Goal: Task Accomplishment & Management: Manage account settings

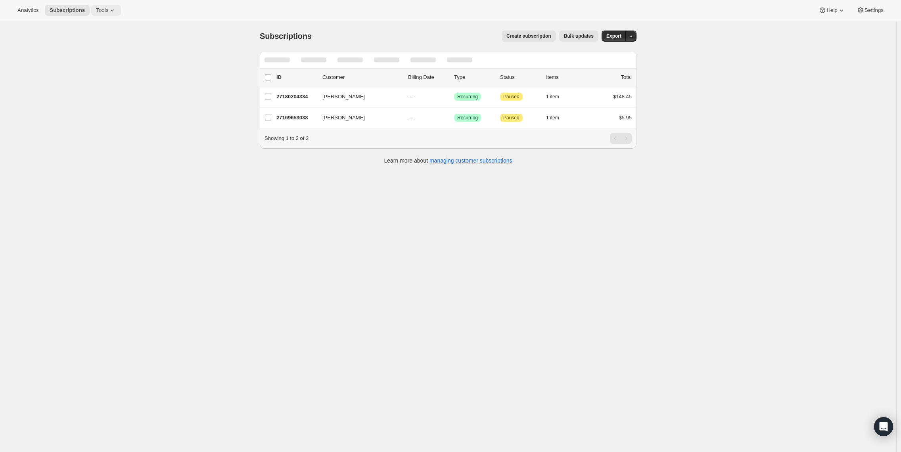
click at [114, 11] on icon at bounding box center [112, 11] width 3 height 2
click at [104, 48] on button "Bundles" at bounding box center [106, 53] width 85 height 13
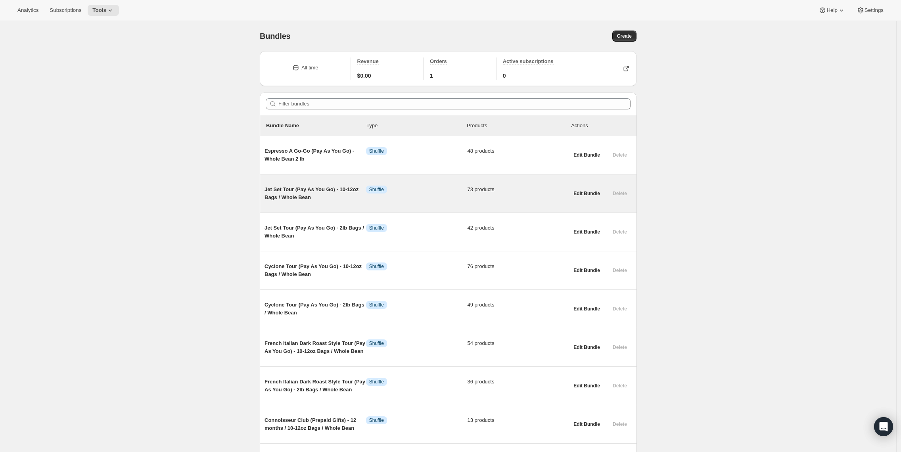
click at [294, 189] on span "Jet Set Tour (Pay As You Go) - 10-12oz Bags / Whole Bean" at bounding box center [316, 194] width 102 height 16
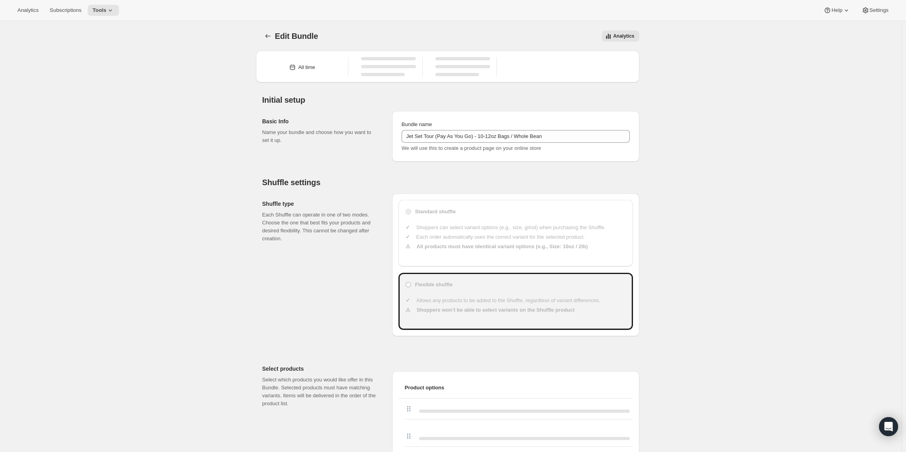
type input "Jet Set Tour (Pay As You Go) - 10-12oz Bags / Whole Bean"
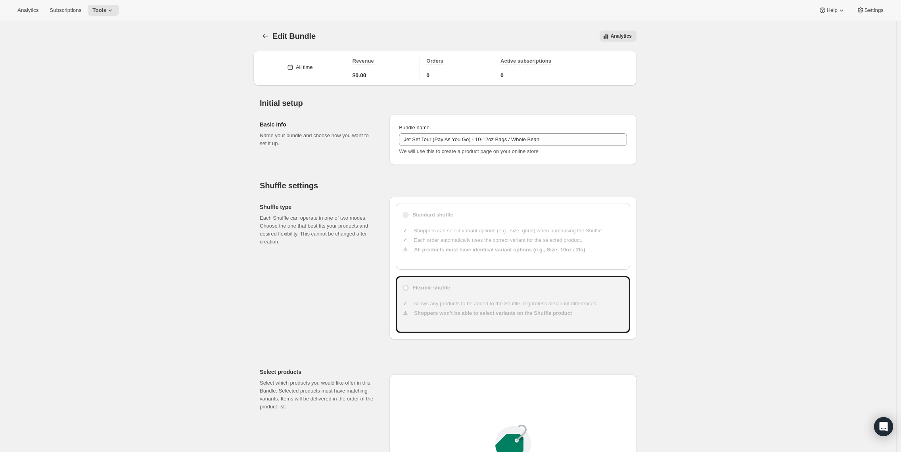
type input "20"
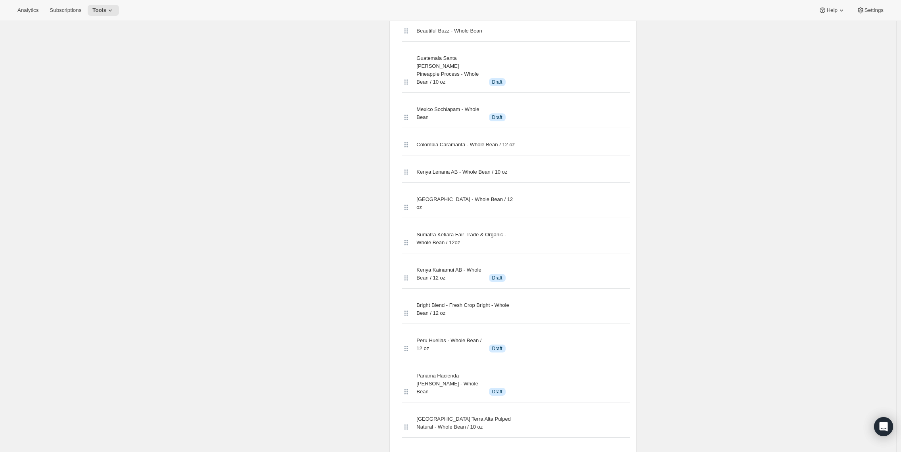
scroll to position [2521, 0]
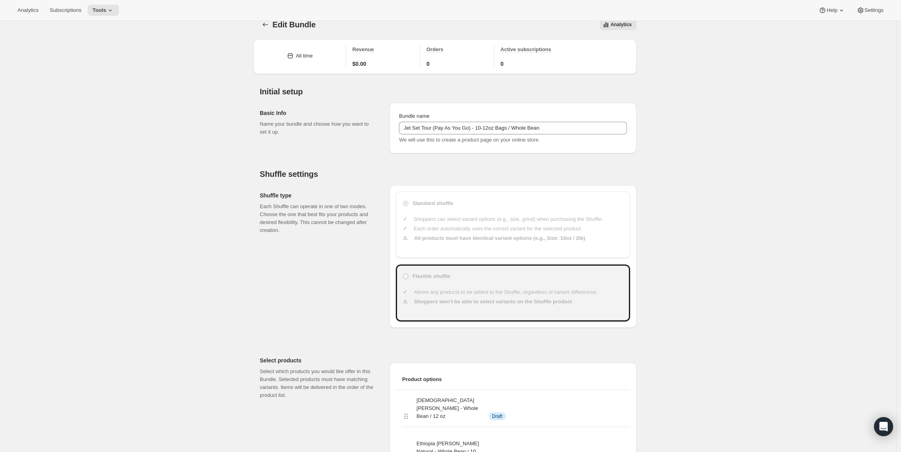
scroll to position [0, 0]
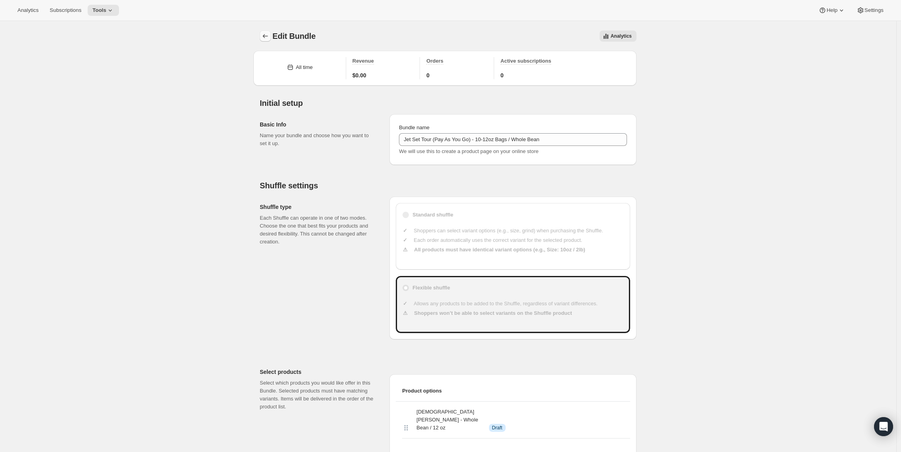
click at [268, 36] on icon "Bundles" at bounding box center [265, 36] width 5 height 4
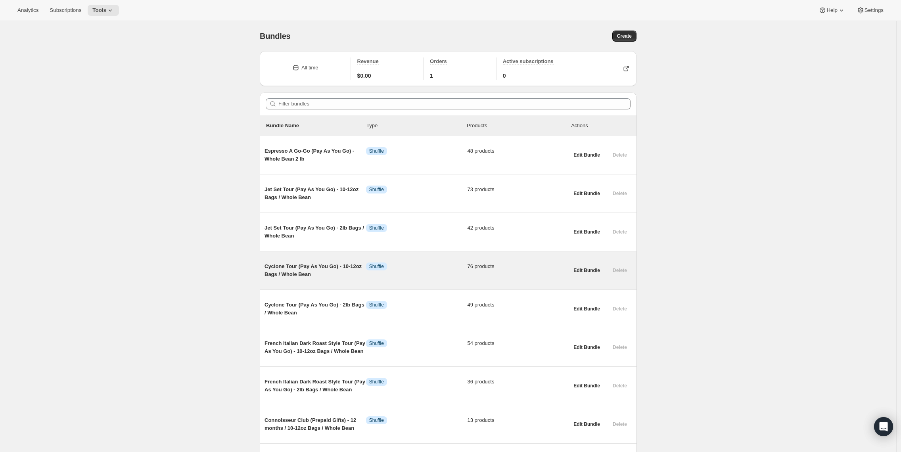
click at [330, 264] on span "Cyclone Tour (Pay As You Go) - 10-12oz Bags / Whole Bean" at bounding box center [316, 271] width 102 height 16
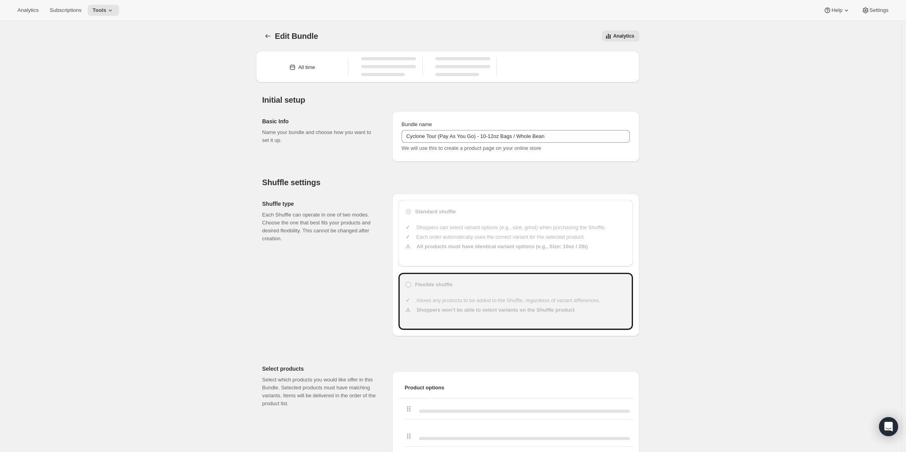
type input "Cyclone Tour (Pay As You Go) - 10-12oz Bags / Whole Bean"
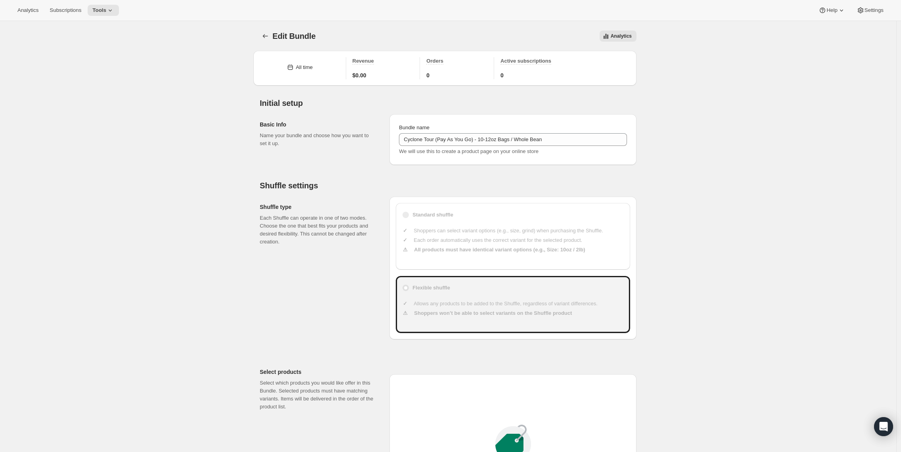
type input "20"
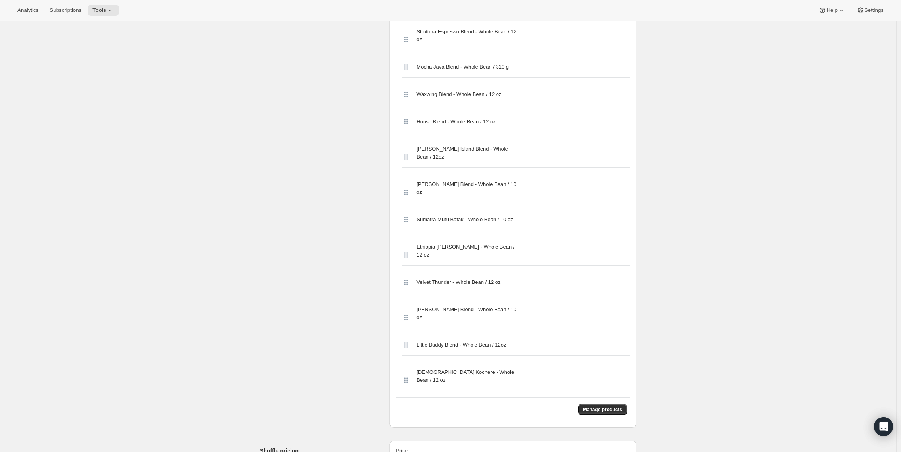
scroll to position [2530, 0]
click at [609, 405] on span "Manage products" at bounding box center [602, 408] width 39 height 6
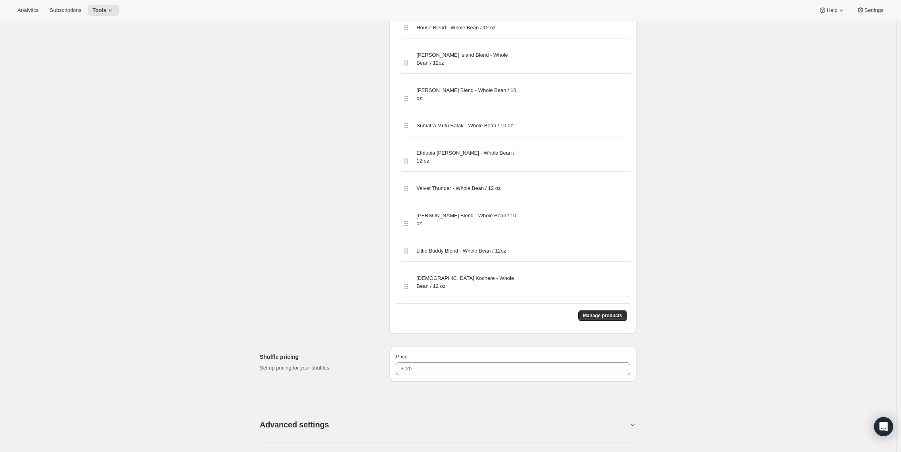
scroll to position [2704, 0]
click at [615, 314] on span "Manage products" at bounding box center [602, 317] width 39 height 6
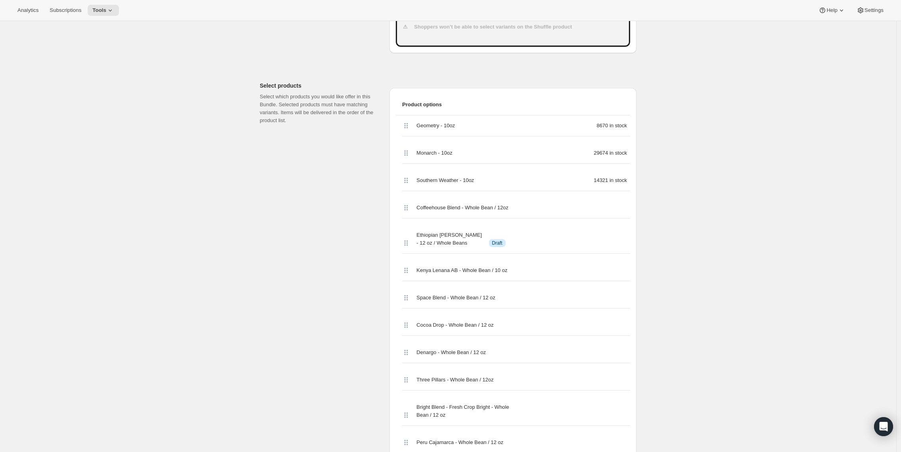
scroll to position [296, 0]
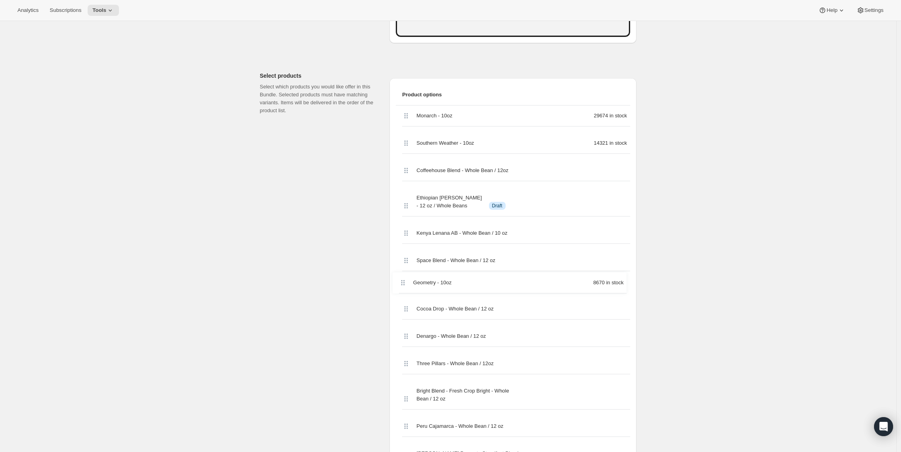
drag, startPoint x: 407, startPoint y: 116, endPoint x: 398, endPoint y: 280, distance: 164.5
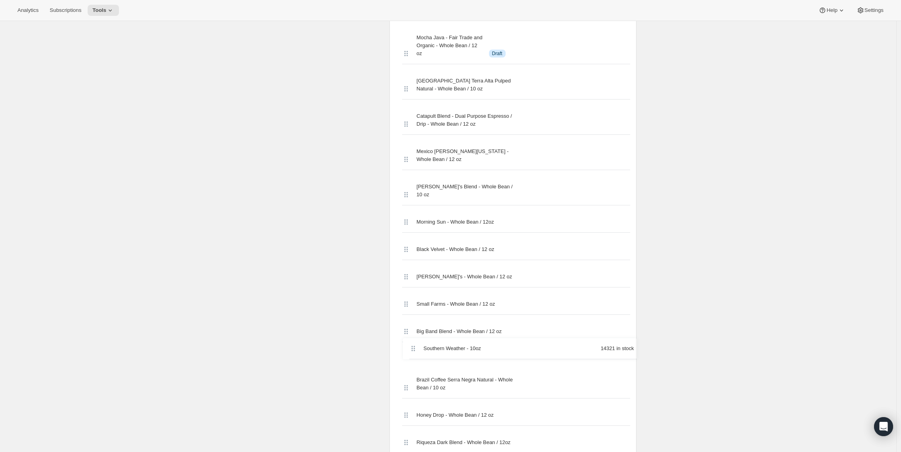
scroll to position [1112, 0]
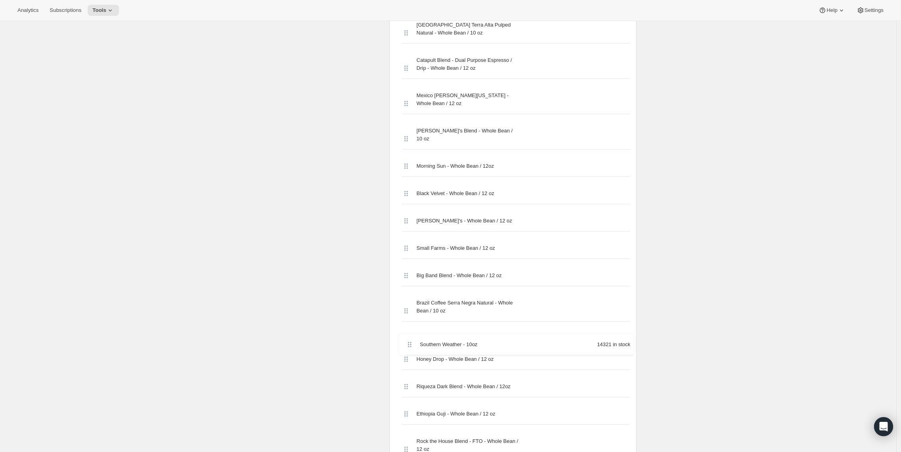
drag, startPoint x: 411, startPoint y: 143, endPoint x: 412, endPoint y: 348, distance: 205.1
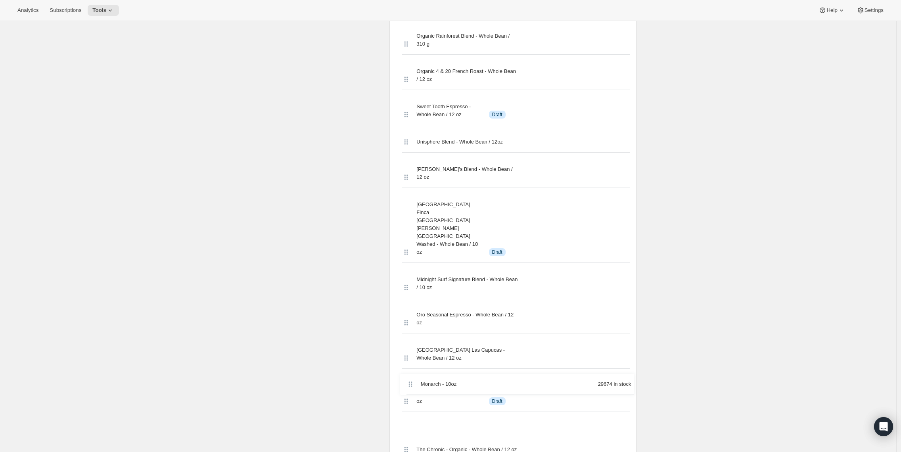
scroll to position [1782, 0]
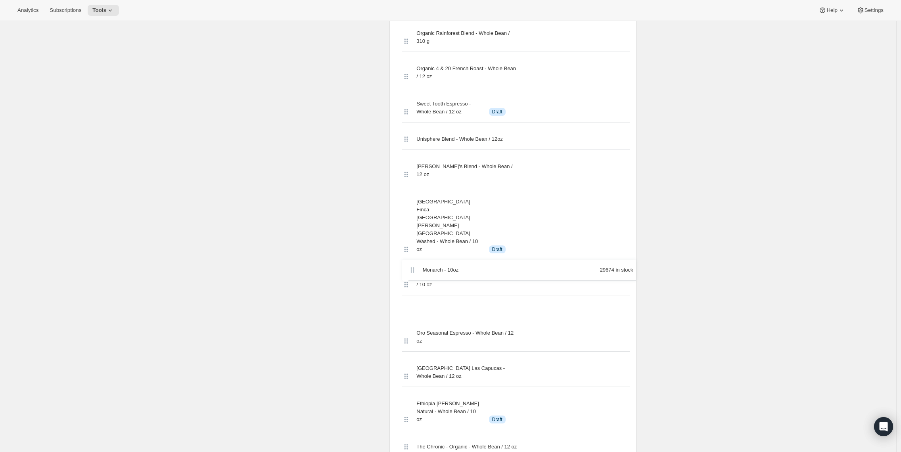
drag, startPoint x: 406, startPoint y: 145, endPoint x: 411, endPoint y: 273, distance: 127.8
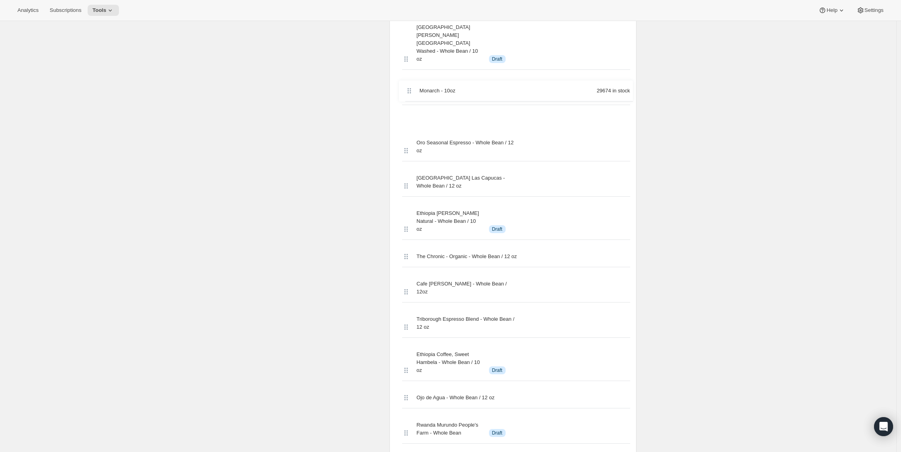
scroll to position [1970, 0]
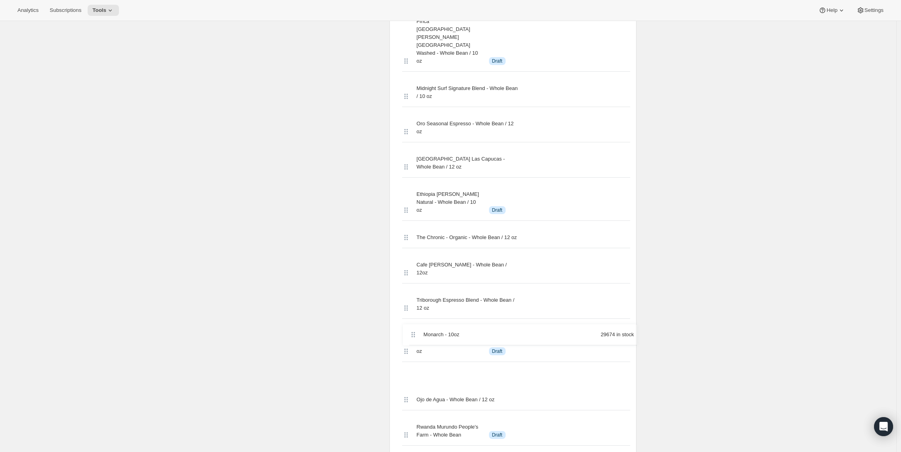
drag, startPoint x: 410, startPoint y: 84, endPoint x: 415, endPoint y: 340, distance: 255.5
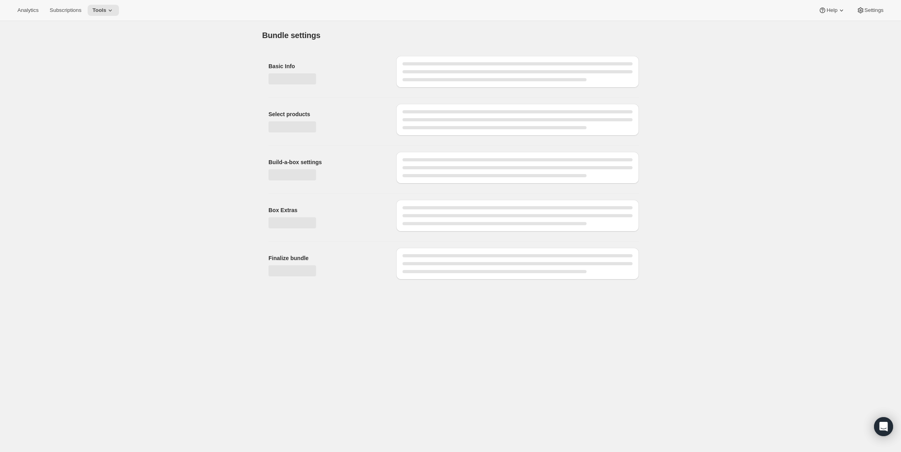
scroll to position [0, 0]
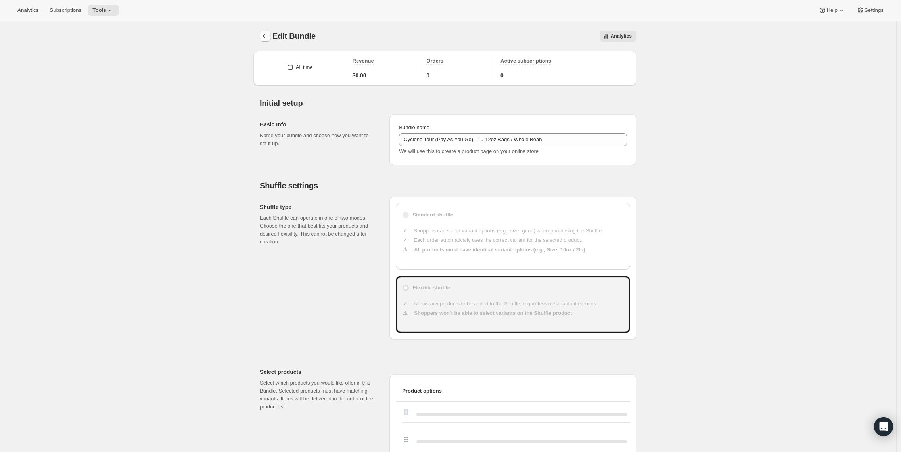
drag, startPoint x: 258, startPoint y: 36, endPoint x: 263, endPoint y: 37, distance: 4.8
click at [263, 36] on icon "Bundles" at bounding box center [265, 36] width 8 height 8
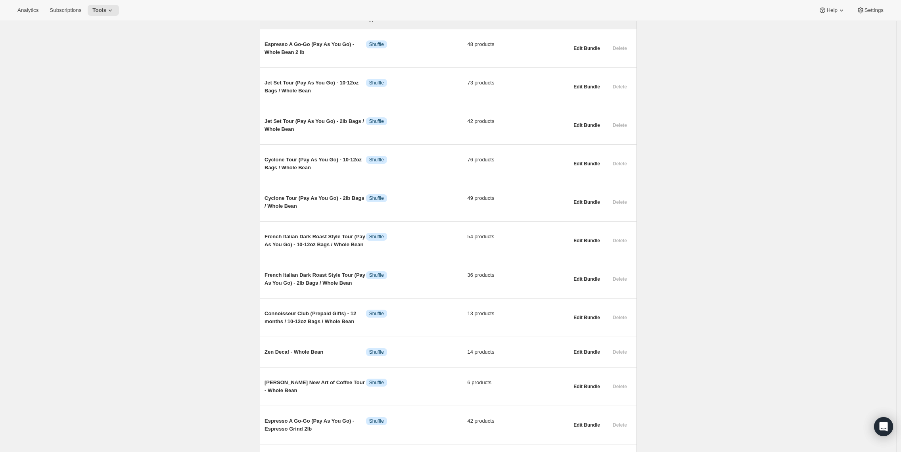
scroll to position [112, 0]
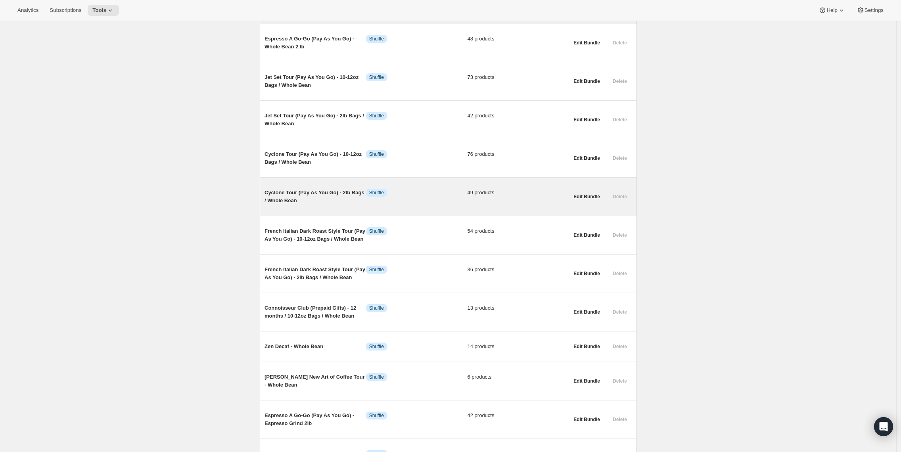
click at [317, 193] on span "Cyclone Tour (Pay As You Go) - 2lb Bags / Whole Bean" at bounding box center [316, 197] width 102 height 16
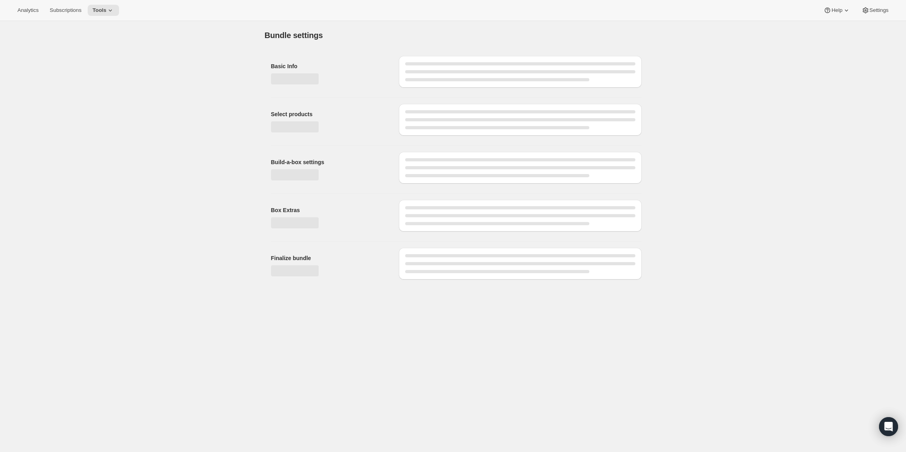
type input "Cyclone Tour (Pay As You Go) - 2lb Bags / Whole Bean"
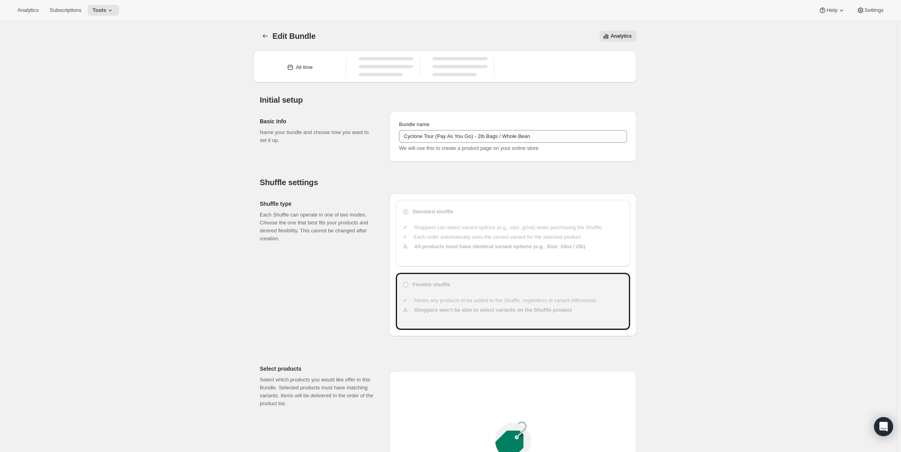
type input "30"
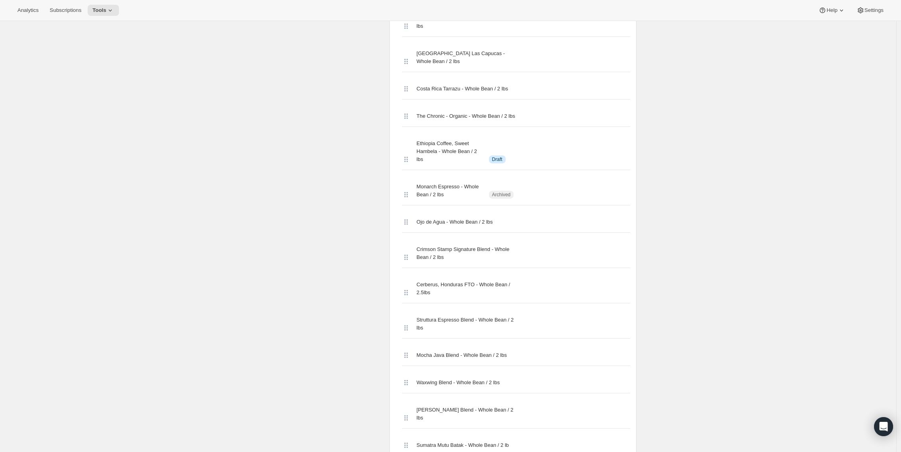
scroll to position [1893, 0]
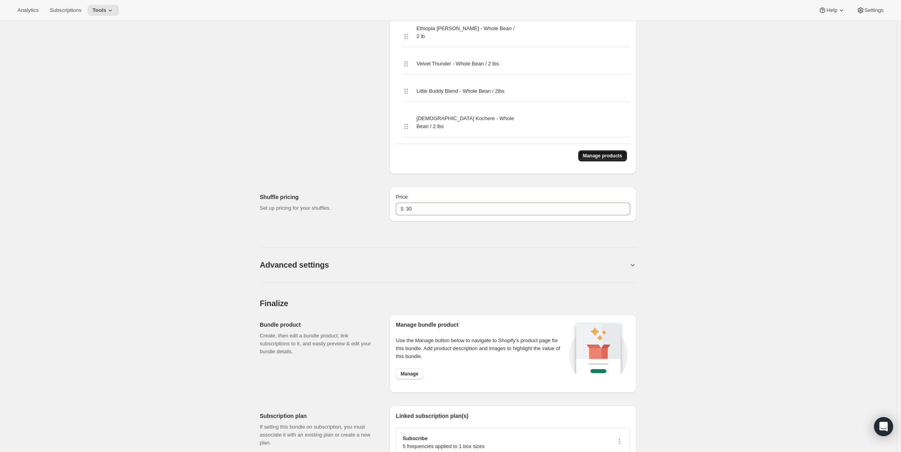
click at [598, 144] on div "Manage products" at bounding box center [513, 156] width 234 height 24
click at [598, 153] on span "Manage products" at bounding box center [602, 156] width 39 height 6
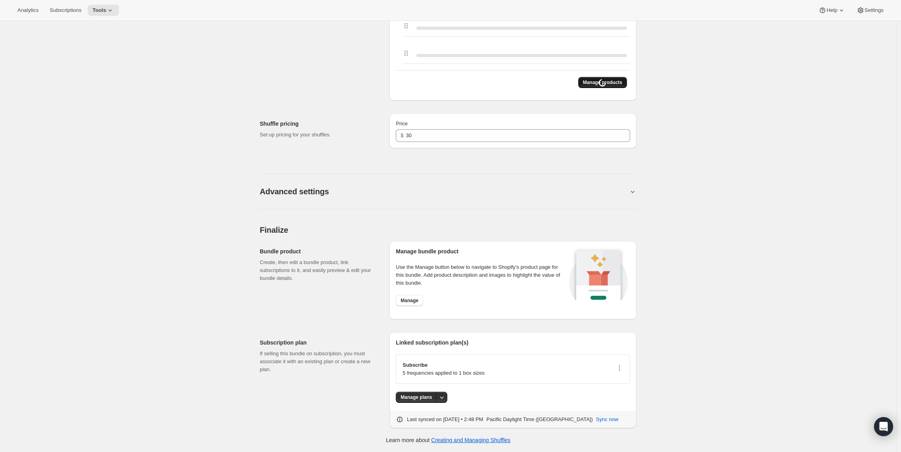
scroll to position [1673, 0]
drag, startPoint x: 812, startPoint y: 249, endPoint x: 858, endPoint y: 282, distance: 56.3
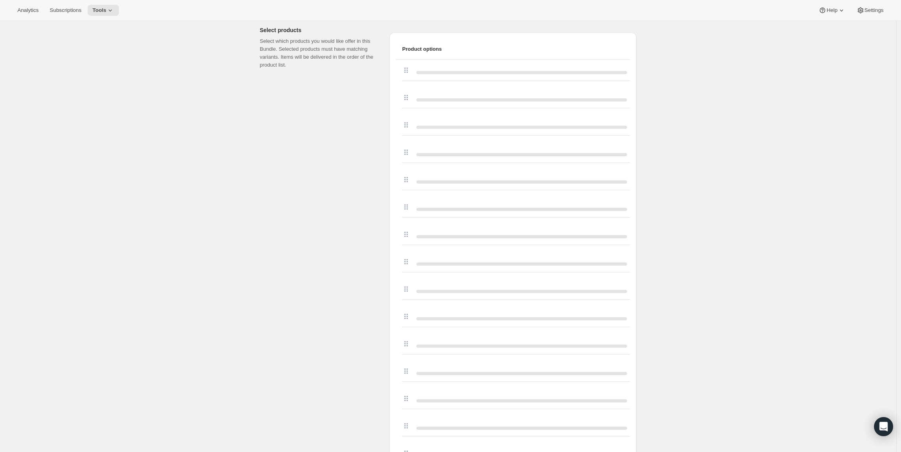
scroll to position [348, 0]
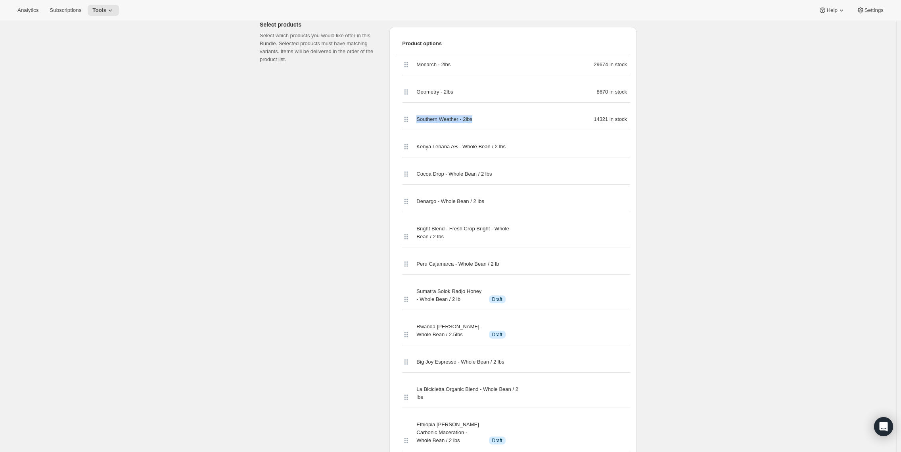
drag, startPoint x: 458, startPoint y: 113, endPoint x: 425, endPoint y: 123, distance: 34.5
click at [427, 124] on div "Southern Weather - 2lbs 14321 in stock" at bounding box center [516, 119] width 228 height 21
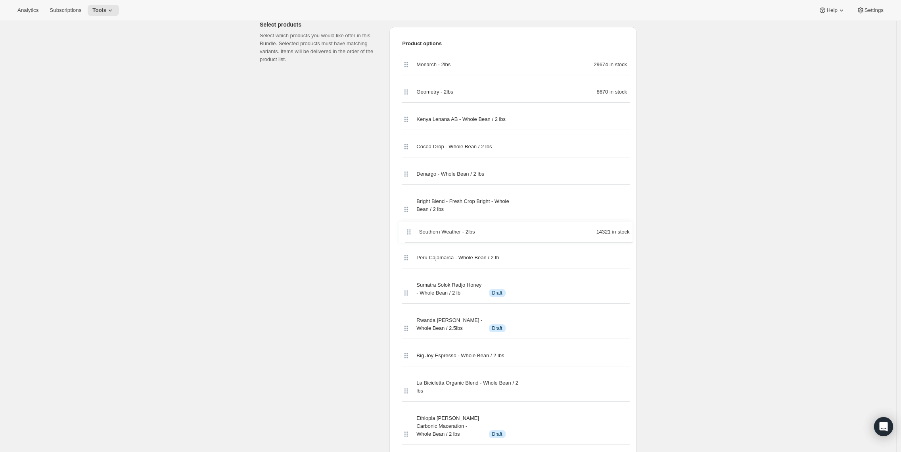
drag, startPoint x: 411, startPoint y: 118, endPoint x: 411, endPoint y: 233, distance: 115.1
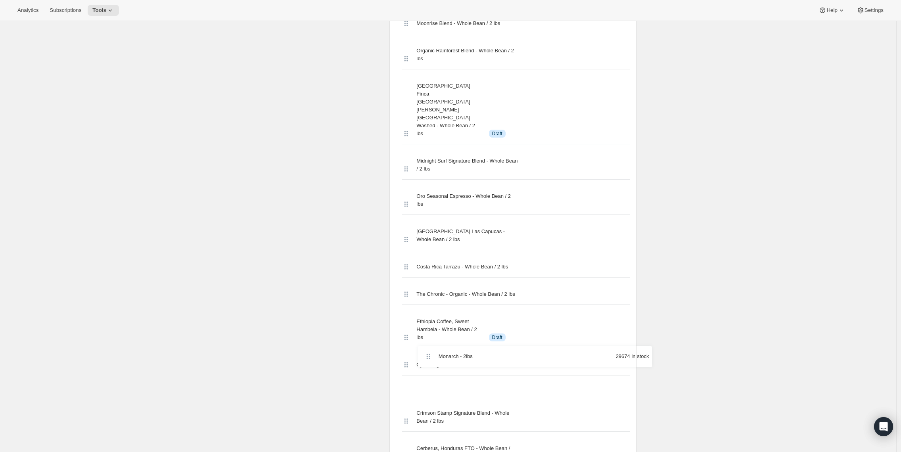
scroll to position [1255, 0]
drag, startPoint x: 409, startPoint y: 63, endPoint x: 412, endPoint y: 327, distance: 263.0
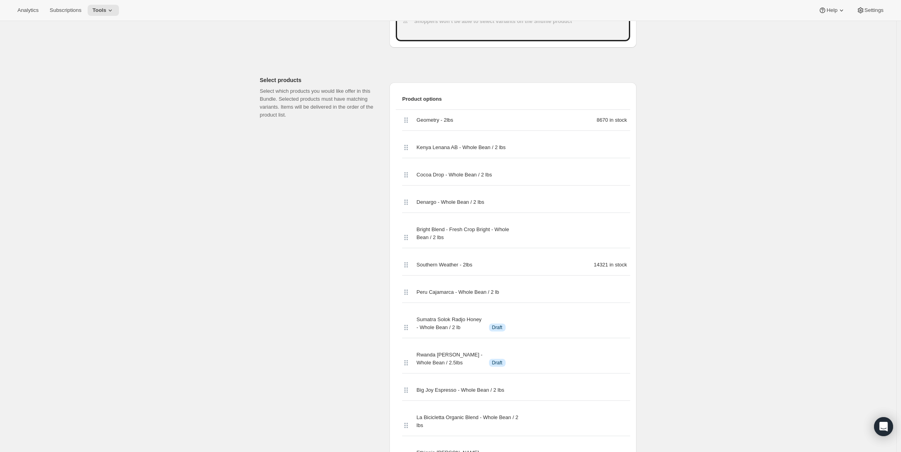
scroll to position [293, 0]
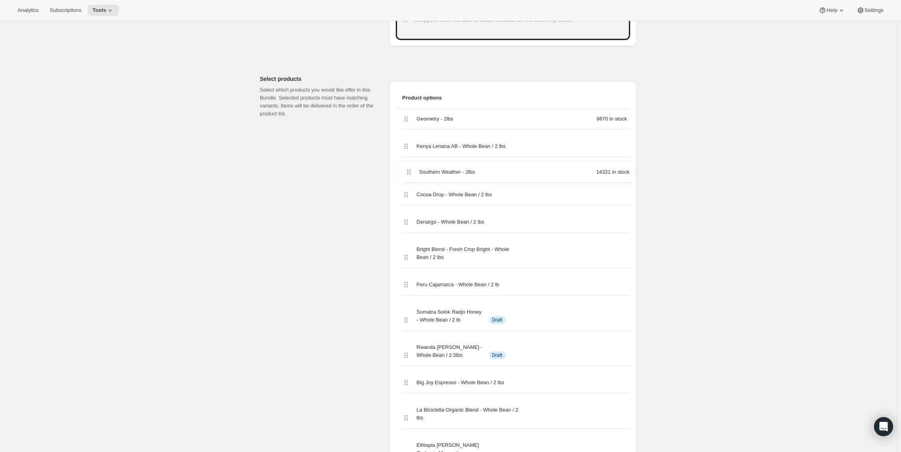
drag, startPoint x: 409, startPoint y: 265, endPoint x: 409, endPoint y: 171, distance: 94.0
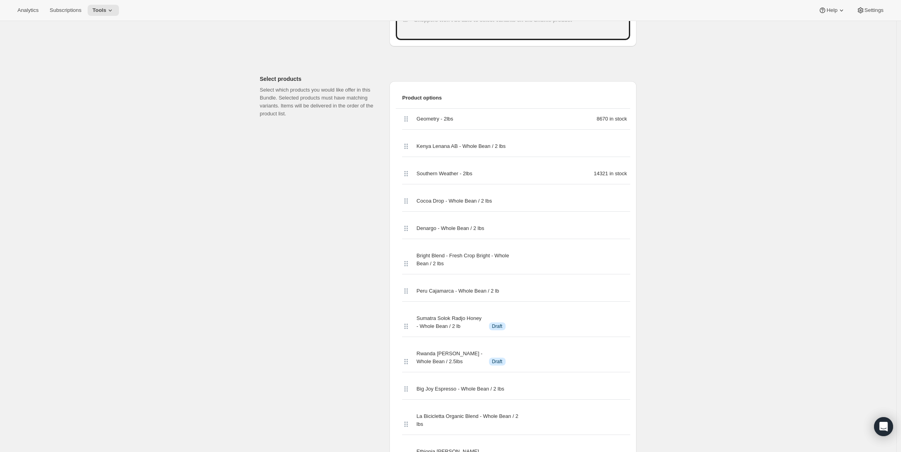
drag, startPoint x: 410, startPoint y: 114, endPoint x: 411, endPoint y: 119, distance: 5.4
click at [413, 119] on div "Geometry - 2lbs 8670 in stock" at bounding box center [516, 119] width 228 height 21
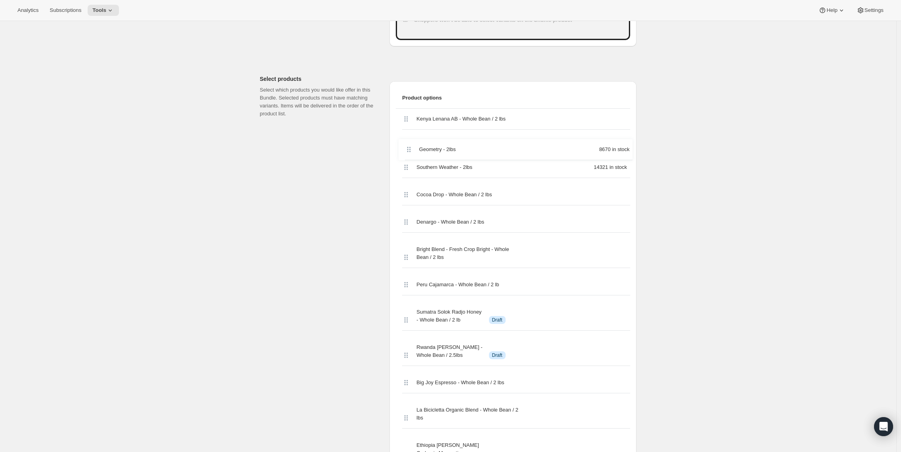
drag, startPoint x: 408, startPoint y: 119, endPoint x: 408, endPoint y: 150, distance: 31.3
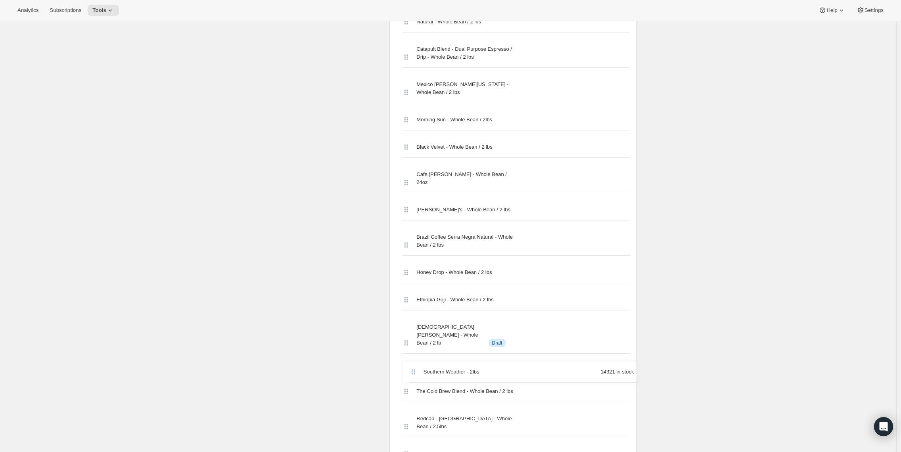
scroll to position [826, 0]
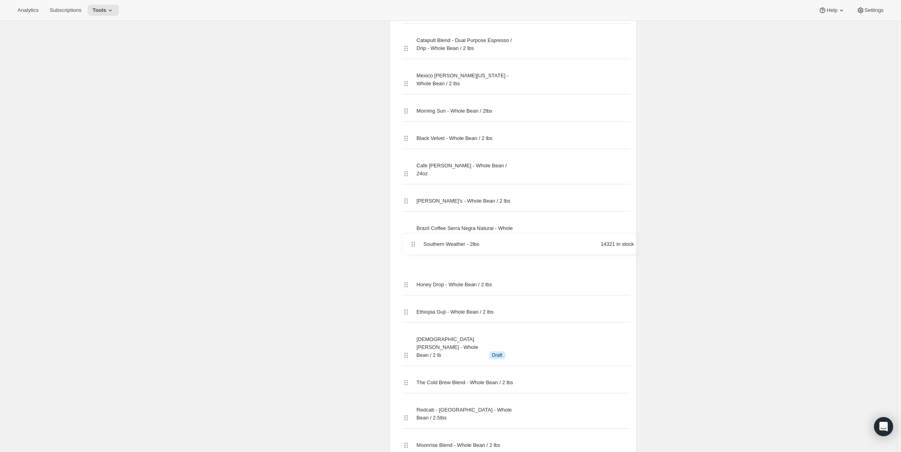
drag, startPoint x: 408, startPoint y: 173, endPoint x: 414, endPoint y: 251, distance: 78.0
click at [414, 249] on div "Kenya Lenana AB - Whole Bean / 2 lbs Geometry - 2lbs 8670 in stock Southern Wea…" at bounding box center [513, 378] width 234 height 1605
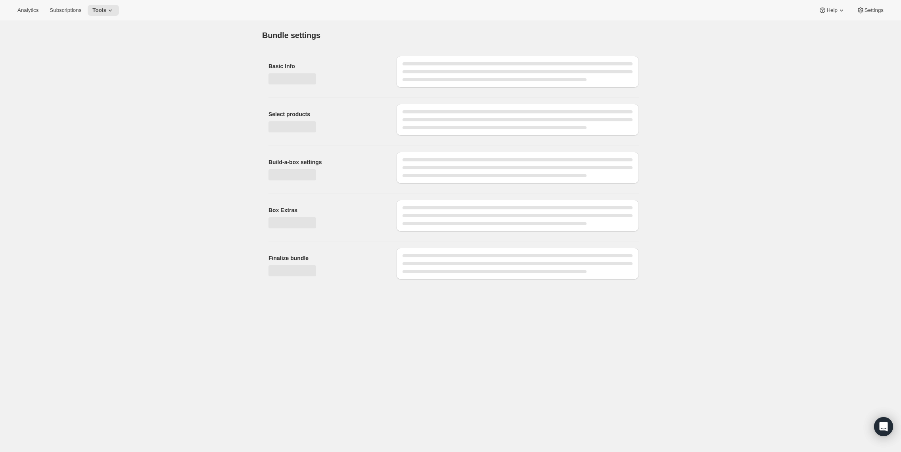
scroll to position [0, 0]
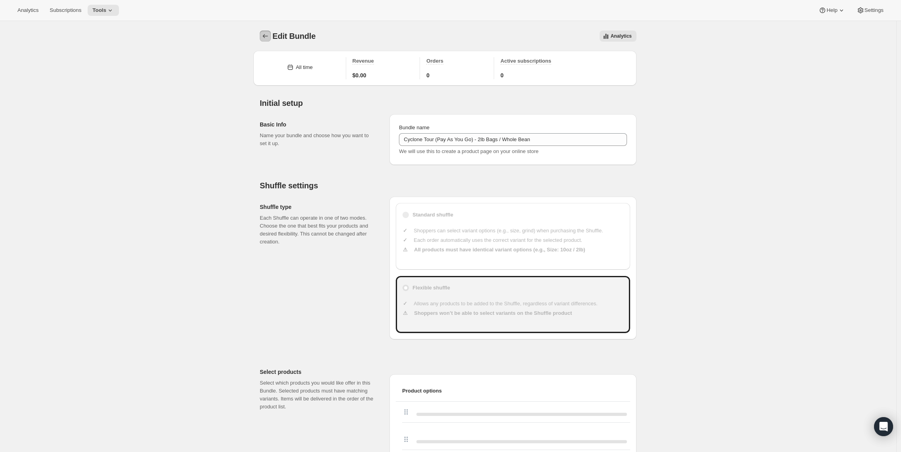
click at [269, 34] on icon "Bundles" at bounding box center [265, 36] width 8 height 8
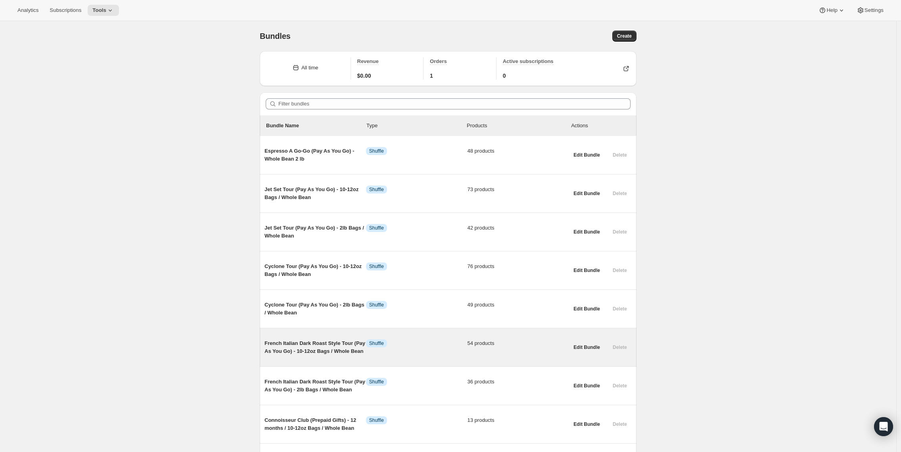
click at [298, 340] on span "French Italian Dark Roast Style Tour (Pay As You Go) - 10-12oz Bags / Whole Bean" at bounding box center [316, 348] width 102 height 16
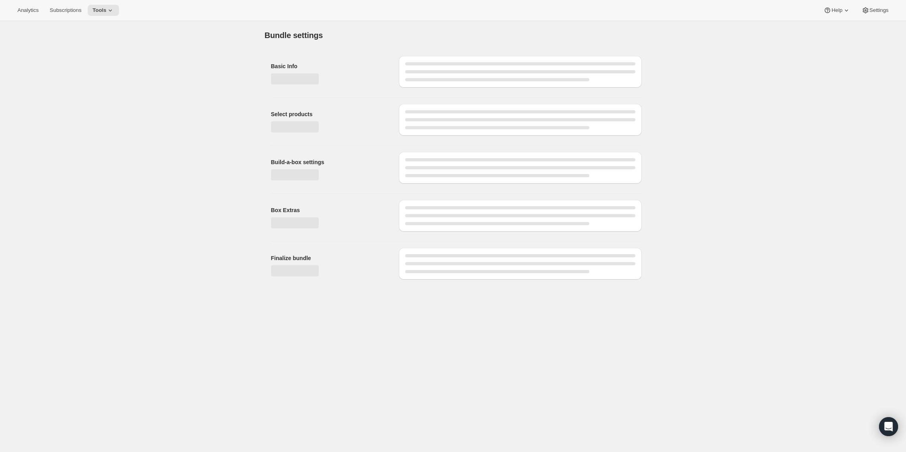
type input "French Italian Dark Roast Style Tour (Pay As You Go) - 10-12oz Bags / Whole Bean"
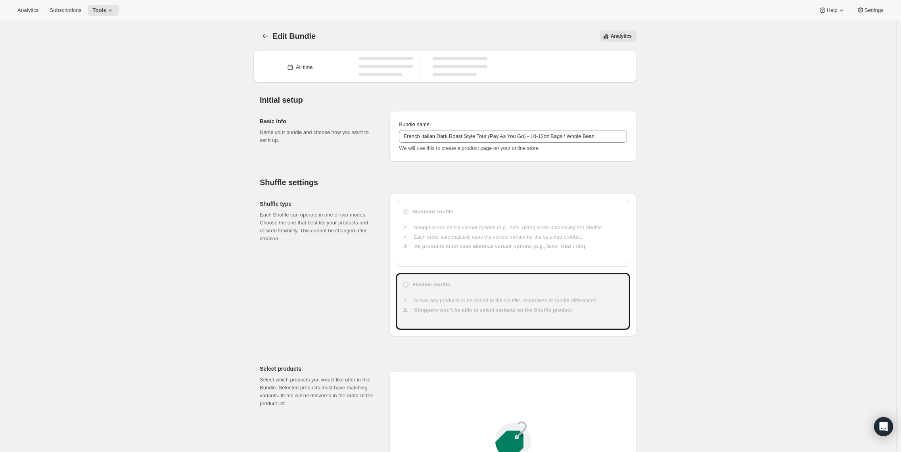
type input "20"
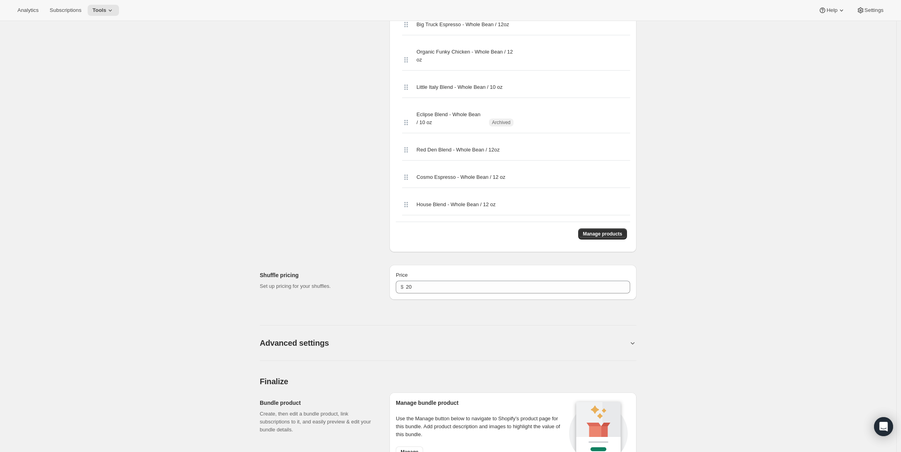
scroll to position [1825, 0]
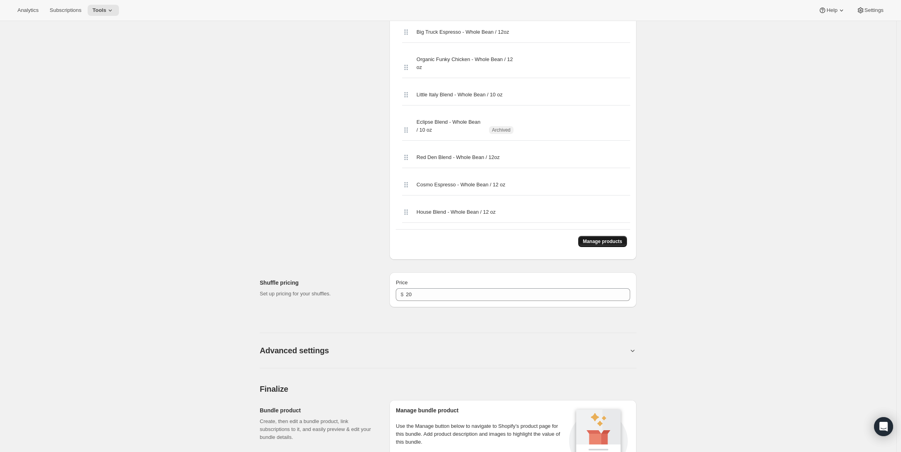
click at [599, 238] on span "Manage products" at bounding box center [602, 241] width 39 height 6
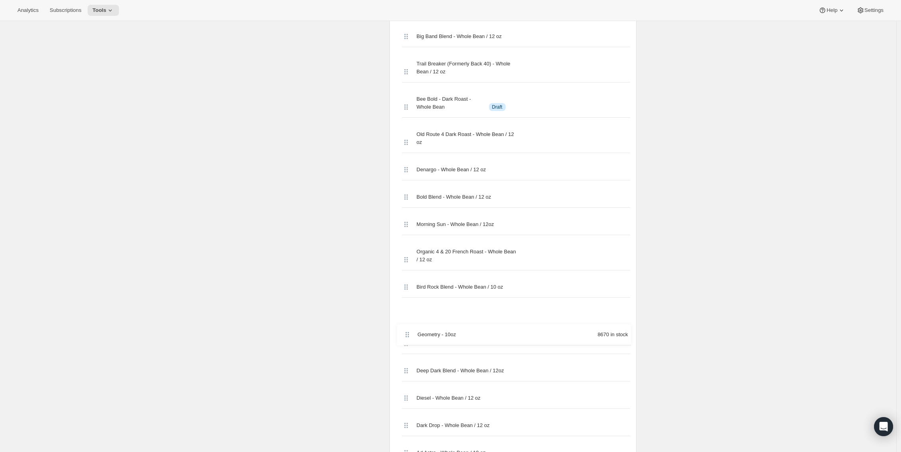
scroll to position [627, 0]
drag, startPoint x: 412, startPoint y: 63, endPoint x: 422, endPoint y: 342, distance: 278.7
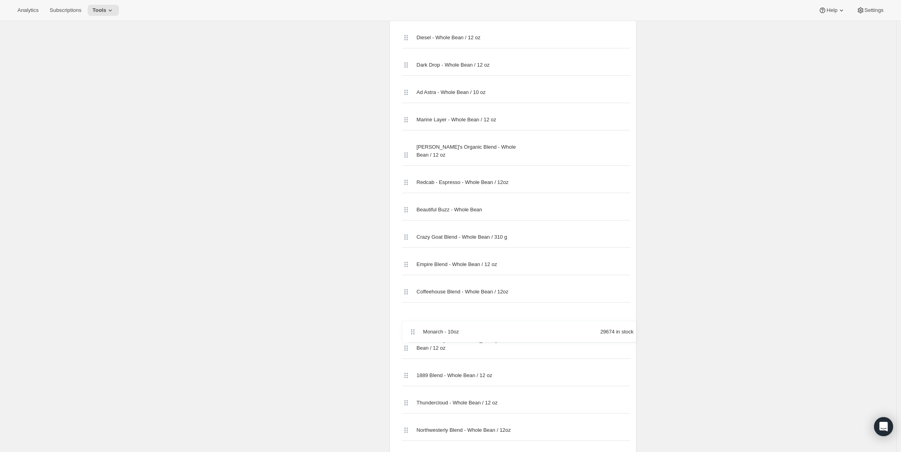
scroll to position [966, 0]
drag, startPoint x: 410, startPoint y: 73, endPoint x: 408, endPoint y: 289, distance: 215.8
click at [408, 289] on div "Monarch - 10oz 29674 in stock Eclipse - 10oz 490 in stock The Chronic - Super D…" at bounding box center [513, 246] width 234 height 1623
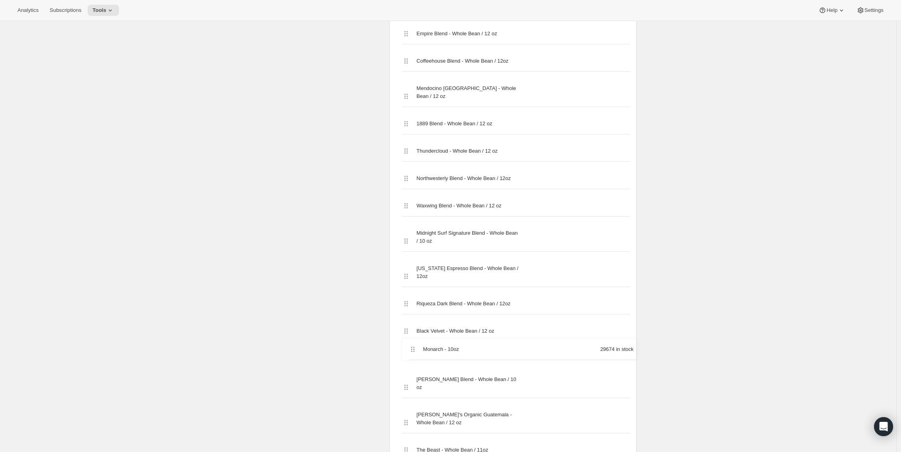
scroll to position [1198, 0]
drag, startPoint x: 409, startPoint y: 292, endPoint x: 400, endPoint y: 260, distance: 33.3
click at [400, 260] on div "Eclipse - 10oz 490 in stock The Chronic - Super Dank - Whole Bean / 12 oz Cerbe…" at bounding box center [513, 15] width 234 height 1623
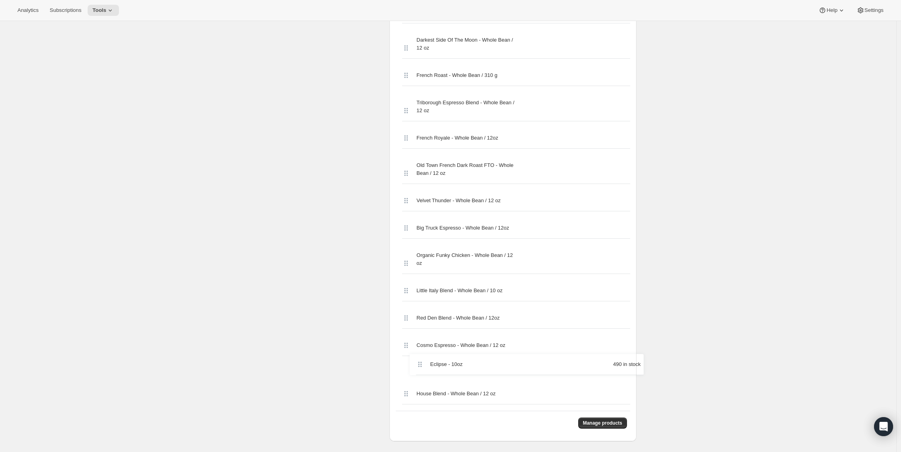
scroll to position [1619, 0]
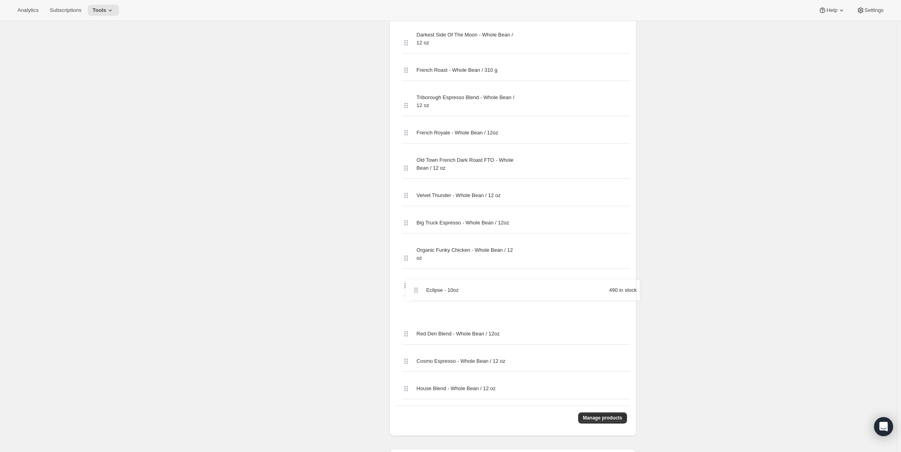
drag, startPoint x: 406, startPoint y: 78, endPoint x: 414, endPoint y: 294, distance: 216.4
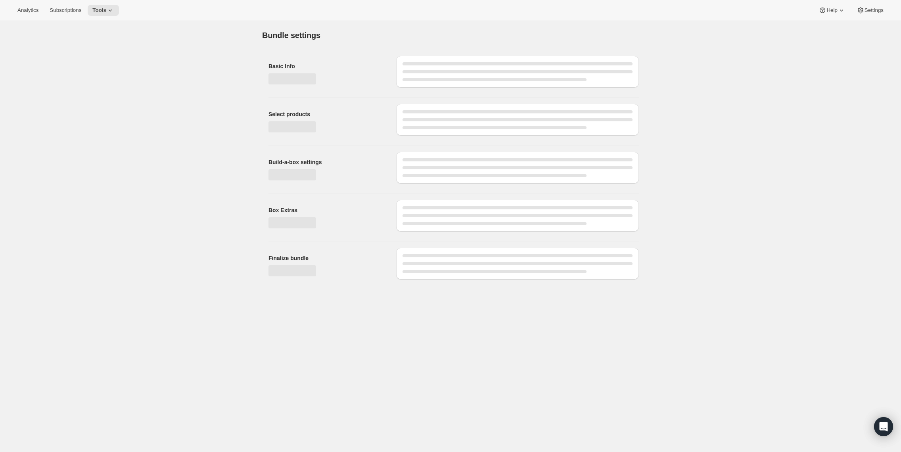
scroll to position [0, 0]
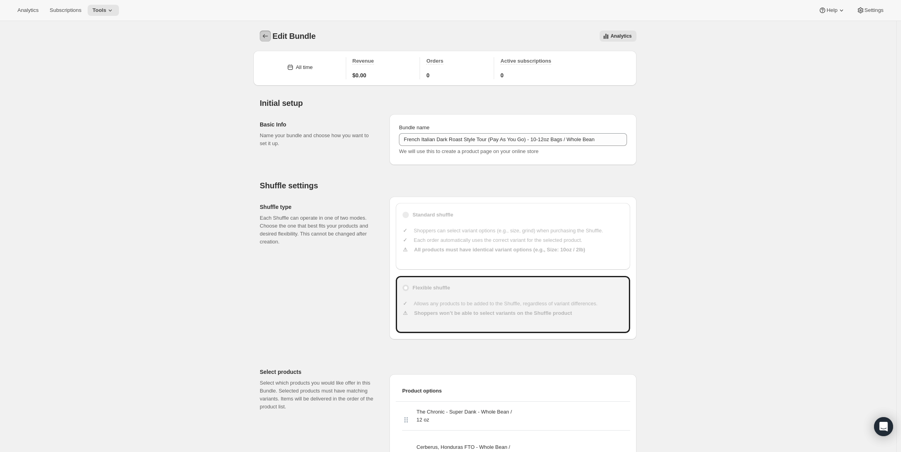
click at [264, 34] on icon "Bundles" at bounding box center [265, 36] width 8 height 8
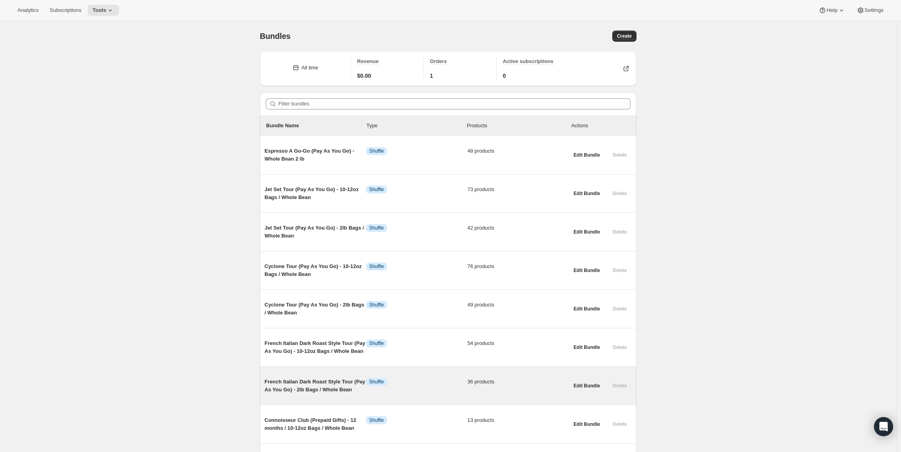
click at [291, 386] on span "French Italian Dark Roast Style Tour (Pay As You Go) - 2lb Bags / Whole Bean" at bounding box center [316, 386] width 102 height 16
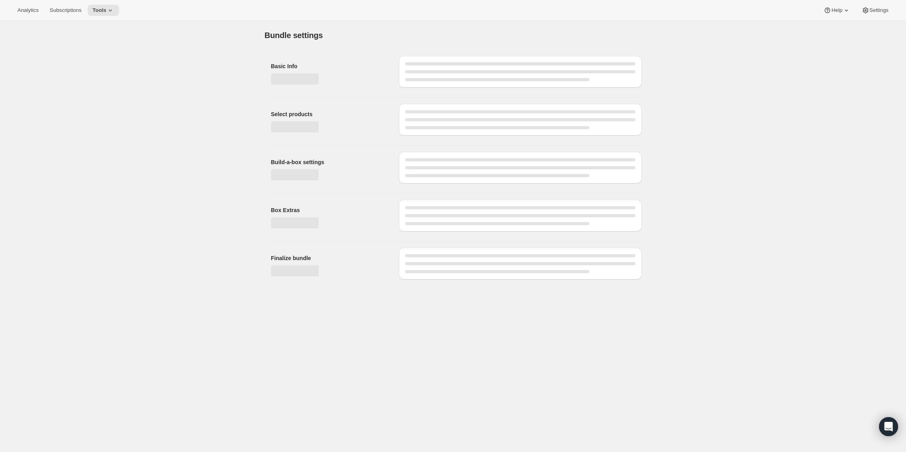
type input "French Italian Dark Roast Style Tour (Pay As You Go) - 2lb Bags / Whole Bean"
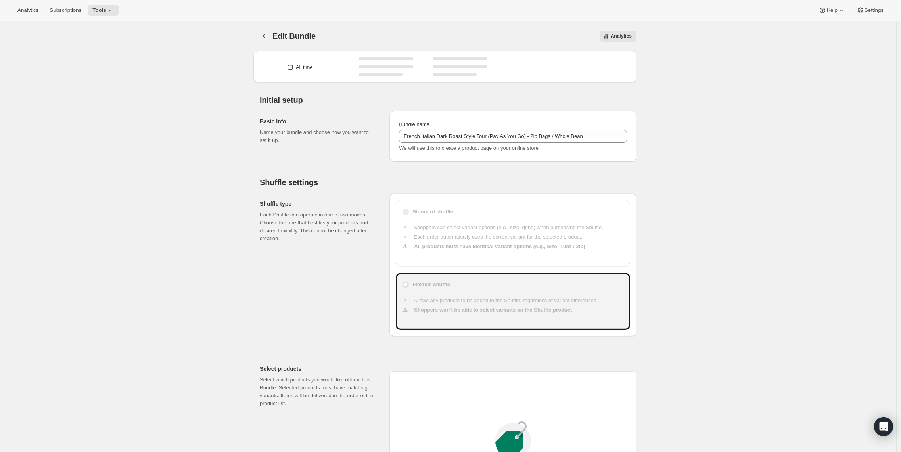
type input "30"
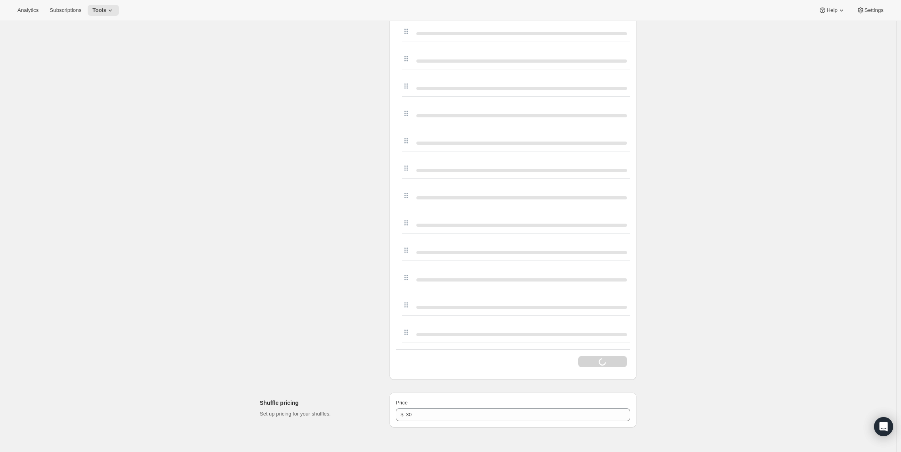
scroll to position [1037, 0]
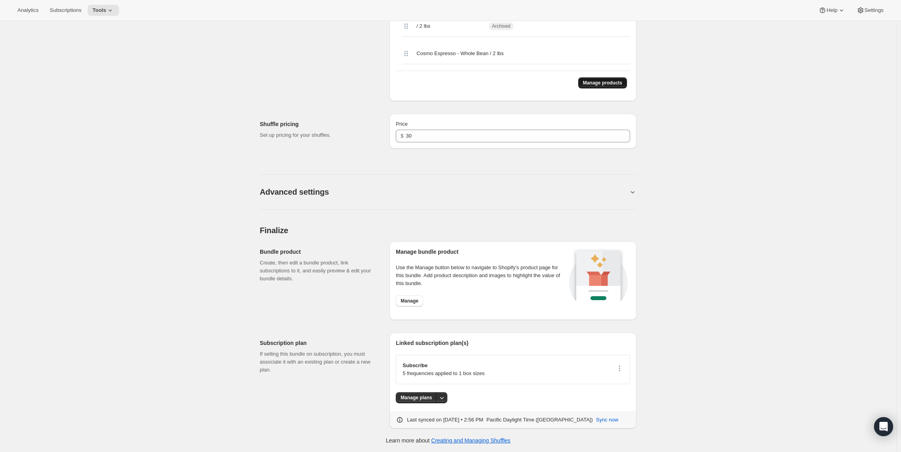
click at [593, 83] on span "Manage products" at bounding box center [602, 83] width 39 height 6
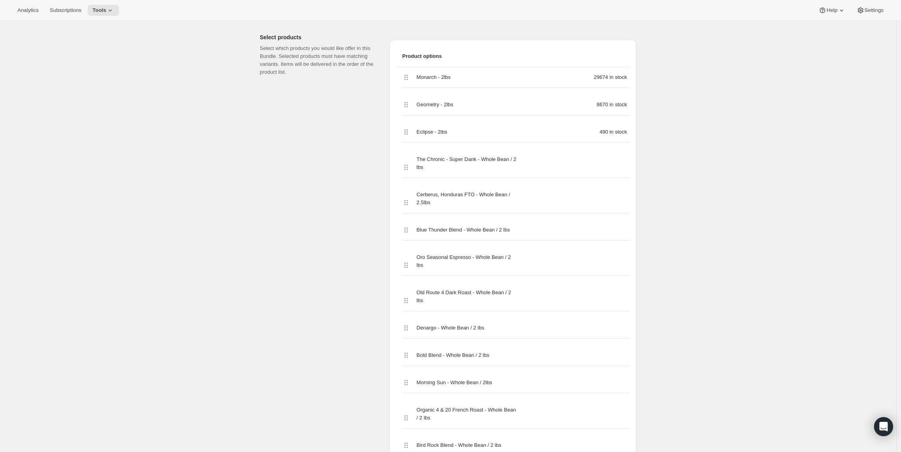
scroll to position [334, 0]
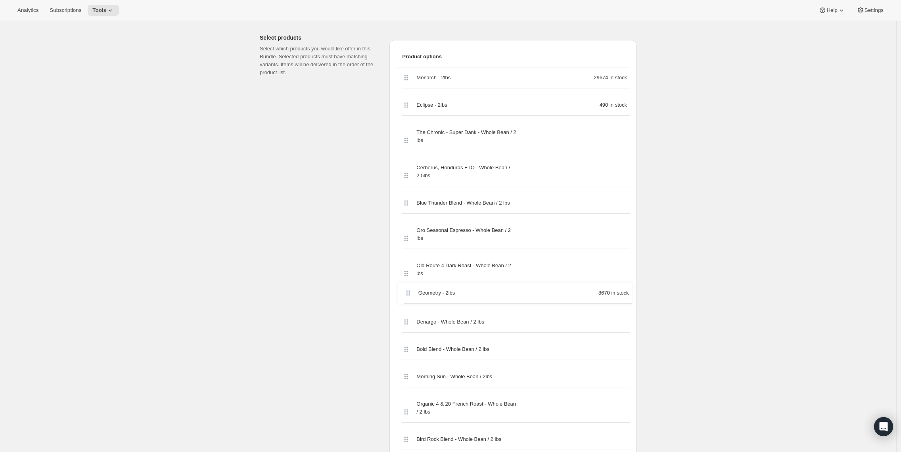
drag, startPoint x: 409, startPoint y: 102, endPoint x: 409, endPoint y: 296, distance: 193.6
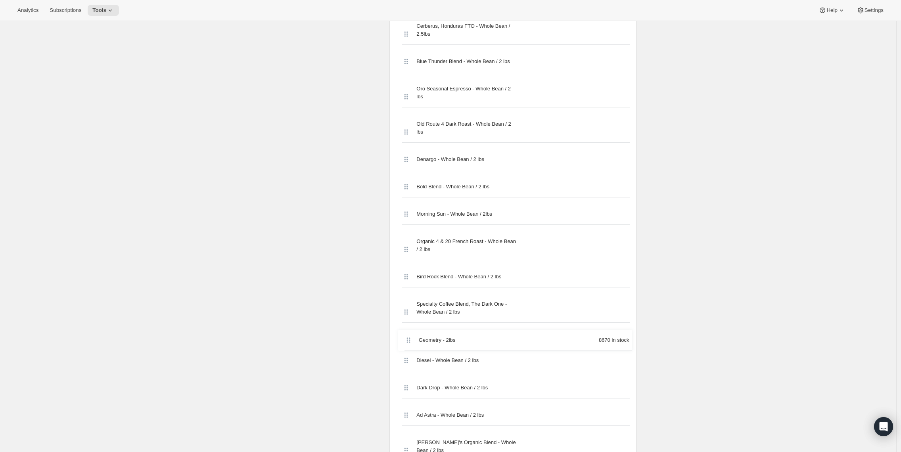
scroll to position [480, 0]
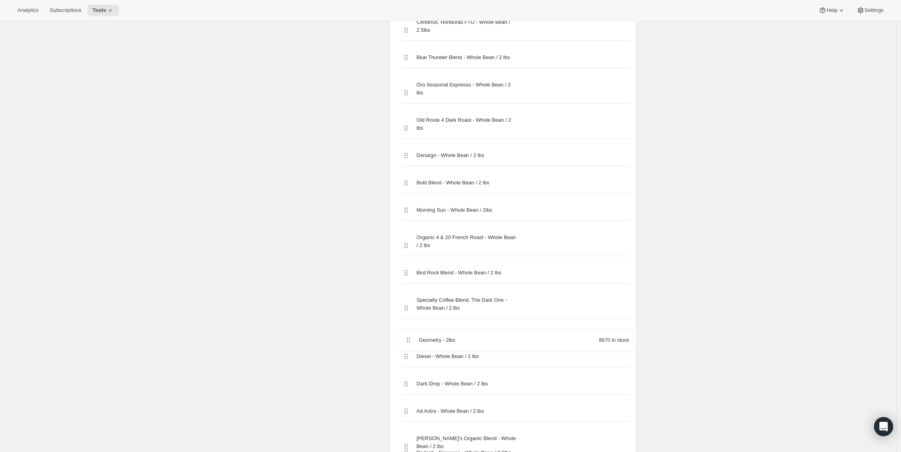
drag, startPoint x: 409, startPoint y: 302, endPoint x: 409, endPoint y: 343, distance: 41.7
click at [409, 343] on div "Monarch - 2lbs 29674 in stock Eclipse - 2lbs 490 in stock The Chronic - Super D…" at bounding box center [513, 451] width 234 height 1058
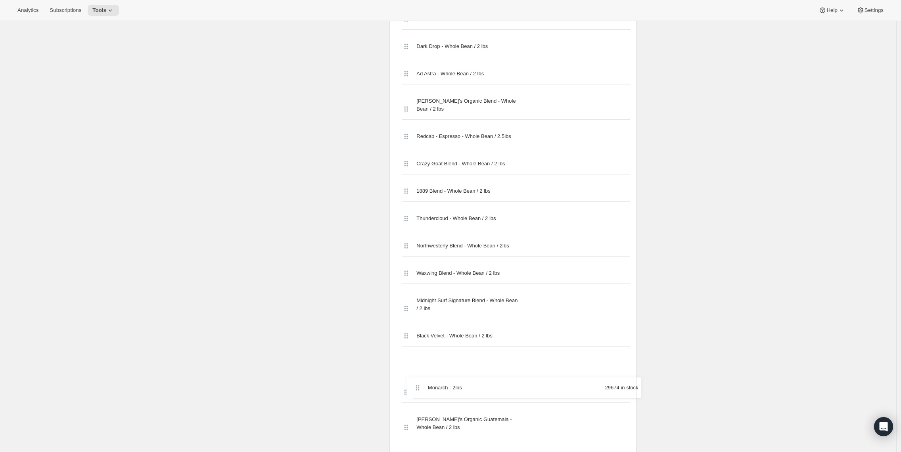
scroll to position [797, 0]
drag, startPoint x: 410, startPoint y: 117, endPoint x: 415, endPoint y: 327, distance: 209.9
click at [415, 327] on div "Monarch - 2lbs 29674 in stock Eclipse - 2lbs 490 in stock The Chronic - Super D…" at bounding box center [513, 134] width 234 height 1058
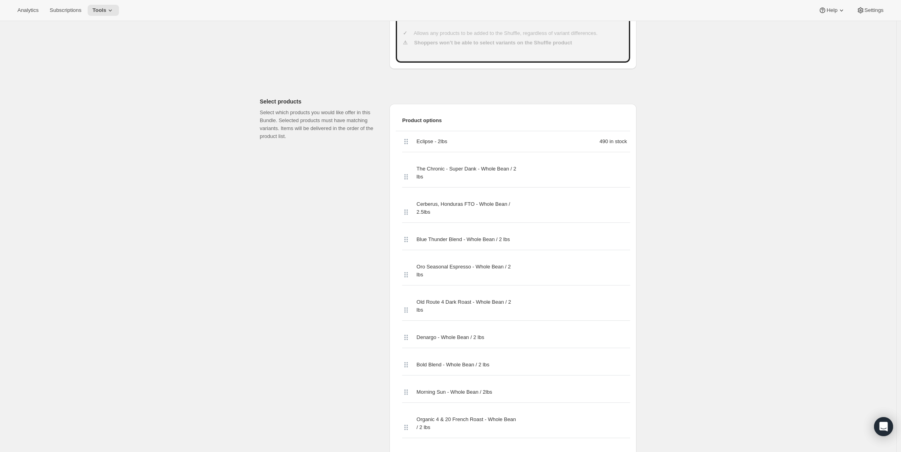
scroll to position [257, 0]
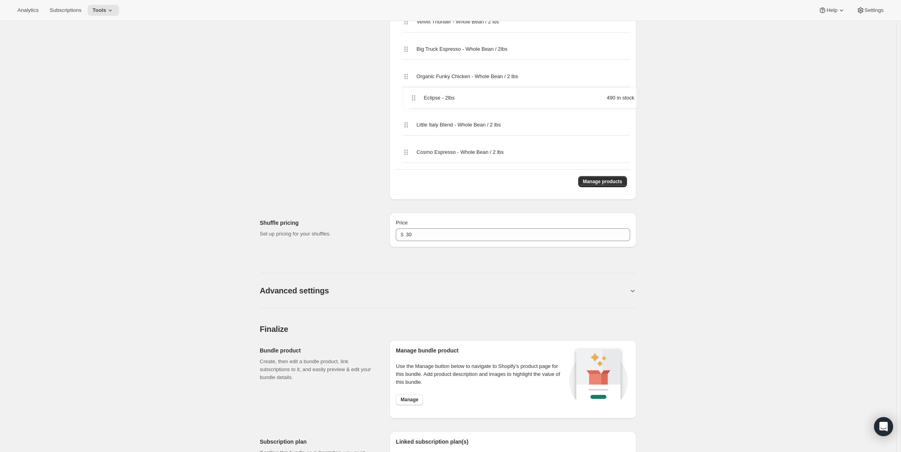
drag, startPoint x: 407, startPoint y: 154, endPoint x: 415, endPoint y: 105, distance: 49.4
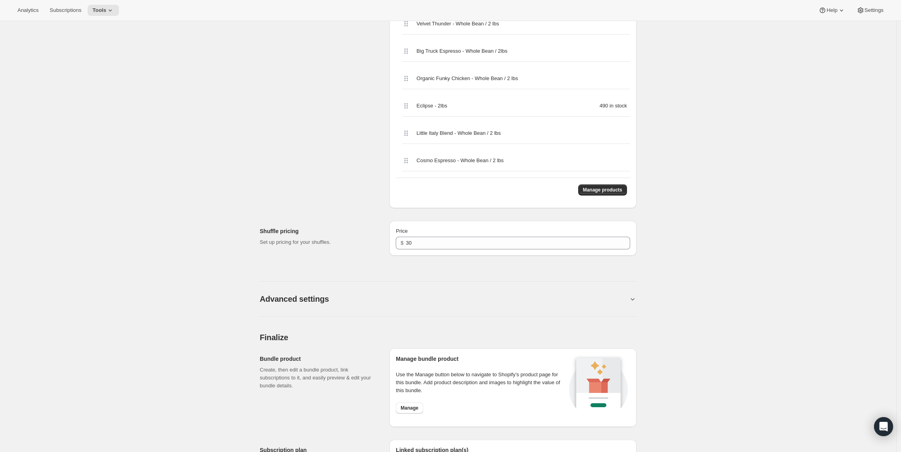
scroll to position [1288, 0]
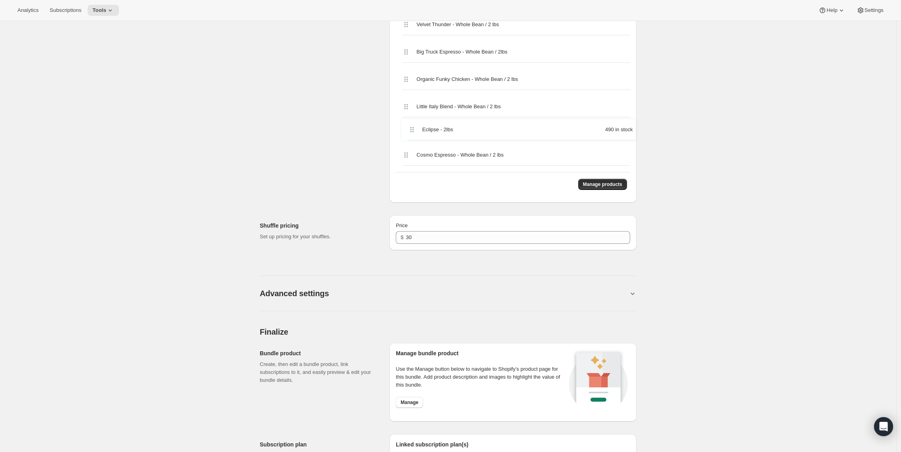
drag, startPoint x: 409, startPoint y: 106, endPoint x: 413, endPoint y: 134, distance: 28.4
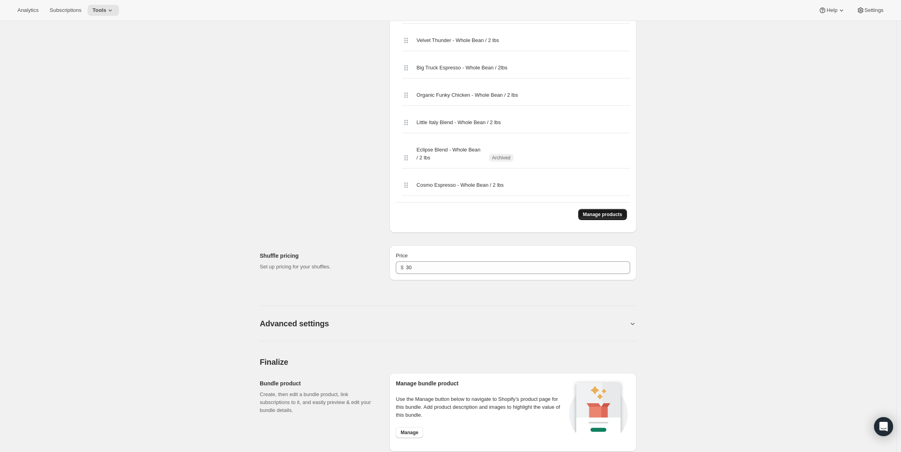
click at [593, 217] on span "Manage products" at bounding box center [602, 214] width 39 height 6
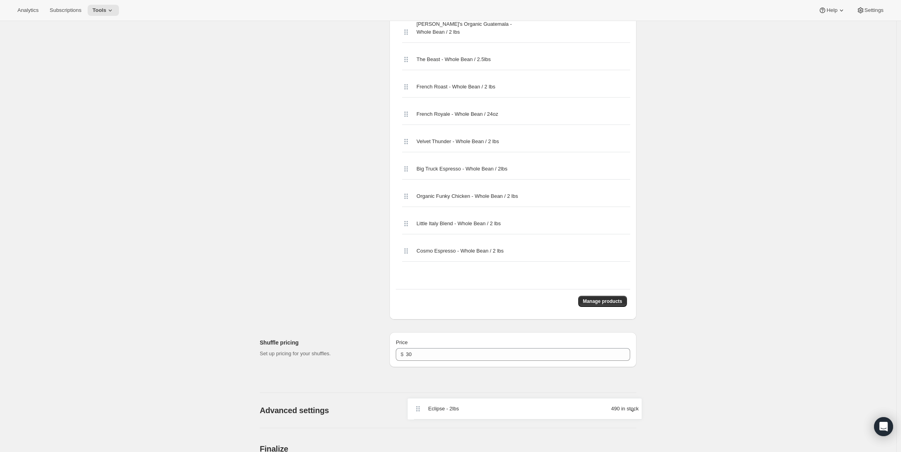
scroll to position [1184, 0]
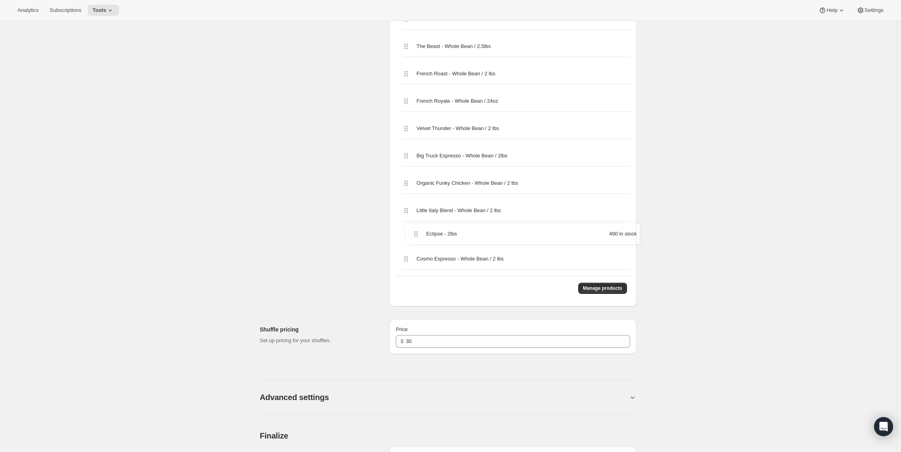
drag, startPoint x: 406, startPoint y: 90, endPoint x: 417, endPoint y: 238, distance: 148.8
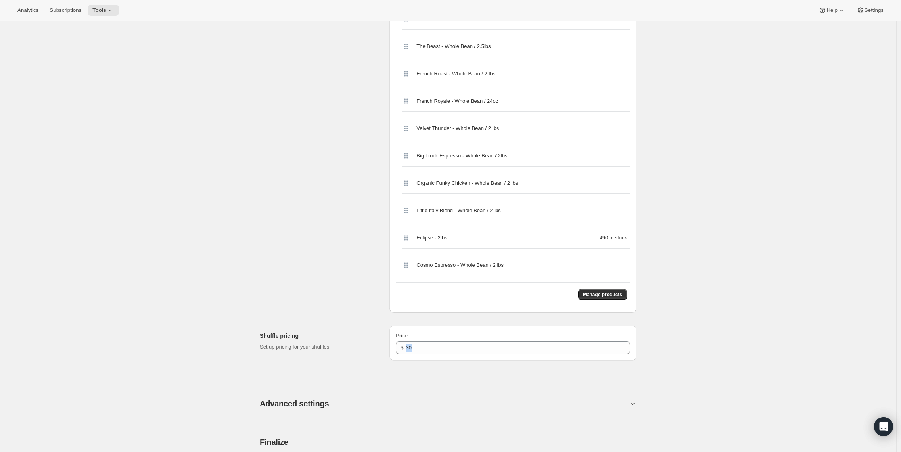
drag, startPoint x: 901, startPoint y: 370, endPoint x: 900, endPoint y: 349, distance: 20.6
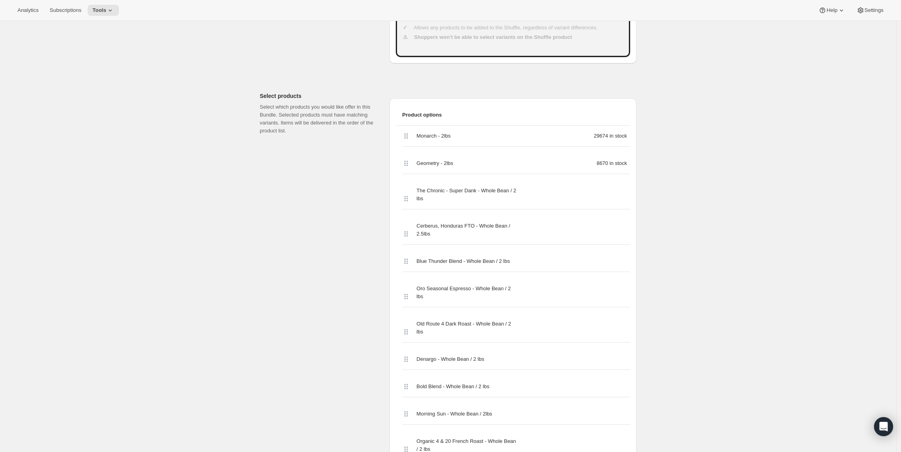
scroll to position [275, 0]
drag, startPoint x: 405, startPoint y: 161, endPoint x: 398, endPoint y: 173, distance: 14.1
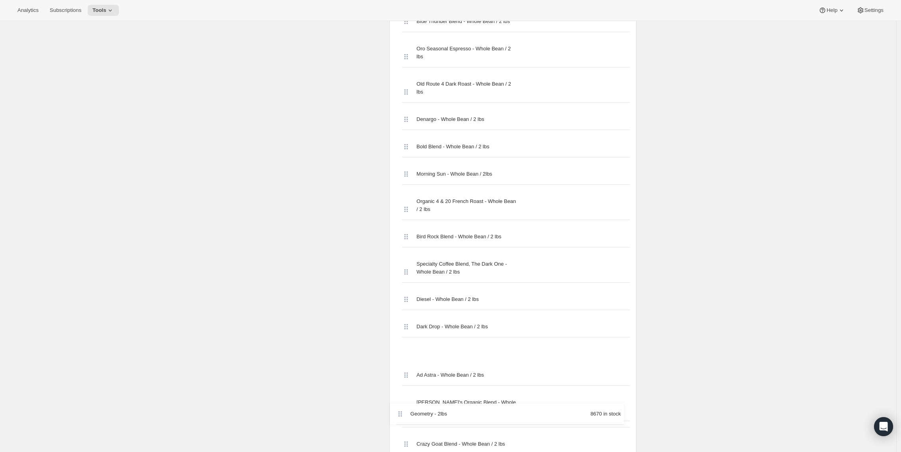
scroll to position [492, 0]
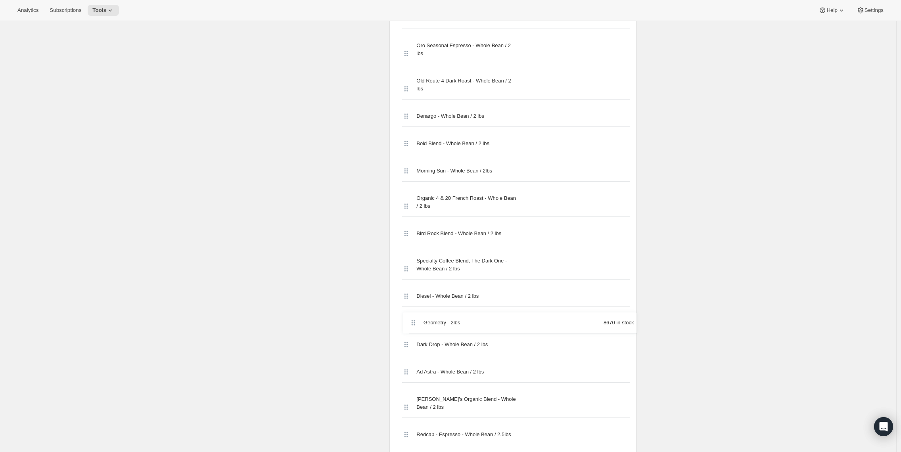
drag, startPoint x: 408, startPoint y: 163, endPoint x: 412, endPoint y: 326, distance: 162.7
click at [412, 326] on div "Monarch - 2lbs 29674 in stock Geometry - 2lbs 8670 in stock The Chronic - Super…" at bounding box center [513, 439] width 234 height 1058
drag, startPoint x: 411, startPoint y: 321, endPoint x: 411, endPoint y: 289, distance: 32.5
click at [412, 289] on div "Monarch - 2lbs 29674 in stock The Chronic - Super Dank - Whole Bean / 2 lbs Cer…" at bounding box center [513, 439] width 234 height 1058
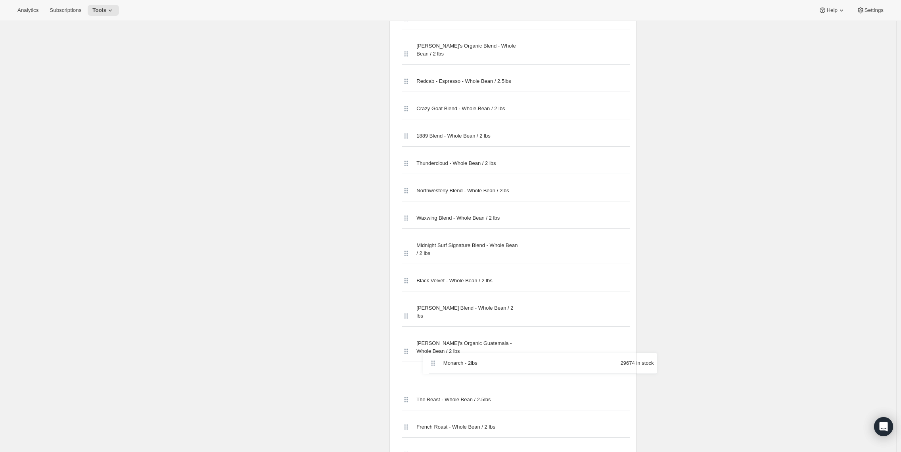
scroll to position [826, 0]
drag, startPoint x: 409, startPoint y: 87, endPoint x: 418, endPoint y: 280, distance: 193.8
click at [418, 280] on div "Monarch - 2lbs 29674 in stock The Chronic - Super Dank - Whole Bean / 2 lbs Cer…" at bounding box center [513, 105] width 234 height 1058
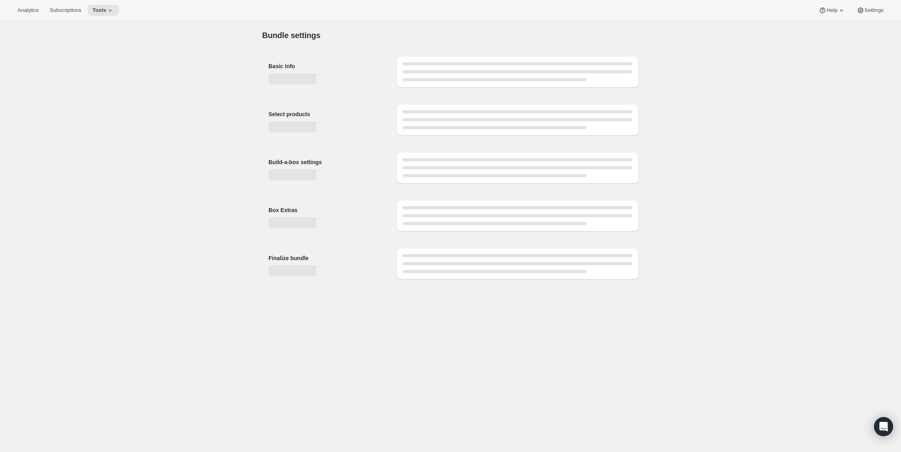
scroll to position [0, 0]
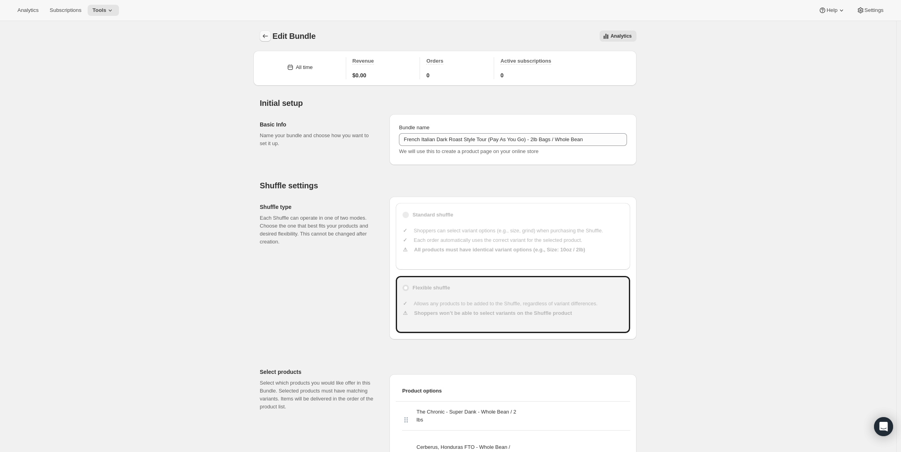
click at [268, 35] on icon "Bundles" at bounding box center [265, 36] width 8 height 8
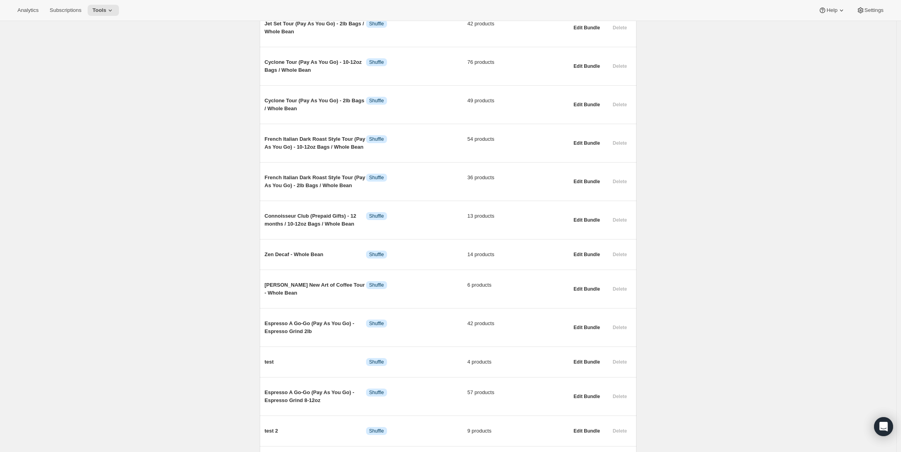
scroll to position [209, 0]
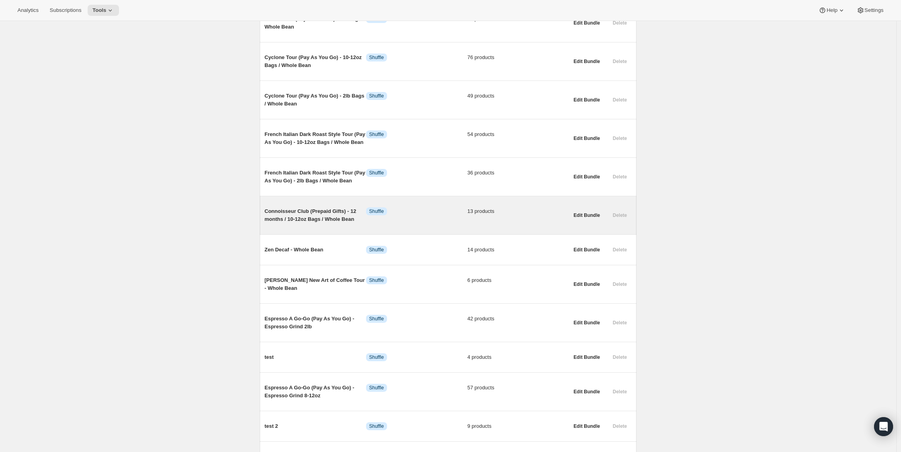
click at [307, 223] on span "Connoisseur Club (Prepaid Gifts) - 12 months / 10-12oz Bags / Whole Bean" at bounding box center [316, 215] width 102 height 16
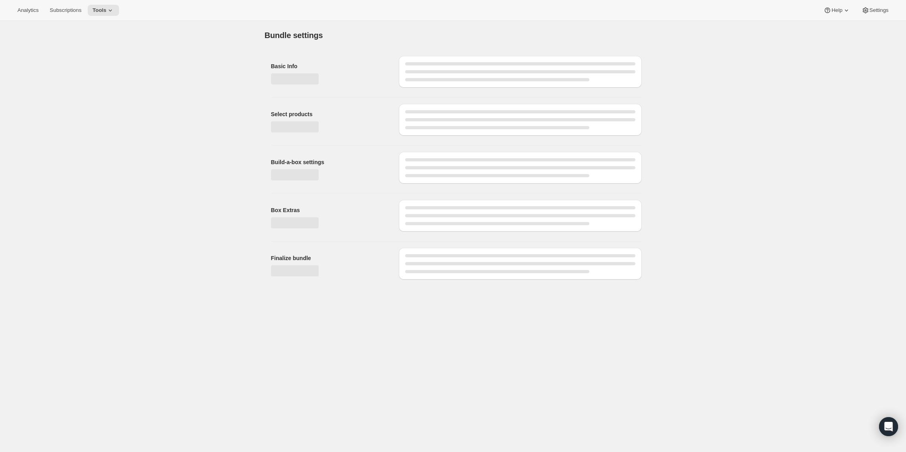
type input "Connoisseur Club (Prepaid Gifts) - 12 months / 10-12oz Bags / Whole Bean"
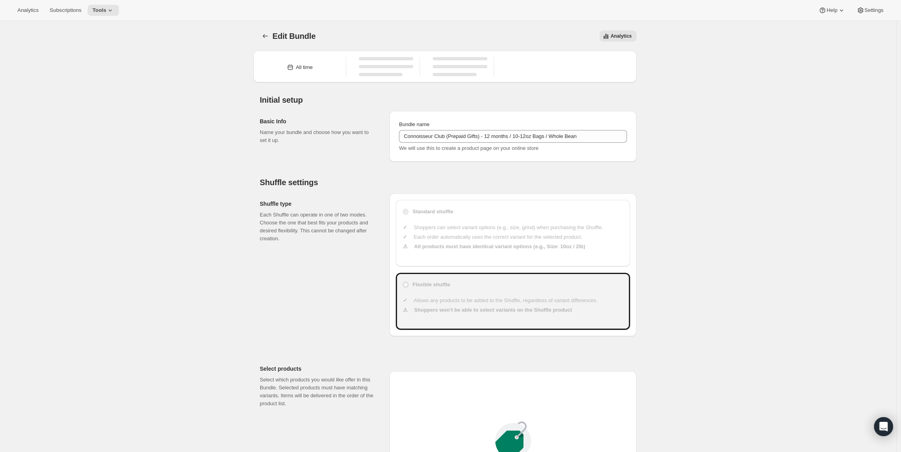
type input "20"
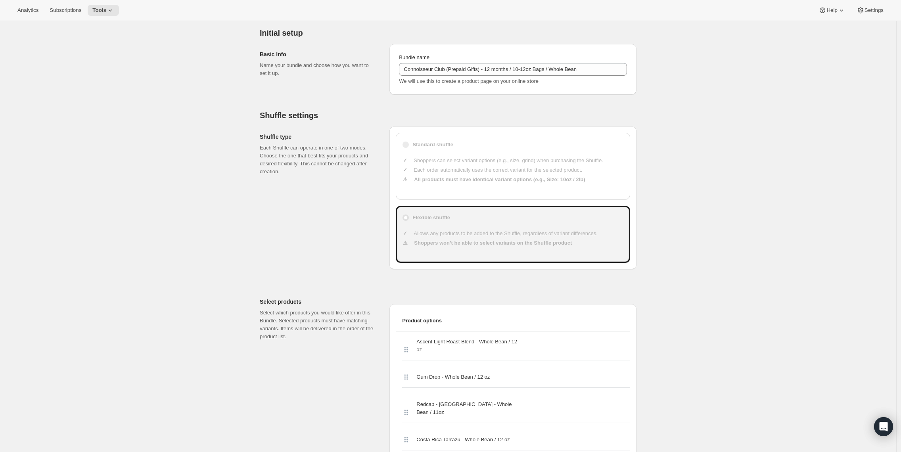
scroll to position [71, 0]
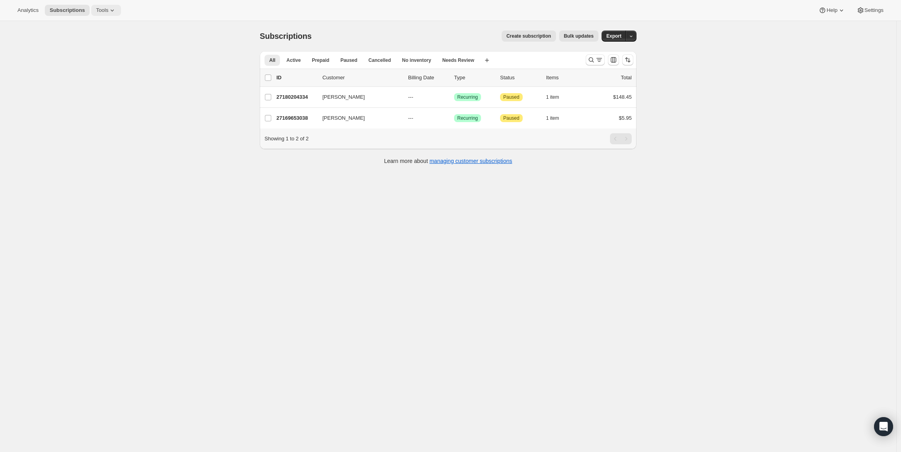
drag, startPoint x: 108, startPoint y: 5, endPoint x: 106, endPoint y: 14, distance: 9.6
click at [108, 5] on button "Tools" at bounding box center [106, 10] width 30 height 11
click at [104, 54] on span "Bundles" at bounding box center [112, 54] width 70 height 8
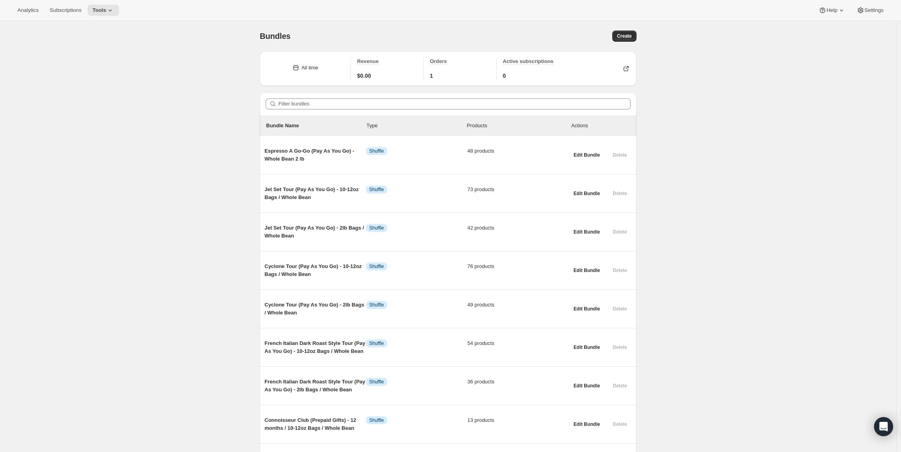
scroll to position [444, 0]
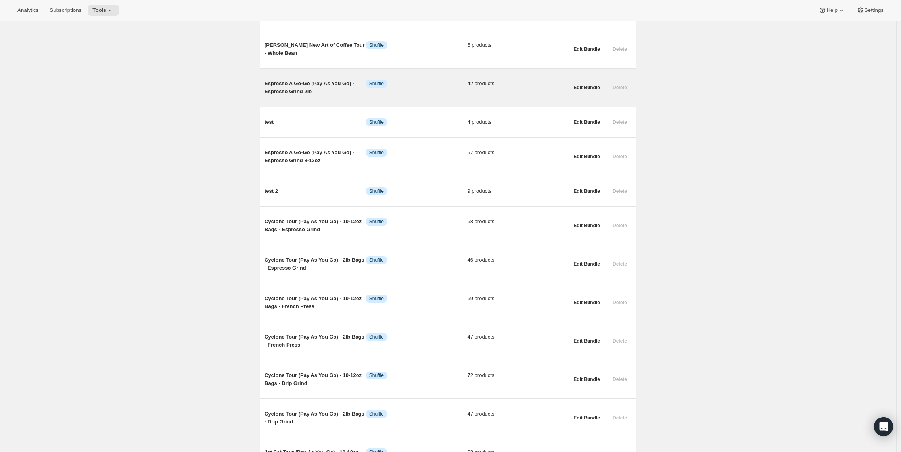
click at [324, 88] on span "Espresso A Go-Go (Pay As You Go) - Espresso Grind 2lb" at bounding box center [316, 88] width 102 height 16
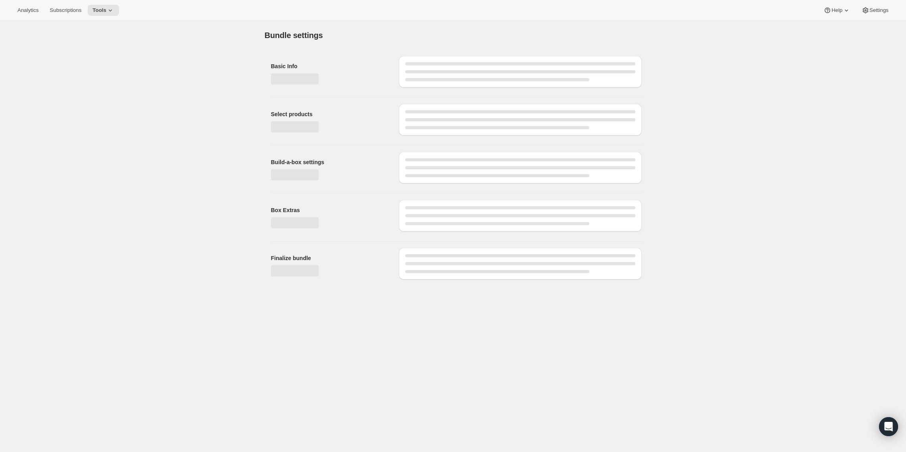
type input "Espresso A Go-Go (Pay As You Go) - Espresso Grind 2lb"
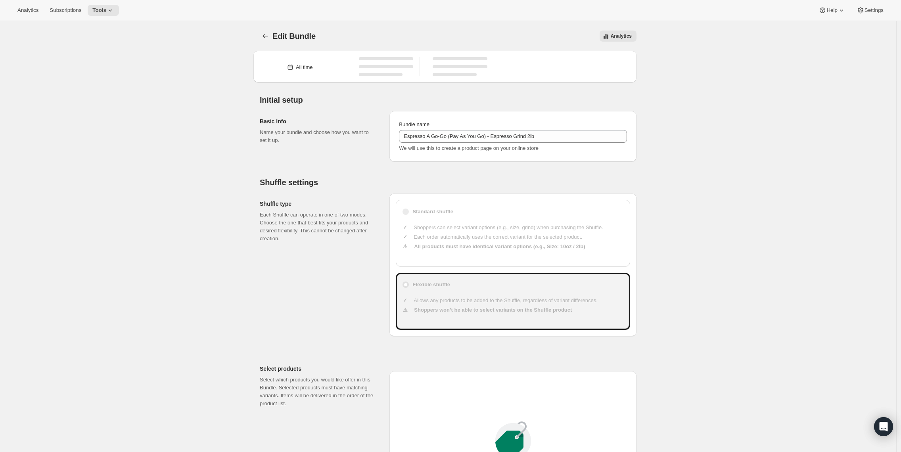
type input "47"
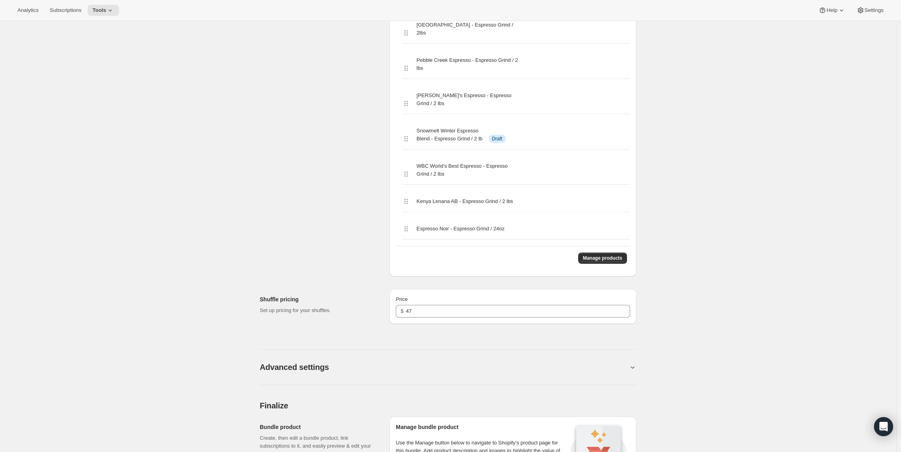
scroll to position [1494, 0]
click at [605, 263] on span "Manage products" at bounding box center [602, 260] width 39 height 6
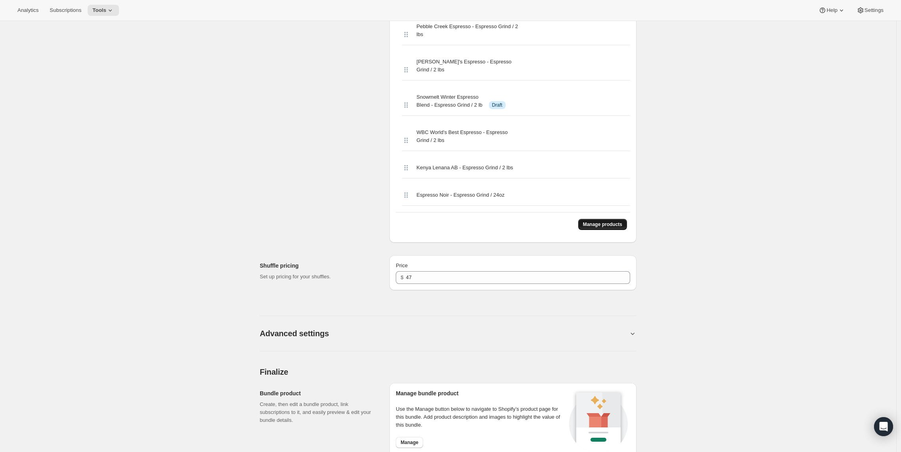
click at [593, 228] on span "Manage products" at bounding box center [602, 224] width 39 height 6
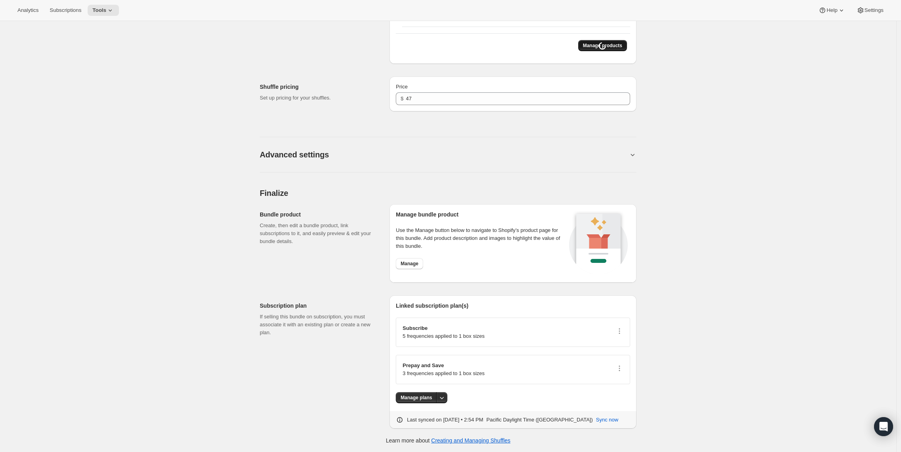
scroll to position [0, 0]
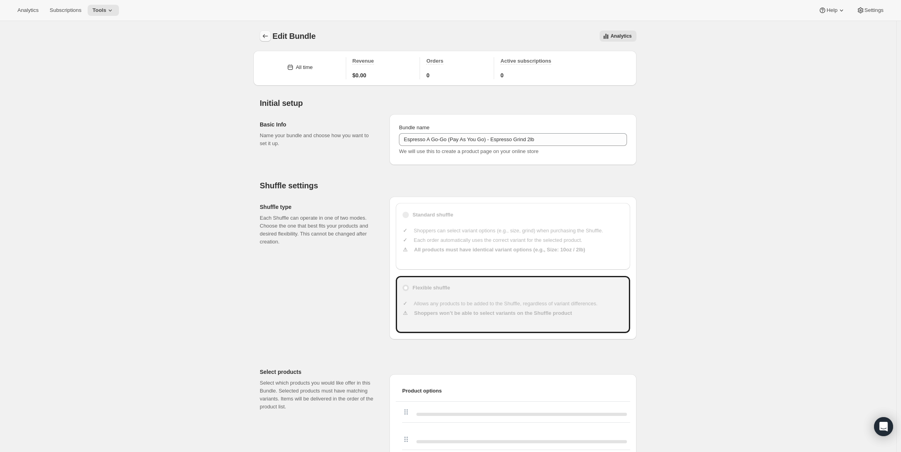
drag, startPoint x: 266, startPoint y: 29, endPoint x: 269, endPoint y: 41, distance: 12.8
click at [266, 30] on div "Edit Bundle. This page is ready Edit Bundle Analytics More actions Analytics" at bounding box center [448, 36] width 377 height 30
click at [265, 36] on icon "Bundles" at bounding box center [265, 36] width 8 height 8
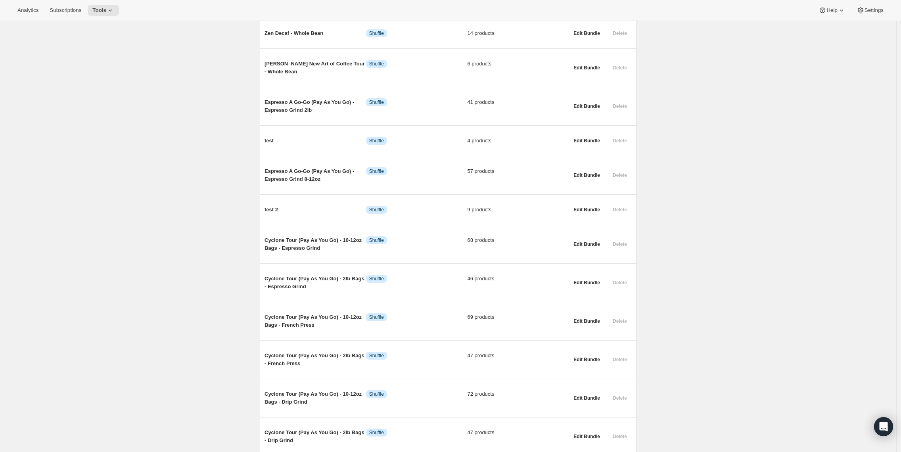
scroll to position [448, 0]
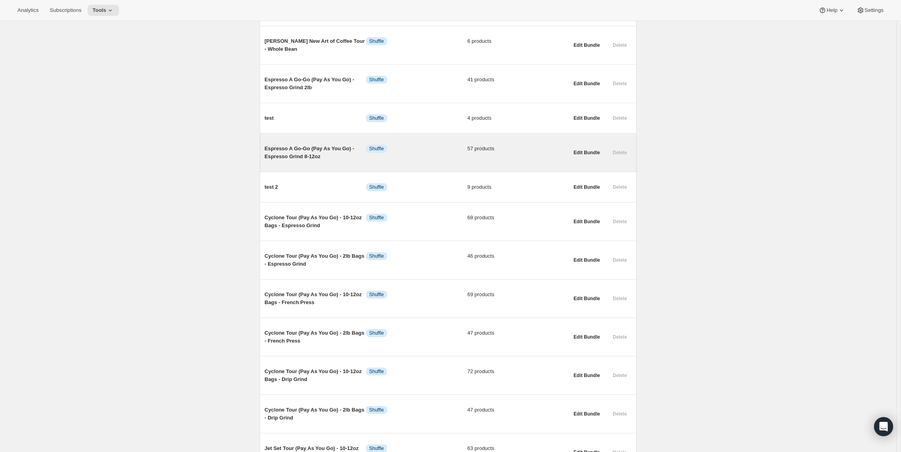
click at [301, 159] on span "Espresso A Go-Go (Pay As You Go) - Espresso Grind 8-12oz" at bounding box center [316, 153] width 102 height 16
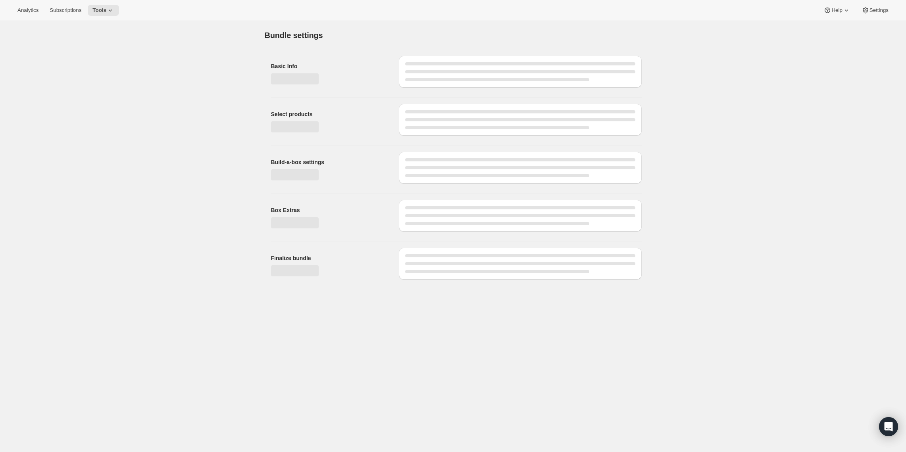
type input "Espresso A Go-Go (Pay As You Go) - Espresso Grind 8-12oz"
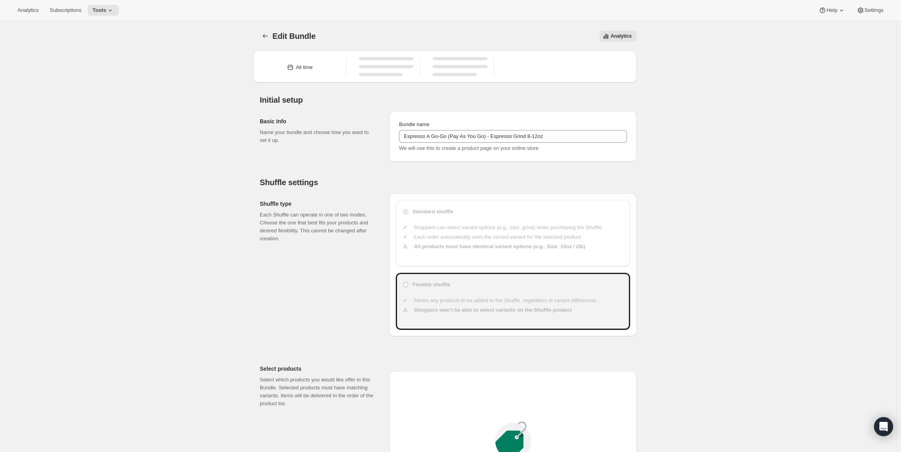
type input "21"
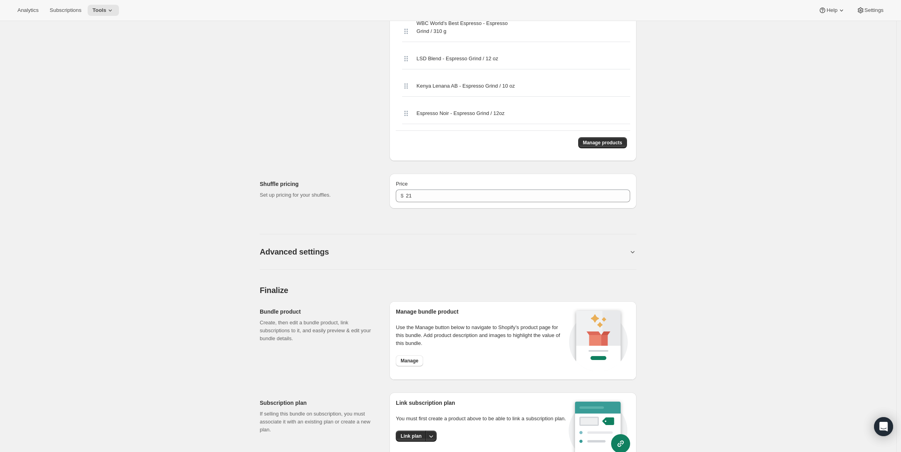
scroll to position [2113, 0]
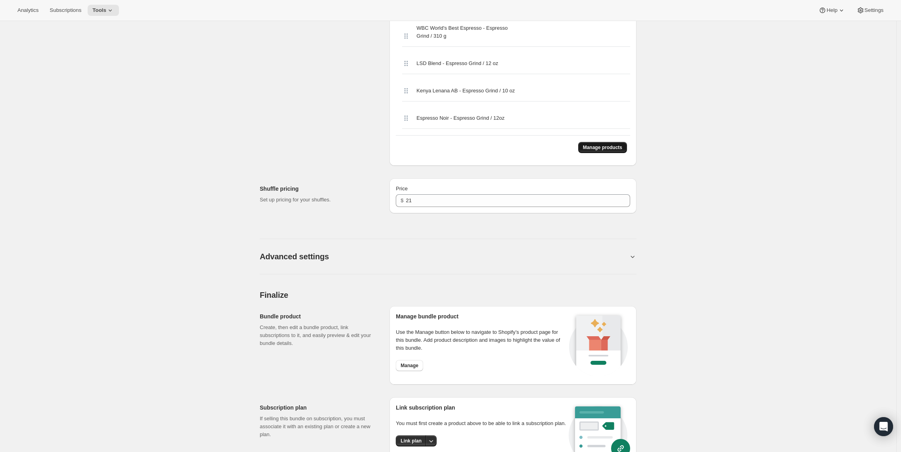
click at [605, 151] on span "Manage products" at bounding box center [602, 147] width 39 height 6
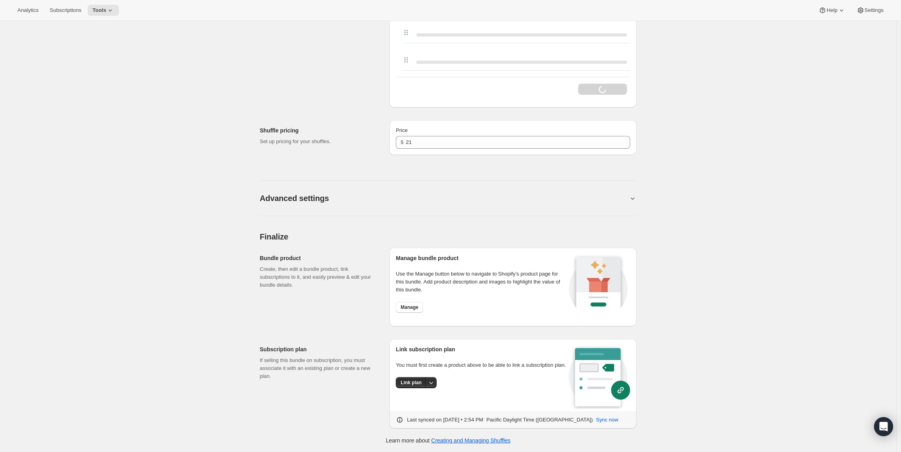
scroll to position [0, 0]
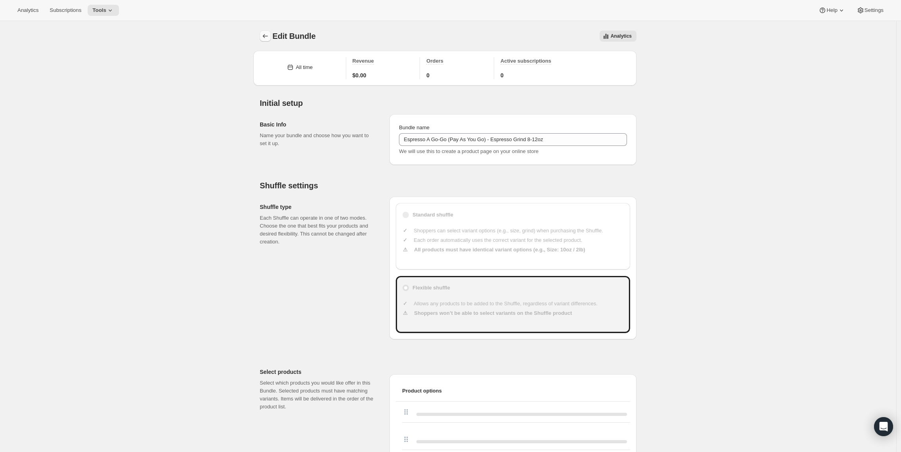
click at [264, 39] on icon "Bundles" at bounding box center [265, 36] width 8 height 8
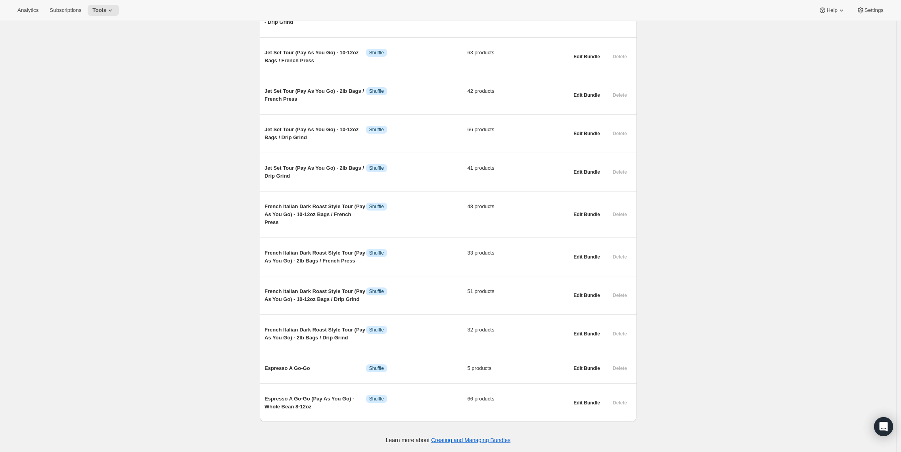
scroll to position [869, 0]
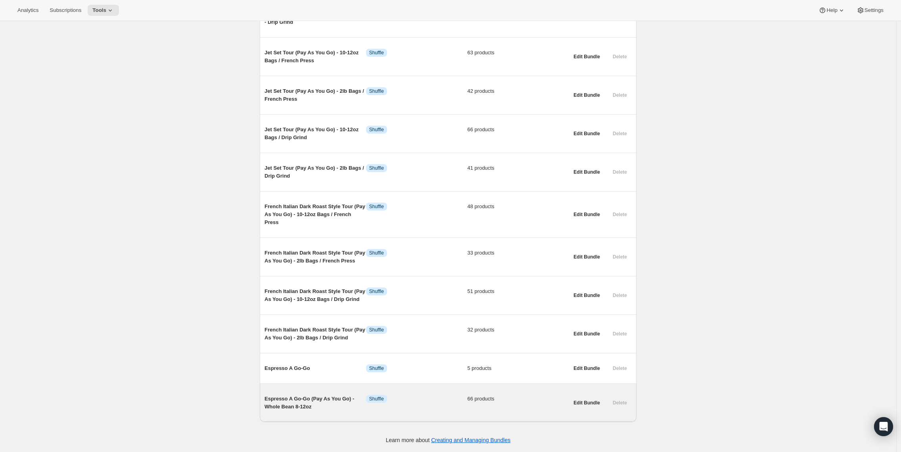
click at [334, 395] on span "Espresso A Go-Go (Pay As You Go) - Whole Bean 8-12oz" at bounding box center [316, 403] width 102 height 16
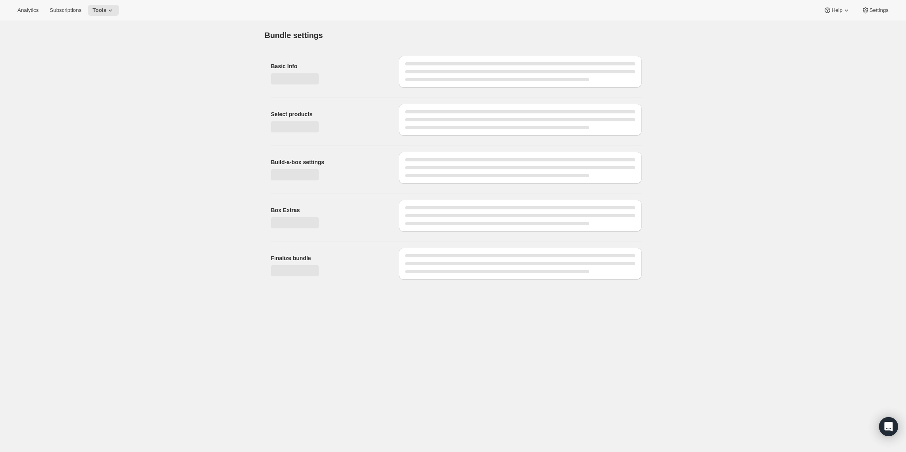
type input "Espresso A Go-Go (Pay As You Go) - Whole Bean 8-12oz"
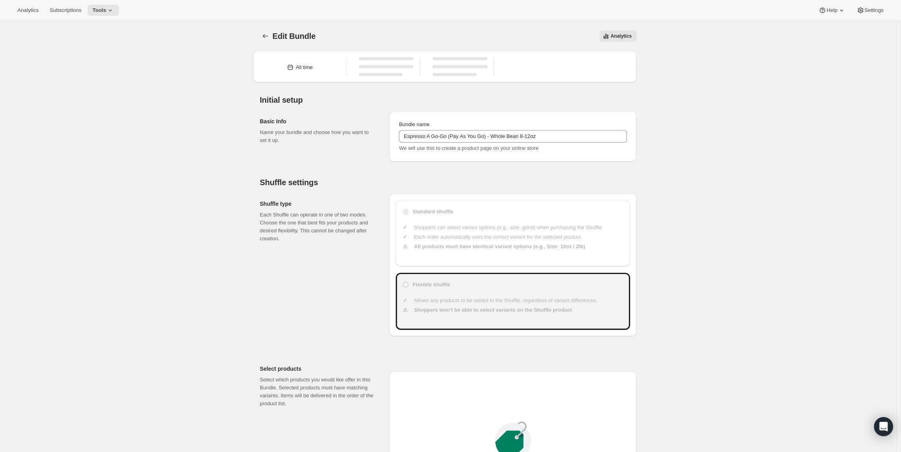
type input "20.99"
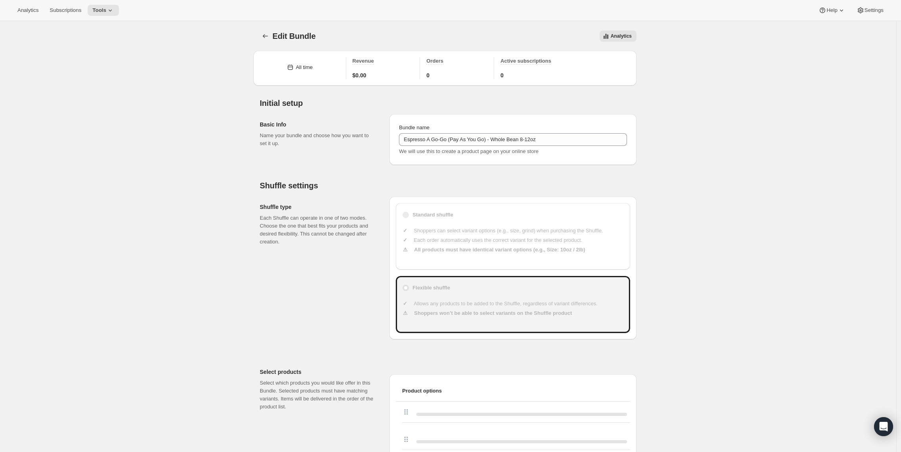
drag, startPoint x: 901, startPoint y: 72, endPoint x: 901, endPoint y: 87, distance: 15.1
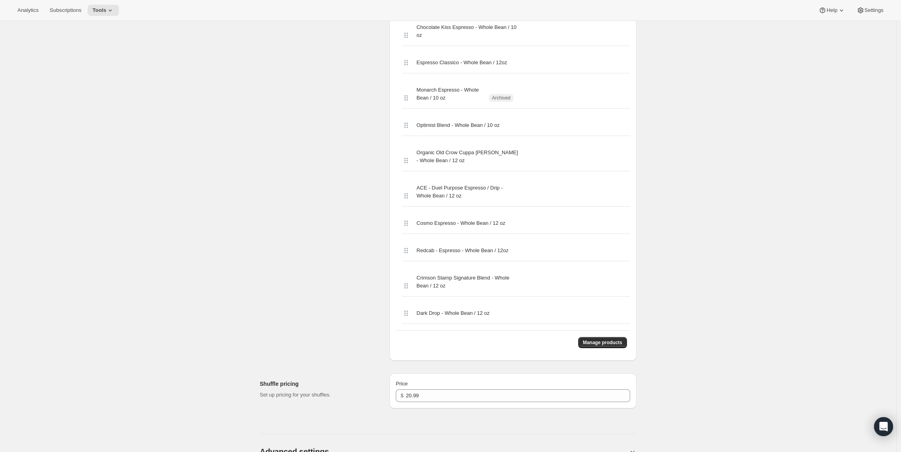
scroll to position [2157, 0]
click at [596, 347] on button "Manage products" at bounding box center [602, 341] width 49 height 11
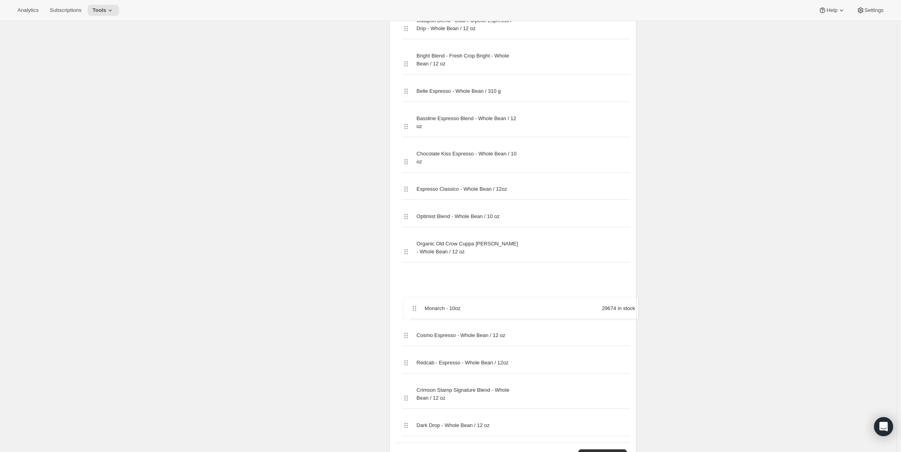
scroll to position [2022, 0]
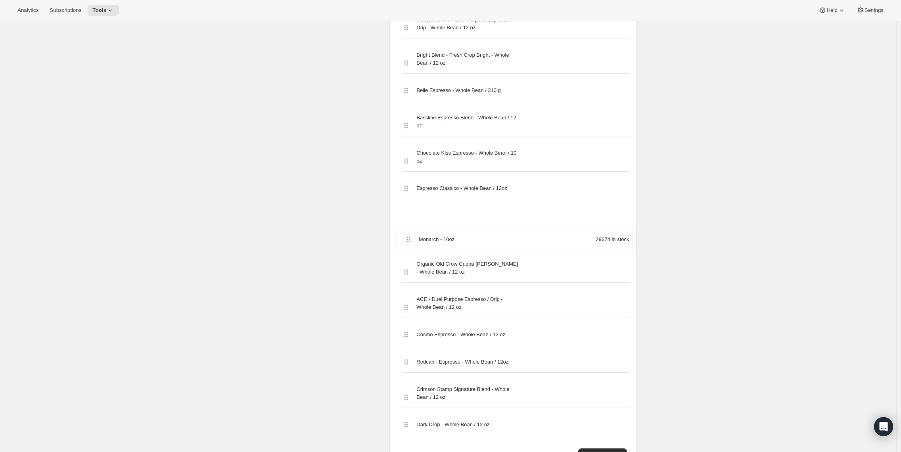
drag, startPoint x: 409, startPoint y: 49, endPoint x: 409, endPoint y: 243, distance: 193.6
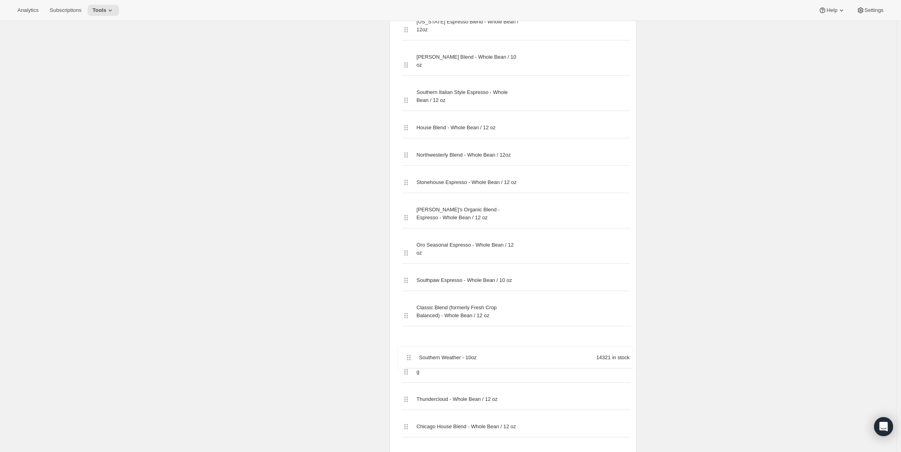
scroll to position [474, 0]
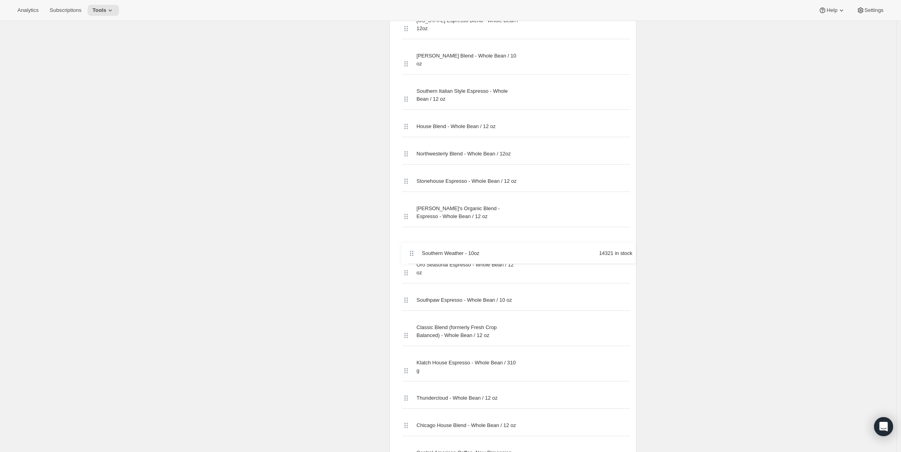
drag, startPoint x: 407, startPoint y: 114, endPoint x: 410, endPoint y: 257, distance: 143.7
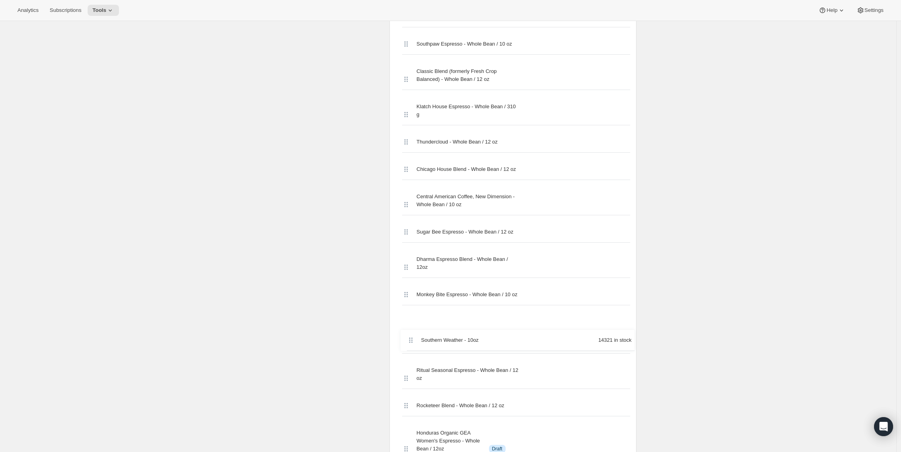
scroll to position [711, 0]
drag, startPoint x: 407, startPoint y: 248, endPoint x: 402, endPoint y: 296, distance: 47.9
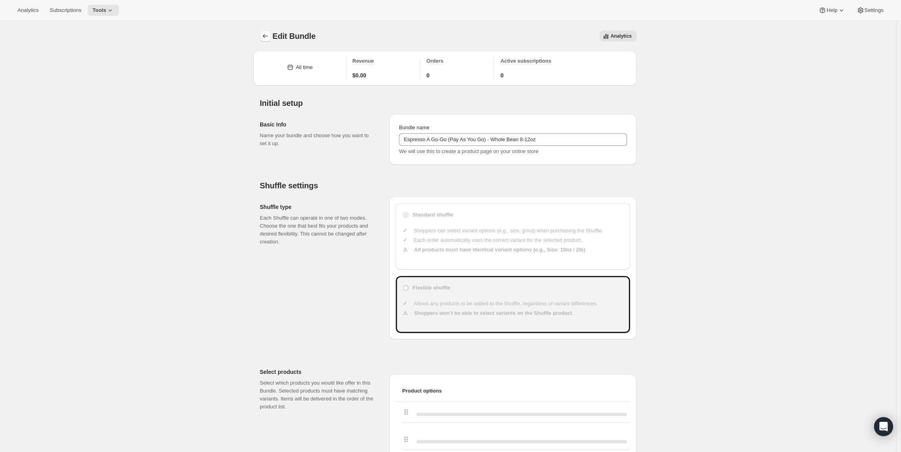
drag, startPoint x: 277, startPoint y: 34, endPoint x: 270, endPoint y: 35, distance: 6.5
click at [276, 35] on span "Edit Bundle" at bounding box center [294, 36] width 43 height 9
click at [269, 35] on icon "Bundles" at bounding box center [265, 36] width 8 height 8
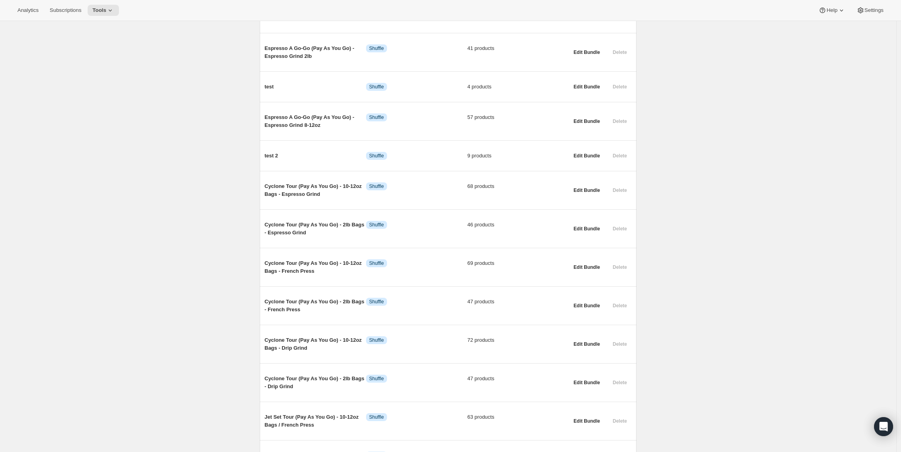
scroll to position [499, 0]
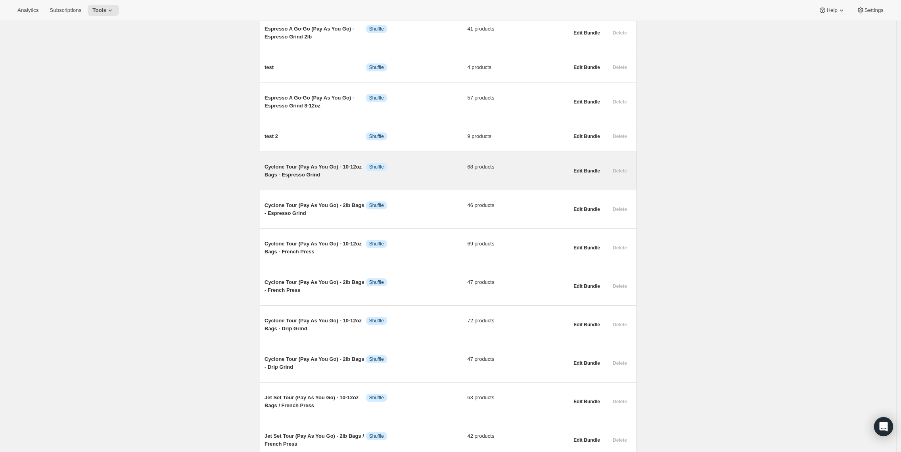
click at [275, 179] on span "Cyclone Tour (Pay As You Go) - 10-12oz Bags - Espresso Grind" at bounding box center [316, 171] width 102 height 16
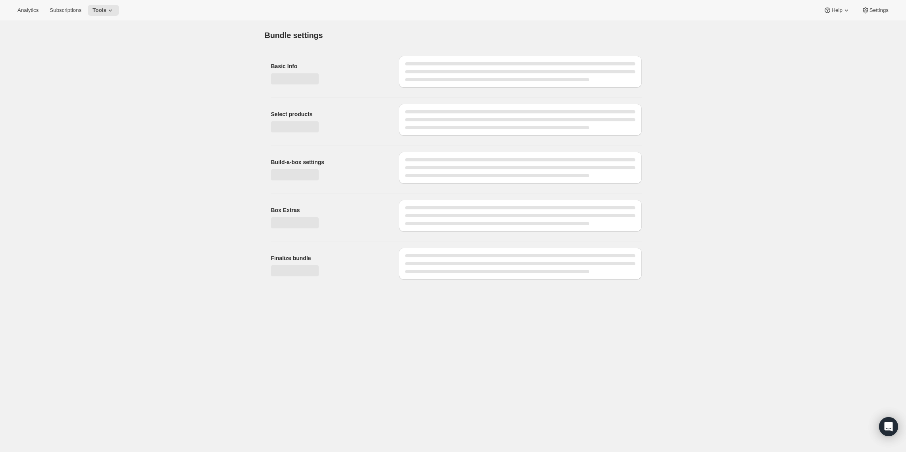
type input "Cyclone Tour (Pay As You Go) - 10-12oz Bags - Espresso Grind"
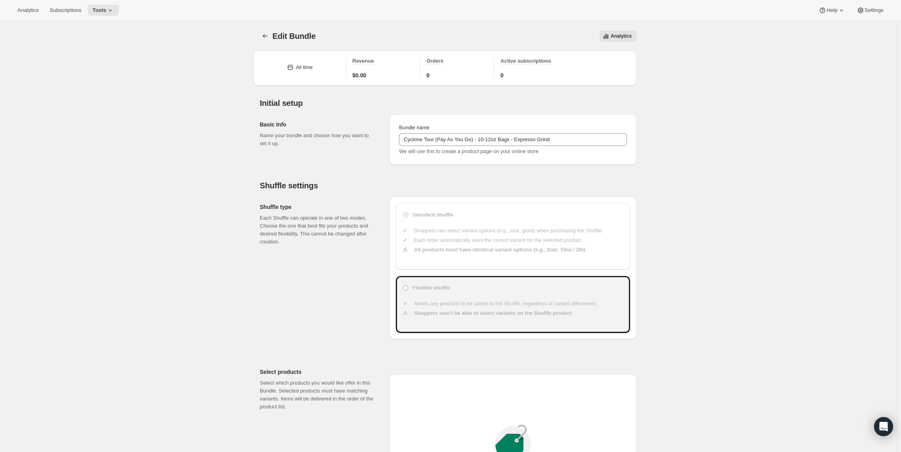
type input "23"
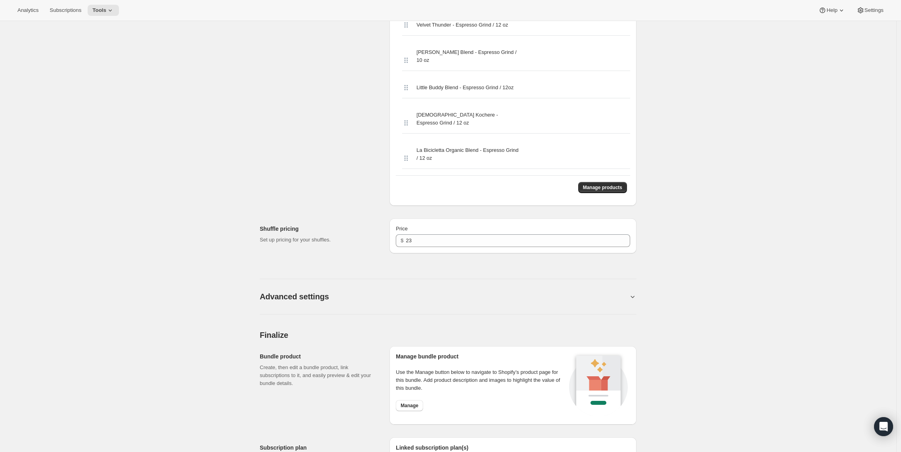
scroll to position [2627, 0]
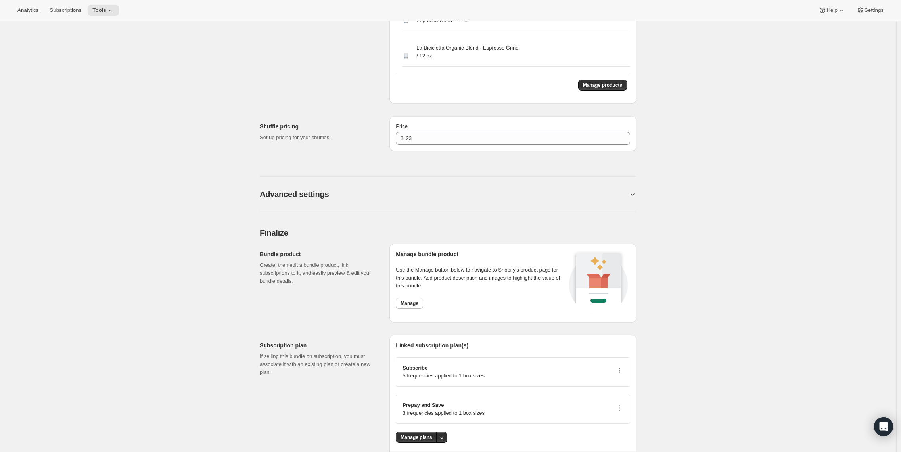
drag, startPoint x: 579, startPoint y: 430, endPoint x: 578, endPoint y: 419, distance: 11.1
click at [601, 80] on button "Manage products" at bounding box center [602, 85] width 49 height 11
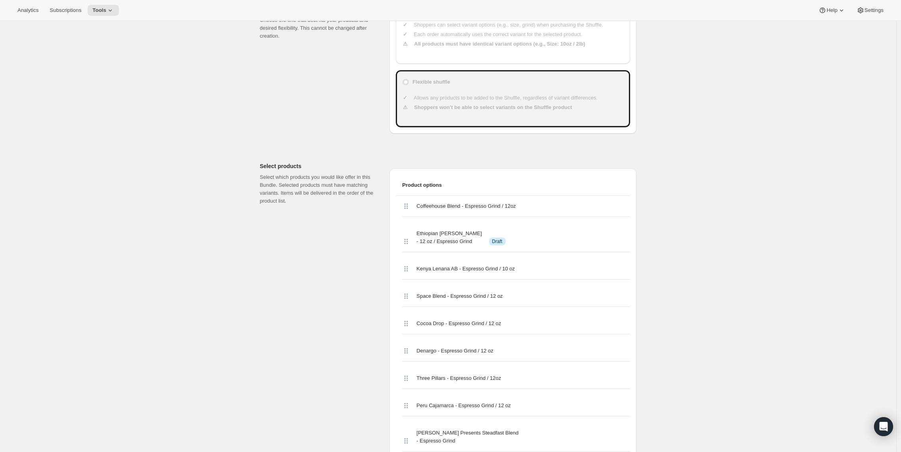
scroll to position [0, 0]
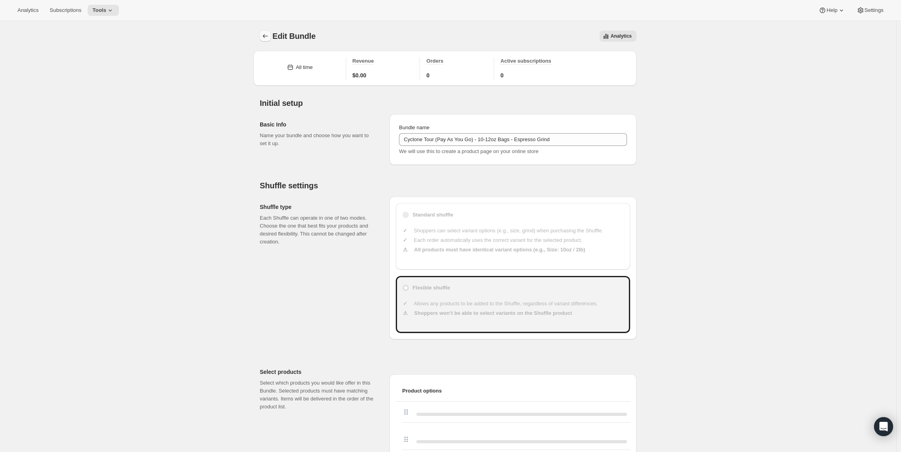
click at [265, 36] on icon "Bundles" at bounding box center [265, 36] width 8 height 8
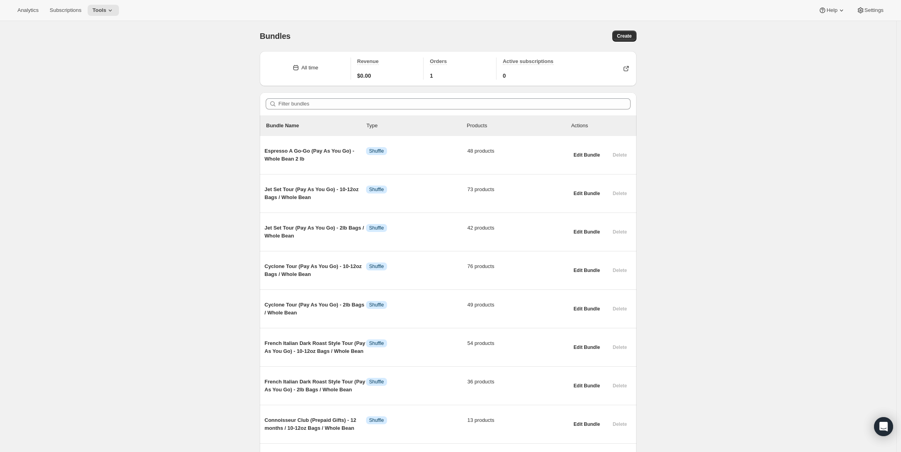
scroll to position [444, 0]
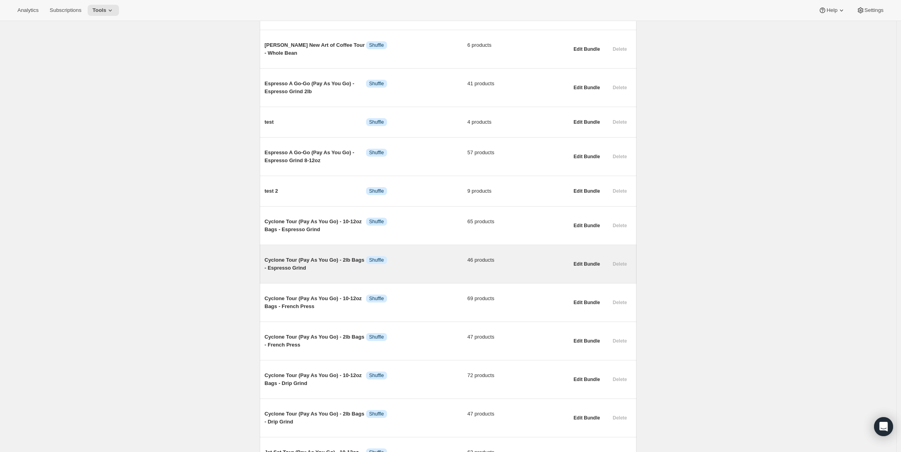
click at [323, 266] on span "Cyclone Tour (Pay As You Go) - 2lb Bags - Espresso Grind" at bounding box center [316, 264] width 102 height 16
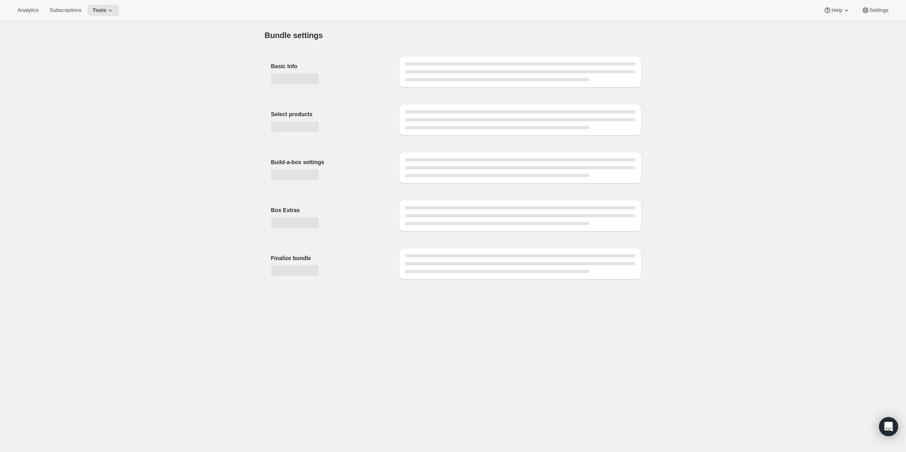
type input "Cyclone Tour (Pay As You Go) - 2lb Bags - Espresso Grind"
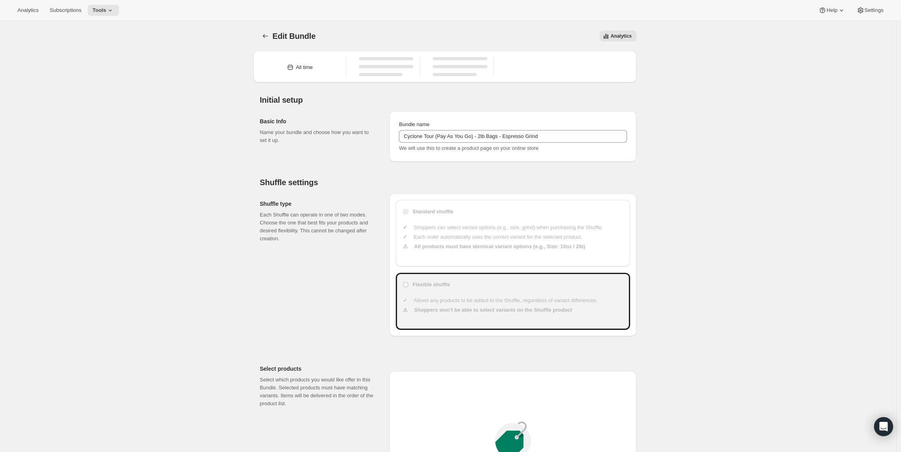
type input "45"
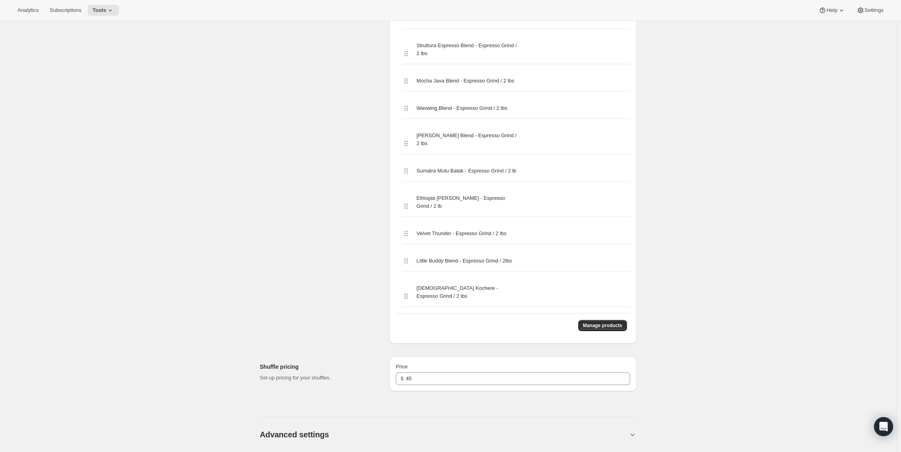
scroll to position [1648, 0]
click at [577, 314] on div "Manage products" at bounding box center [513, 326] width 234 height 24
click at [588, 323] on span "Manage products" at bounding box center [602, 326] width 39 height 6
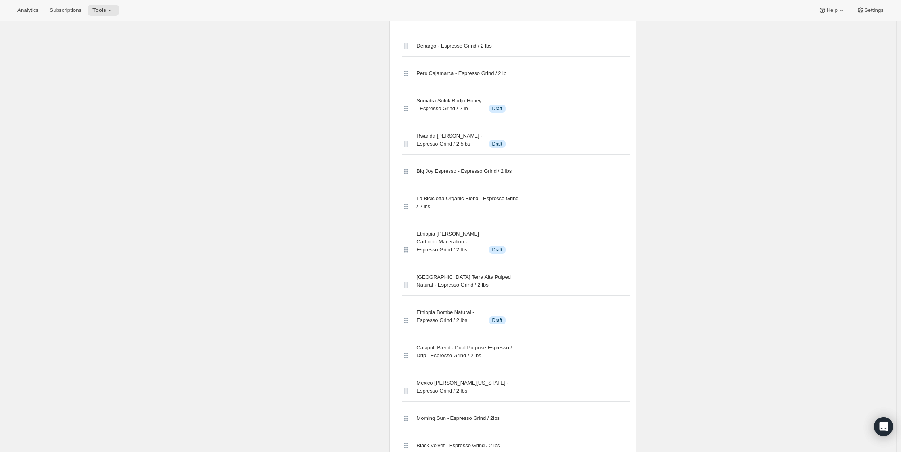
scroll to position [0, 0]
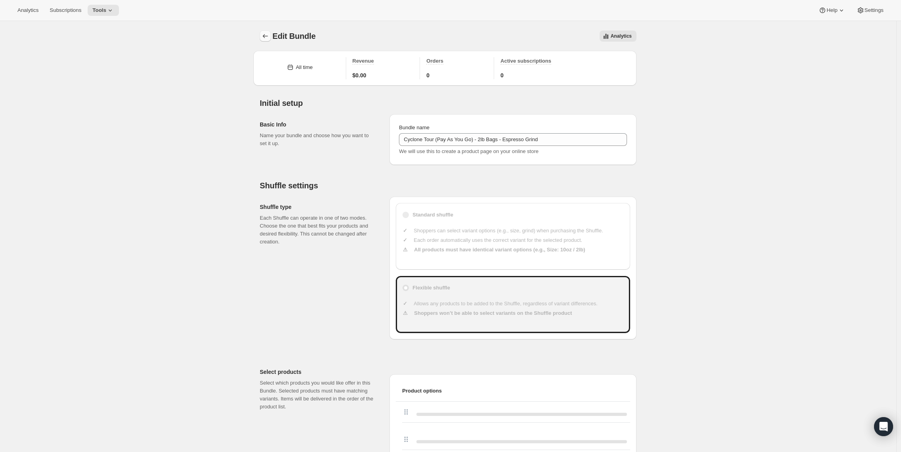
click at [265, 35] on icon "Bundles" at bounding box center [265, 36] width 8 height 8
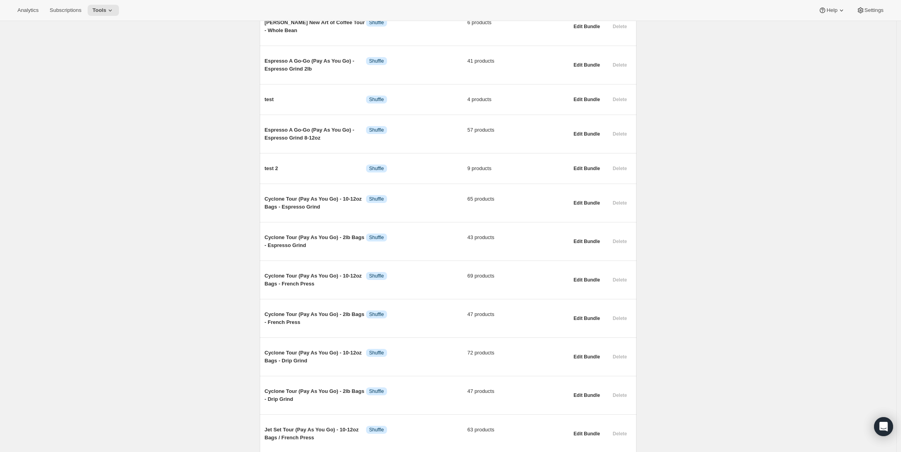
scroll to position [472, 0]
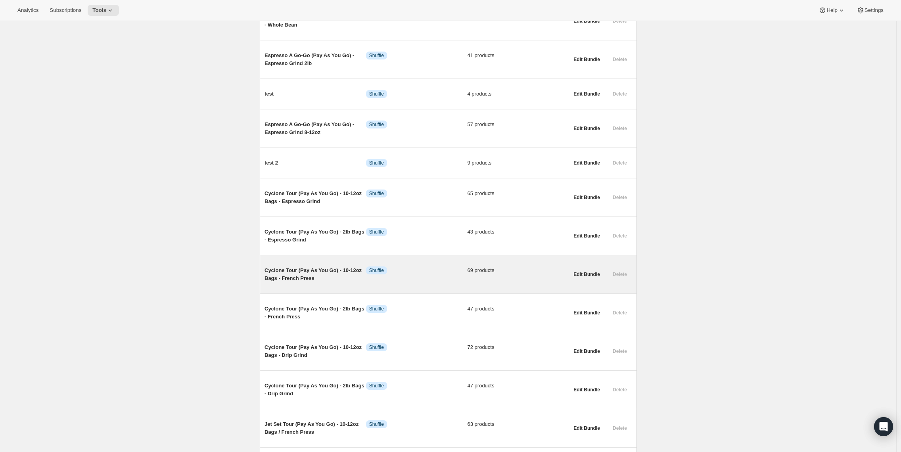
click at [322, 289] on div "Cyclone Tour (Pay As You Go) - 10-12oz Bags - French Press Info Shuffle 69 prod…" at bounding box center [417, 274] width 304 height 29
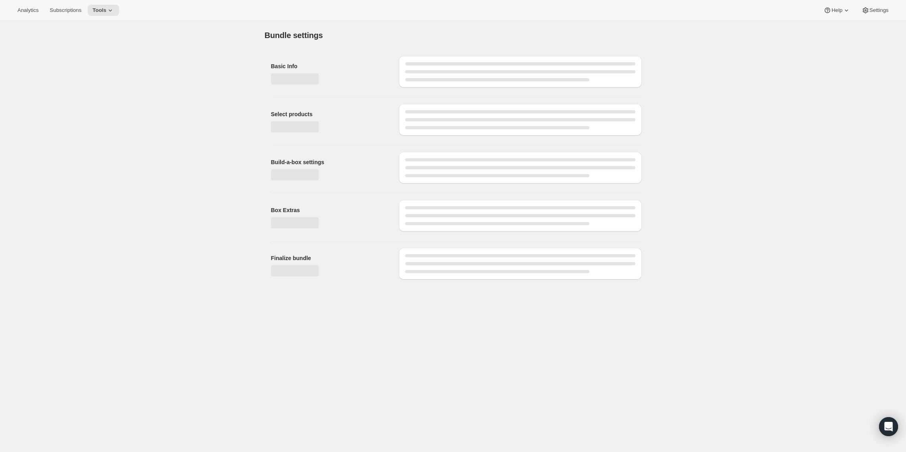
type input "Cyclone Tour (Pay As You Go) - 10-12oz Bags - French Press"
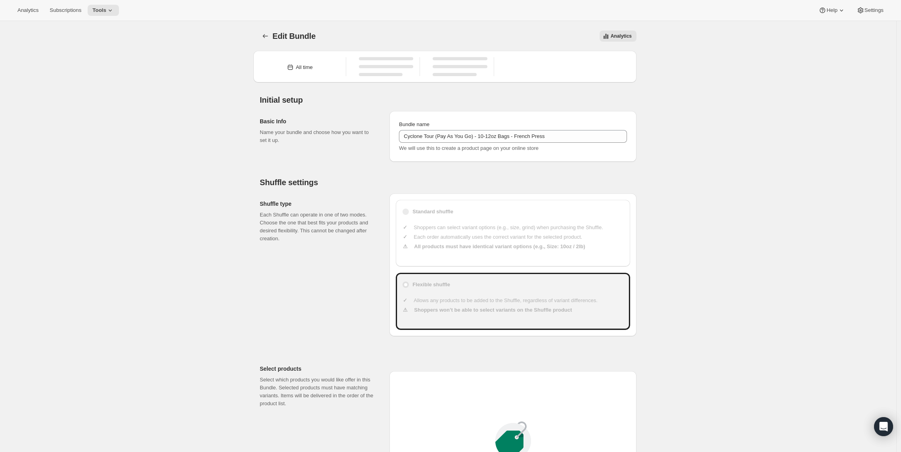
type input "23"
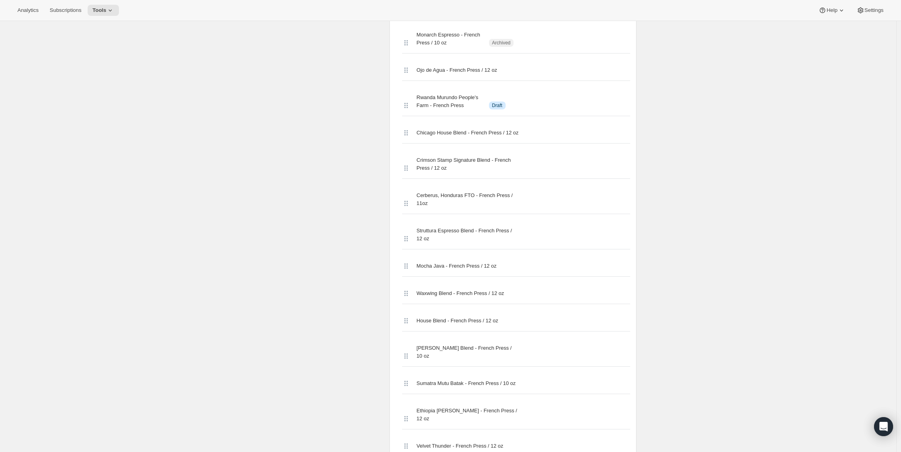
scroll to position [2318, 0]
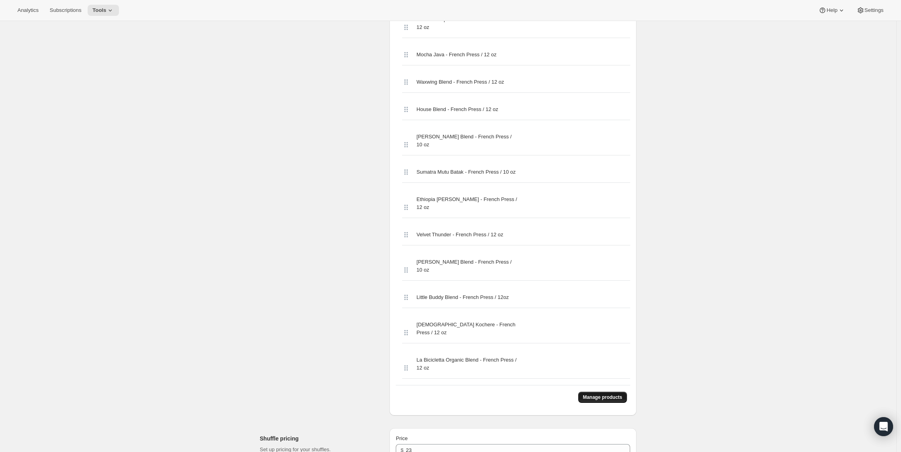
click at [602, 394] on span "Manage products" at bounding box center [602, 397] width 39 height 6
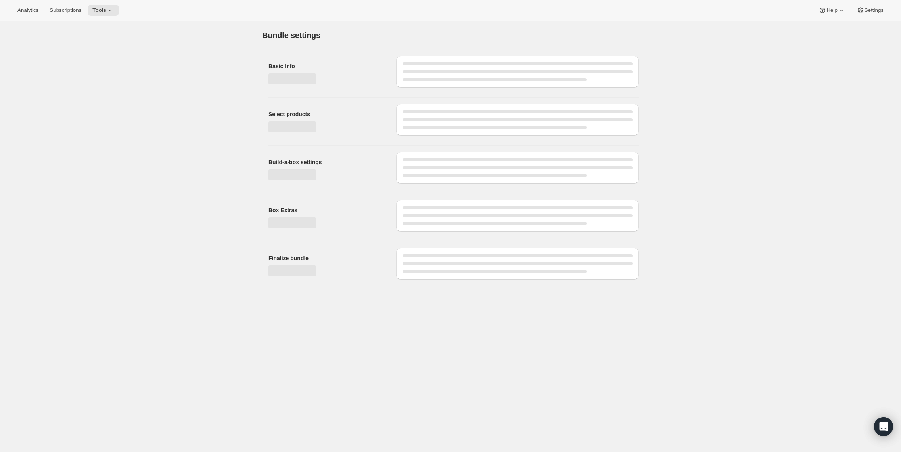
scroll to position [0, 0]
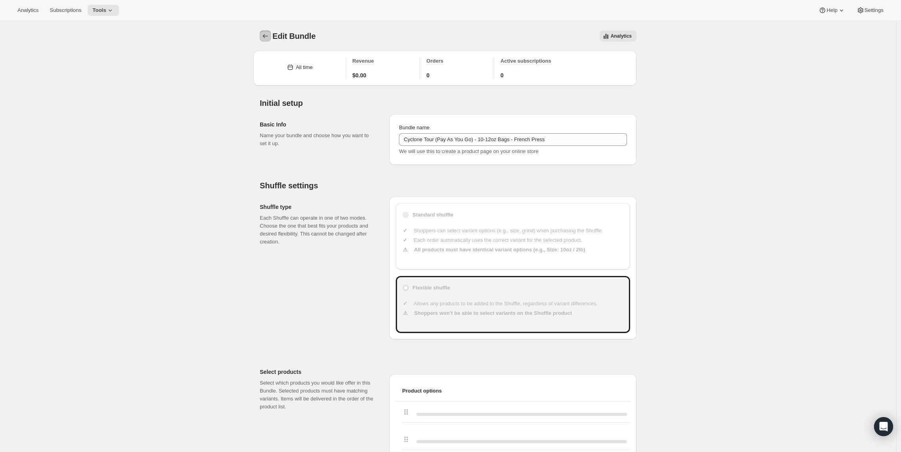
click at [265, 37] on icon "Bundles" at bounding box center [265, 36] width 8 height 8
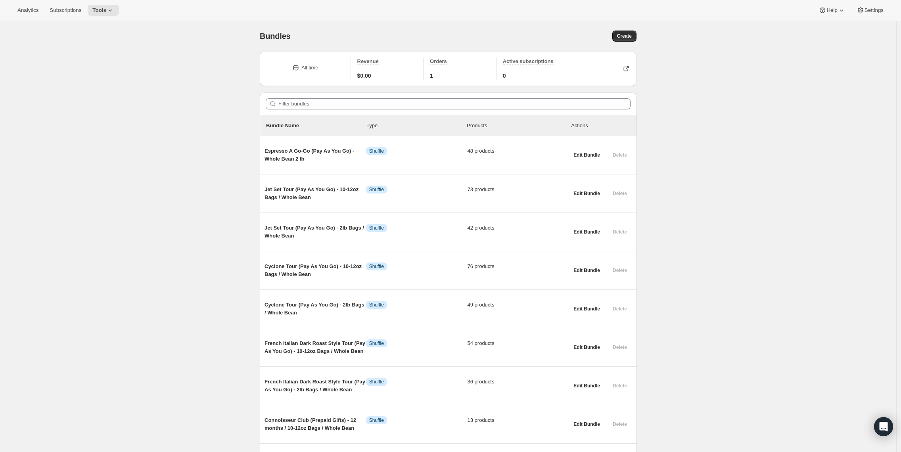
scroll to position [444, 0]
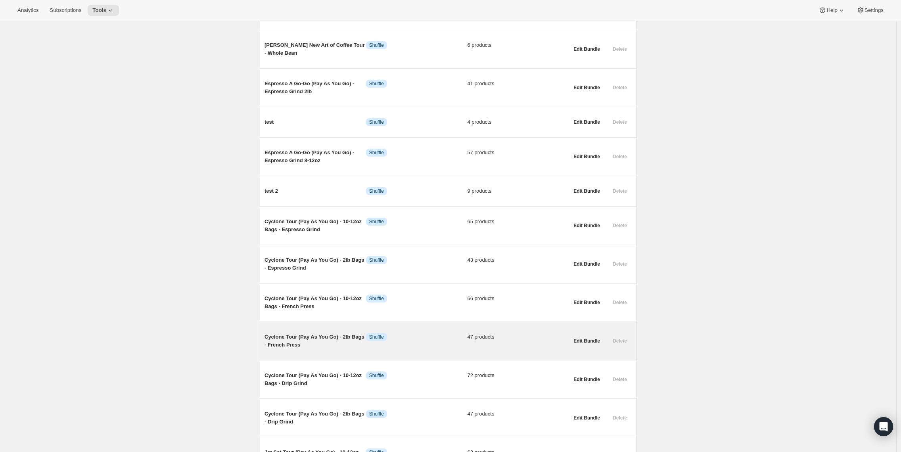
click at [319, 342] on span "Cyclone Tour (Pay As You Go) - 2lb Bags - French Press" at bounding box center [316, 341] width 102 height 16
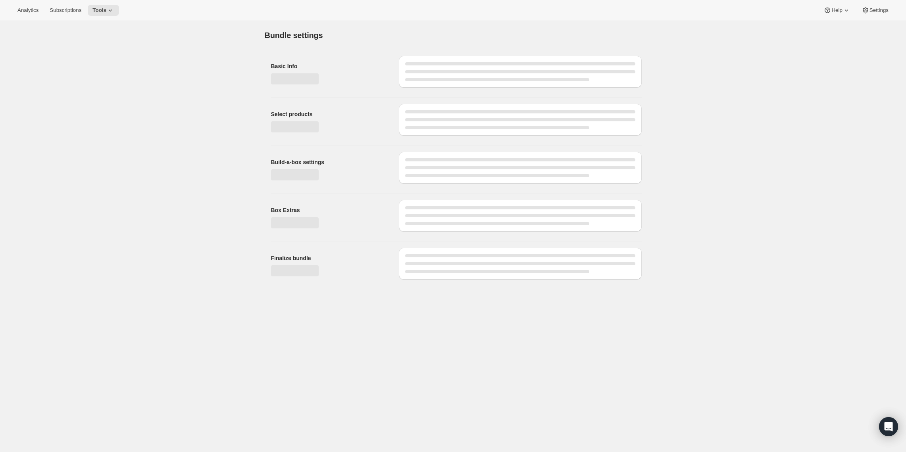
type input "Cyclone Tour (Pay As You Go) - 2lb Bags - French Press"
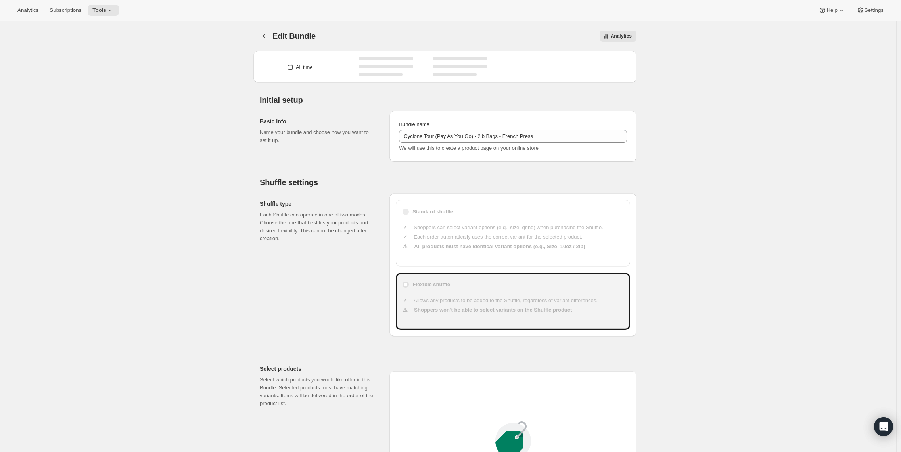
type input "49"
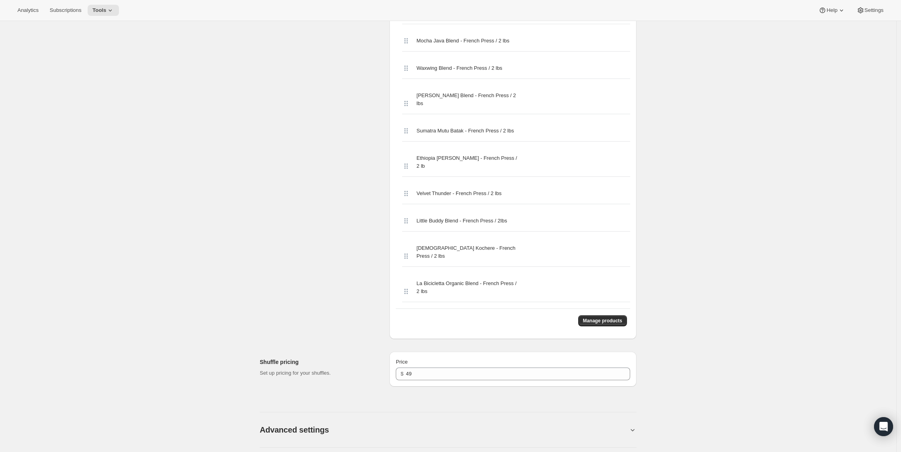
scroll to position [1673, 0]
click at [593, 319] on span "Manage products" at bounding box center [602, 322] width 39 height 6
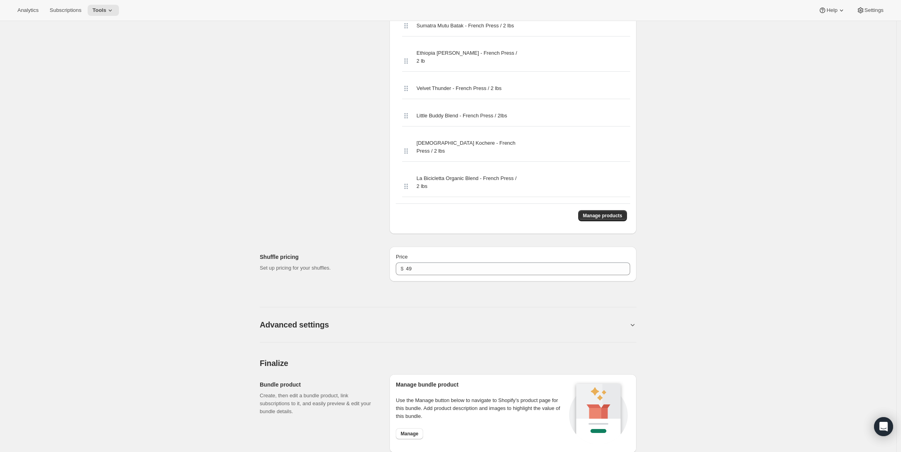
scroll to position [0, 0]
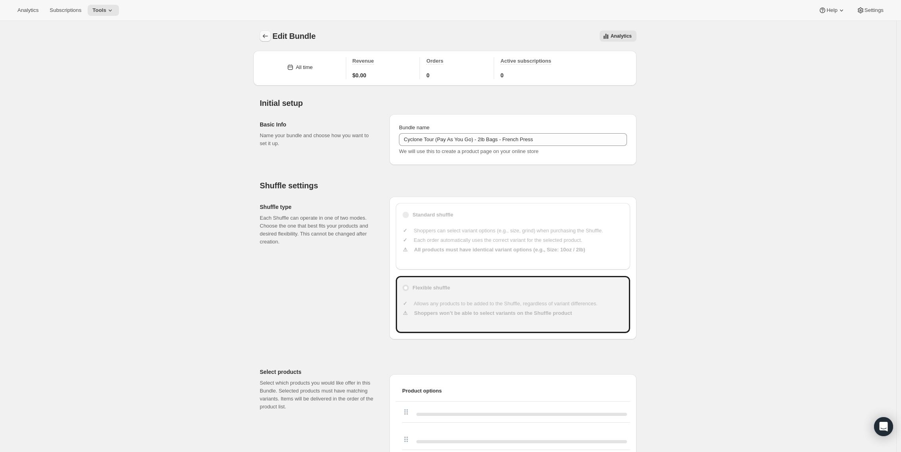
click at [268, 33] on icon "Bundles" at bounding box center [265, 36] width 8 height 8
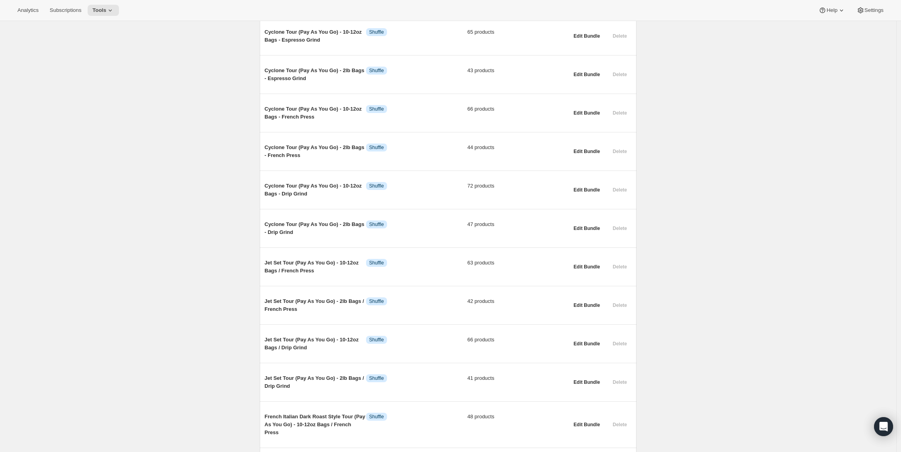
scroll to position [633, 0]
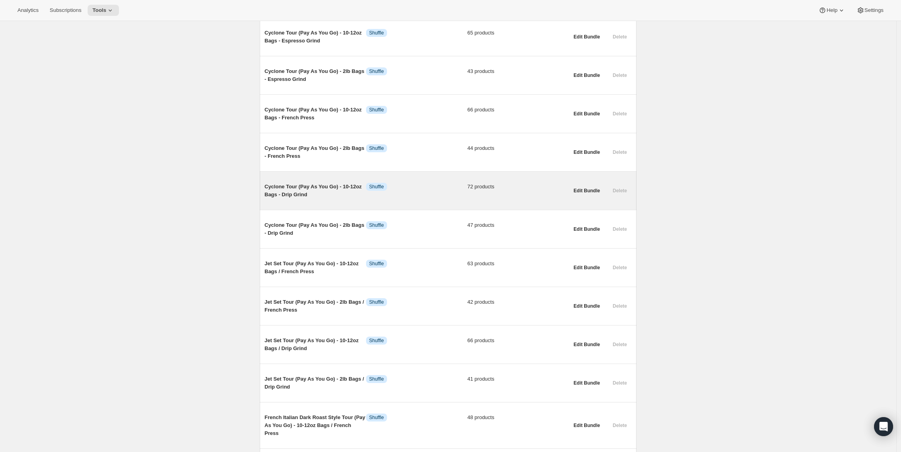
click at [286, 197] on span "Cyclone Tour (Pay As You Go) - 10-12oz Bags - Drip Grind" at bounding box center [316, 191] width 102 height 16
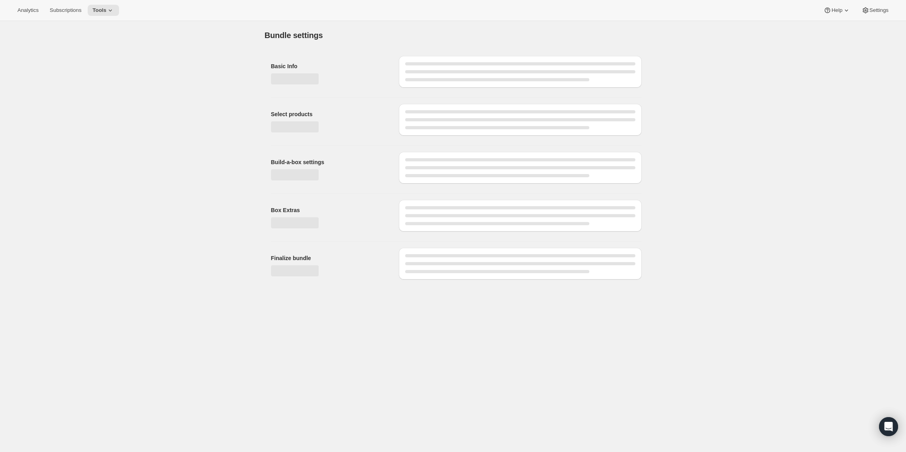
type input "Cyclone Tour (Pay As You Go) - 10-12oz Bags - Drip Grind"
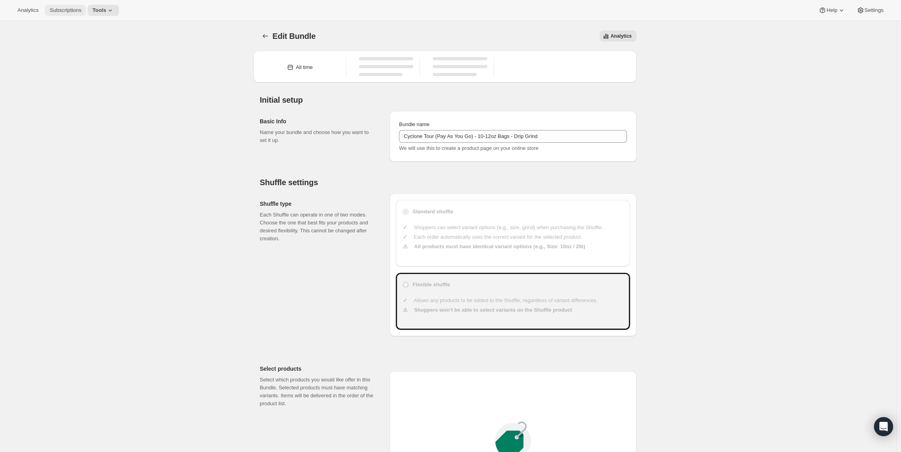
type input "23"
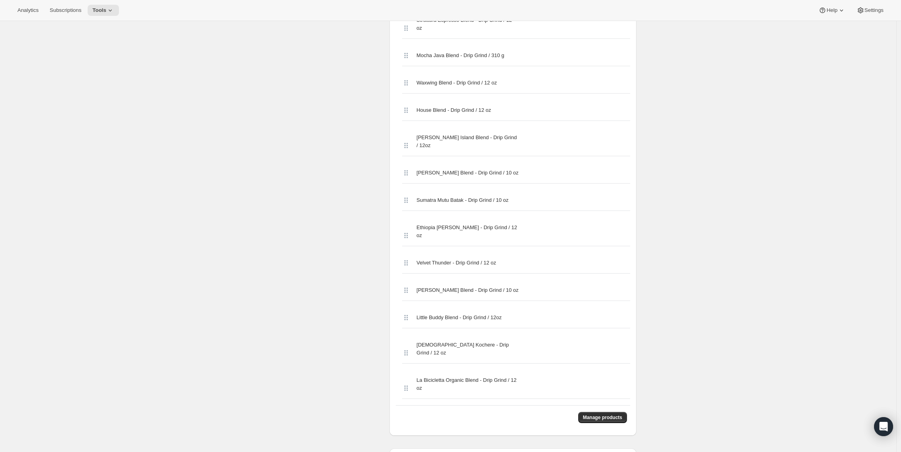
scroll to position [2424, 0]
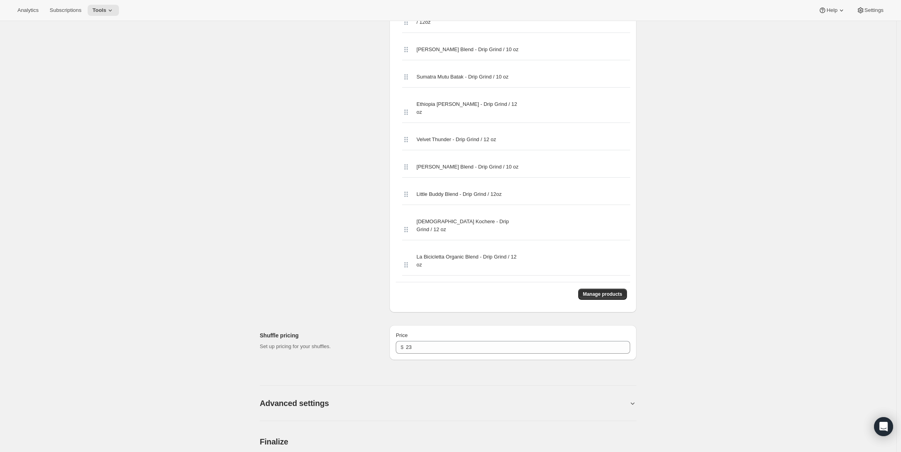
drag, startPoint x: 596, startPoint y: 249, endPoint x: 595, endPoint y: 254, distance: 4.6
click at [593, 282] on div "Manage products" at bounding box center [513, 294] width 234 height 24
click at [592, 291] on span "Manage products" at bounding box center [602, 294] width 39 height 6
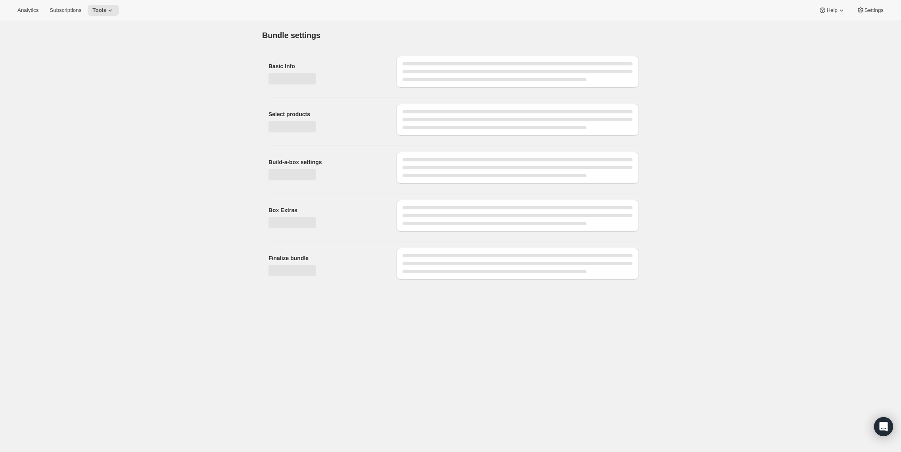
scroll to position [0, 0]
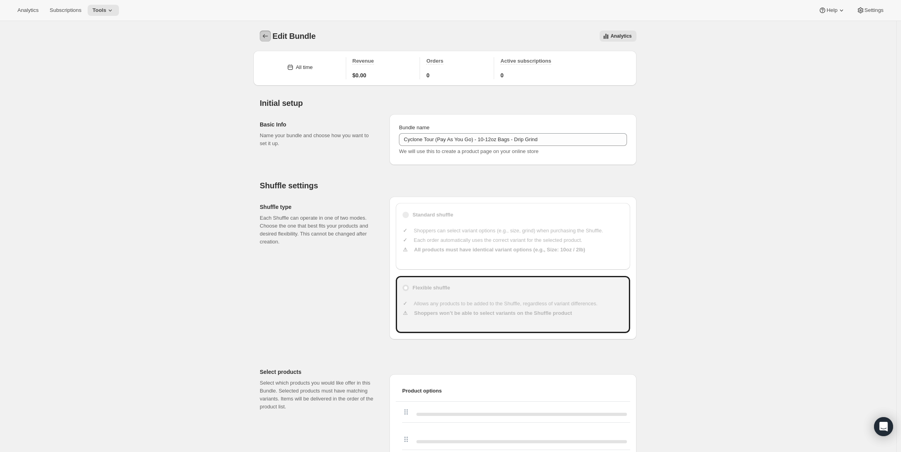
click at [267, 35] on icon "Bundles" at bounding box center [265, 36] width 8 height 8
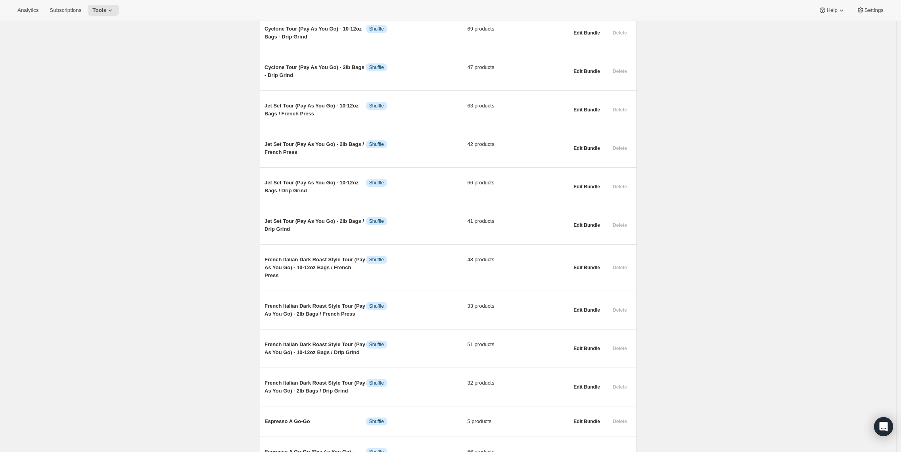
scroll to position [792, 0]
drag, startPoint x: 895, startPoint y: 306, endPoint x: 889, endPoint y: 284, distance: 22.8
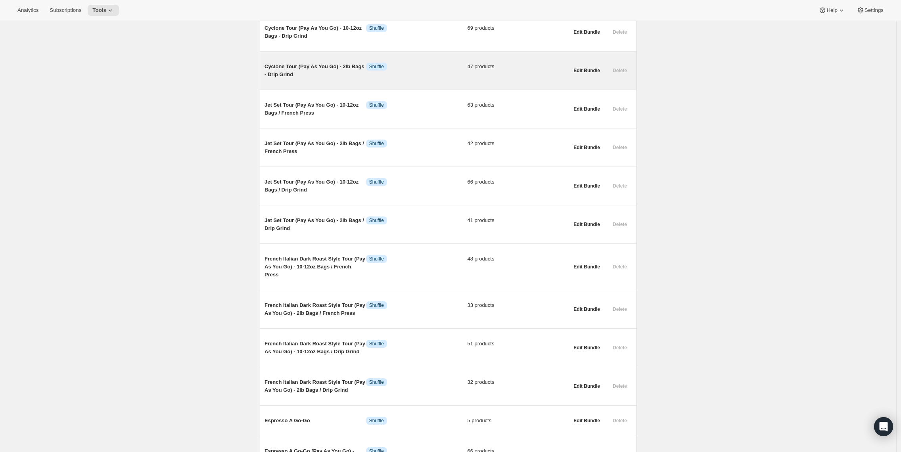
click at [278, 79] on span "Cyclone Tour (Pay As You Go) - 2lb Bags - Drip Grind" at bounding box center [316, 71] width 102 height 16
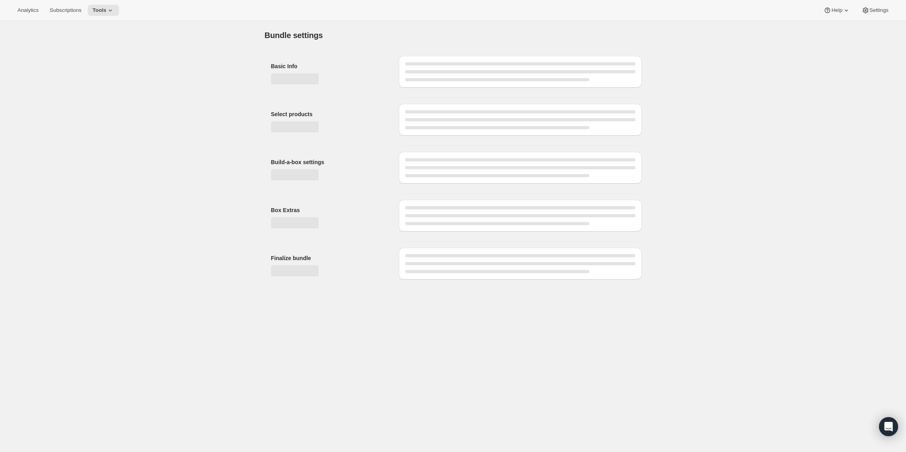
type input "Cyclone Tour (Pay As You Go) - 2lb Bags - Drip Grind"
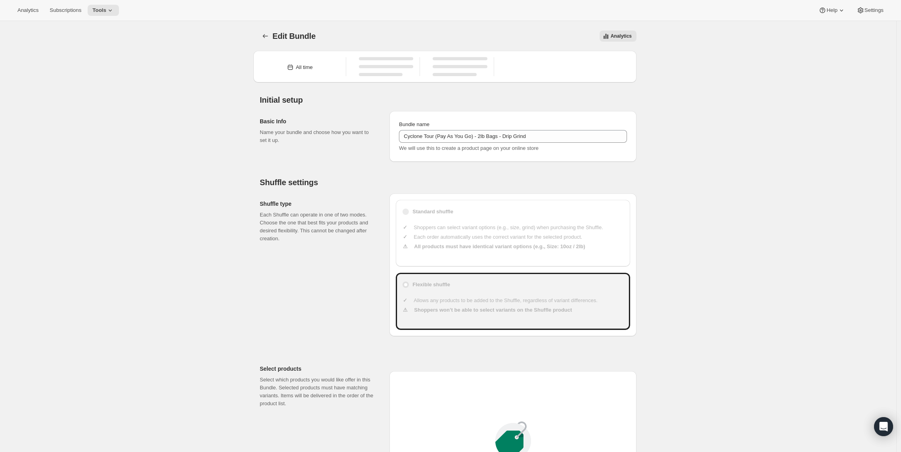
type input "49"
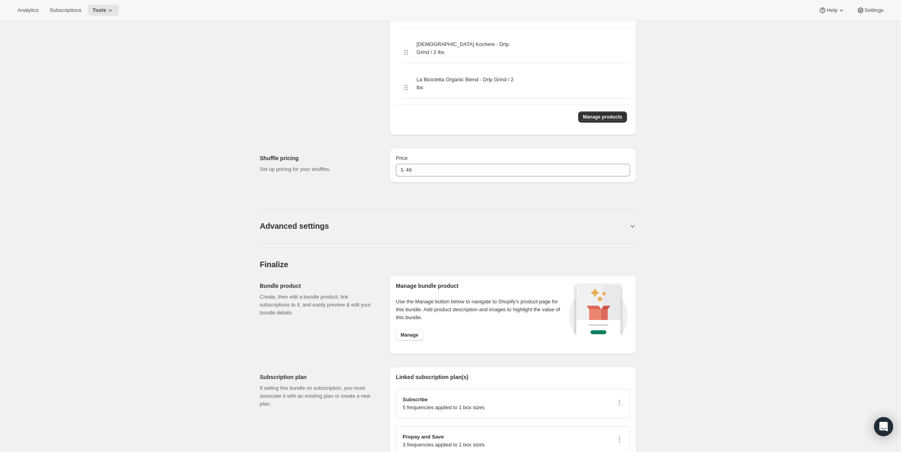
scroll to position [1773, 0]
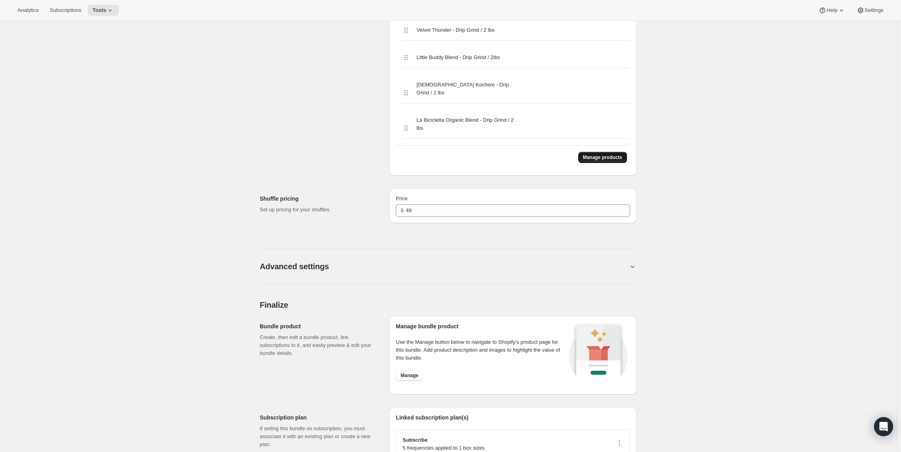
click at [594, 152] on button "Manage products" at bounding box center [602, 157] width 49 height 11
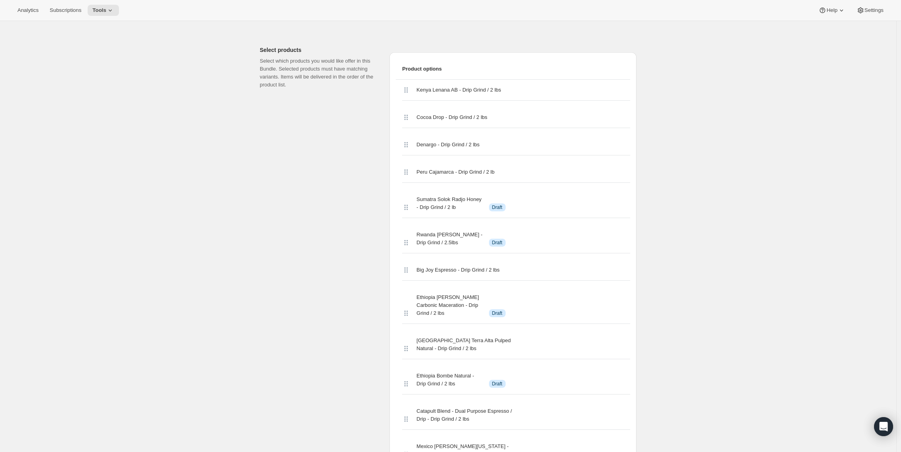
scroll to position [0, 0]
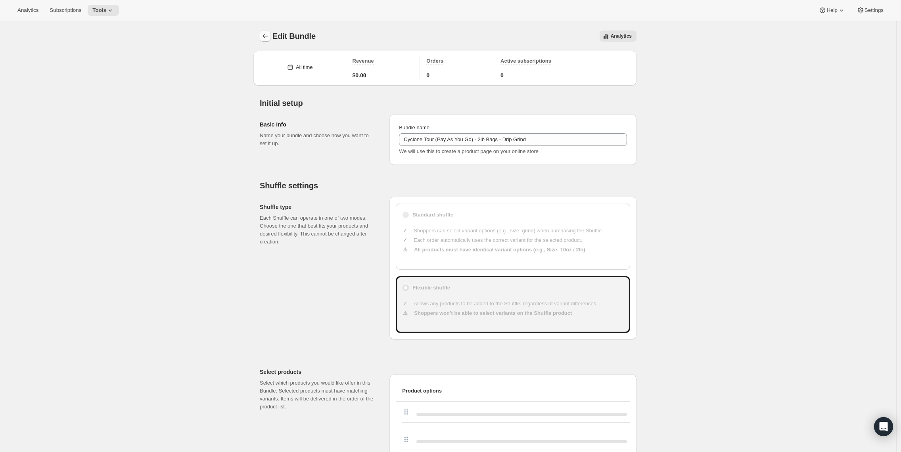
click at [262, 35] on button "Bundles" at bounding box center [265, 36] width 11 height 11
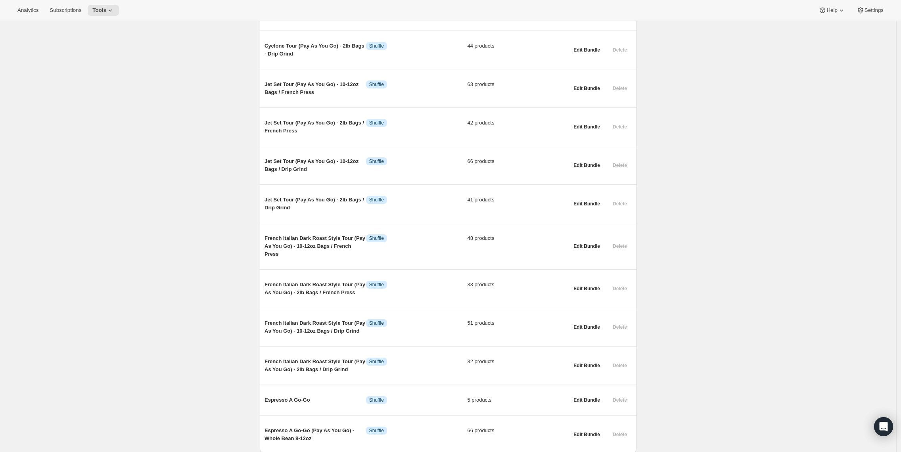
scroll to position [813, 0]
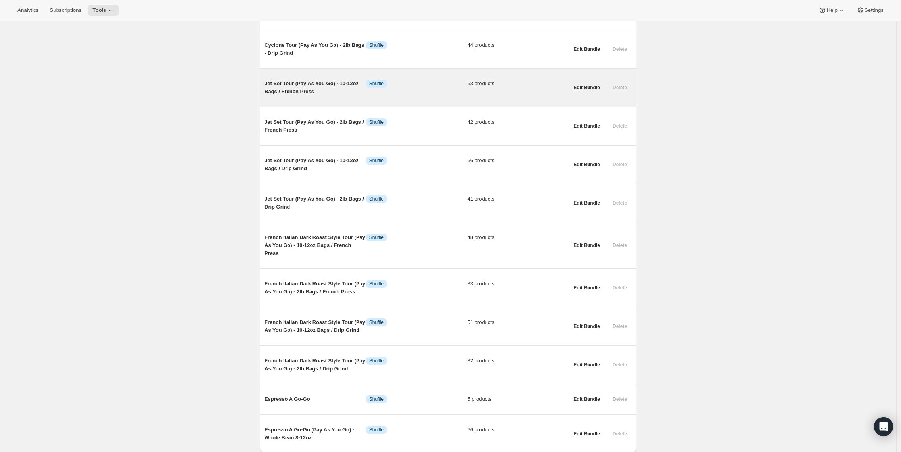
click at [313, 95] on span "Jet Set Tour (Pay As You Go) - 10-12oz Bags / French Press" at bounding box center [316, 88] width 102 height 16
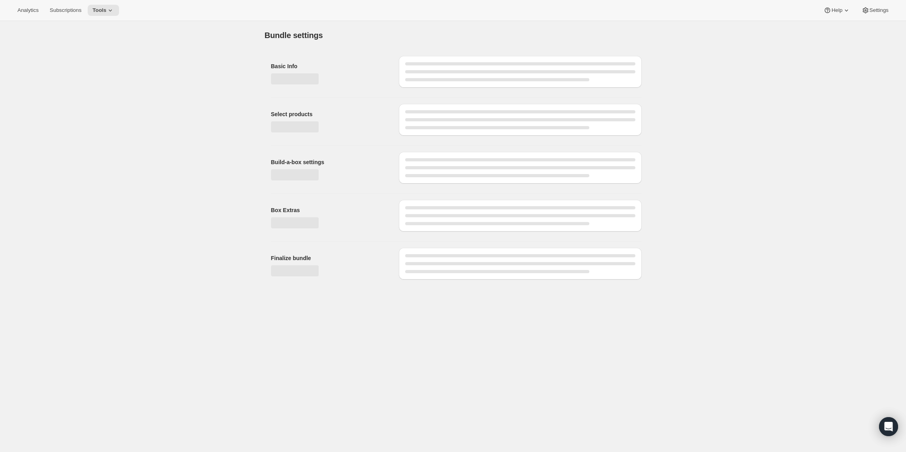
type input "Jet Set Tour (Pay As You Go) - 10-12oz Bags / French Press"
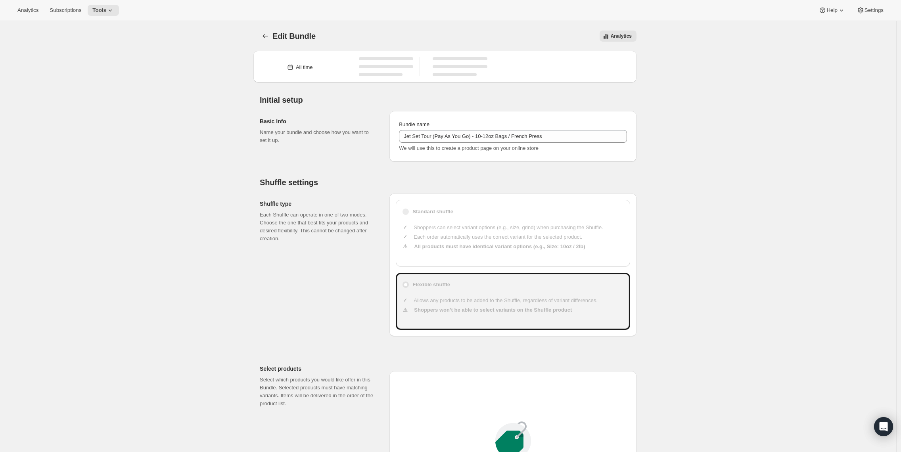
type input "23"
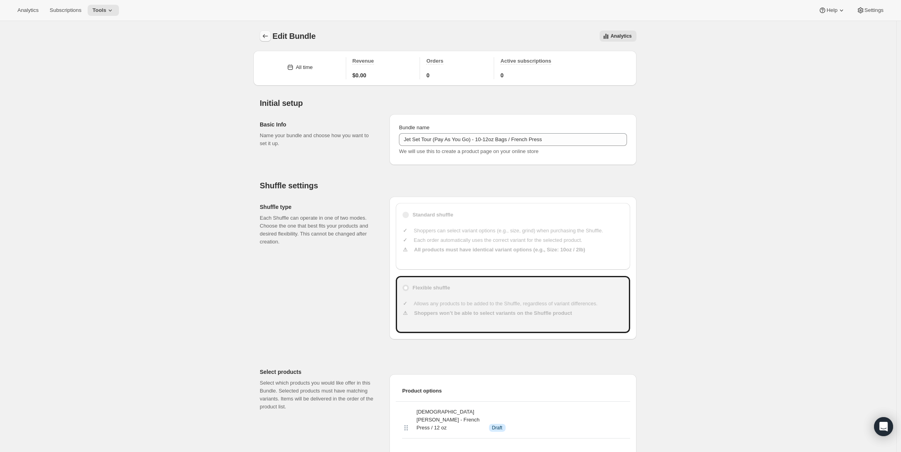
drag, startPoint x: 269, startPoint y: 42, endPoint x: 265, endPoint y: 33, distance: 9.9
click at [269, 42] on div "Edit Bundle. This page is ready Edit Bundle Analytics More actions Analytics" at bounding box center [448, 36] width 377 height 30
click at [263, 31] on button "Bundles" at bounding box center [265, 36] width 11 height 11
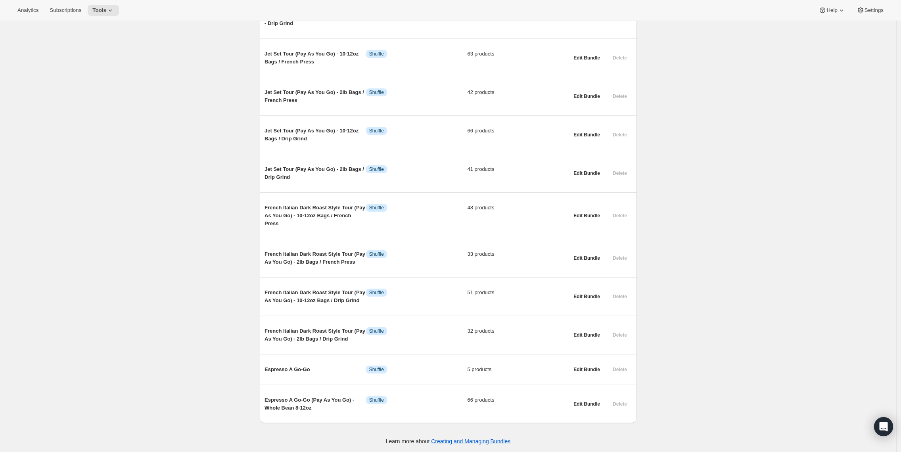
scroll to position [842, 0]
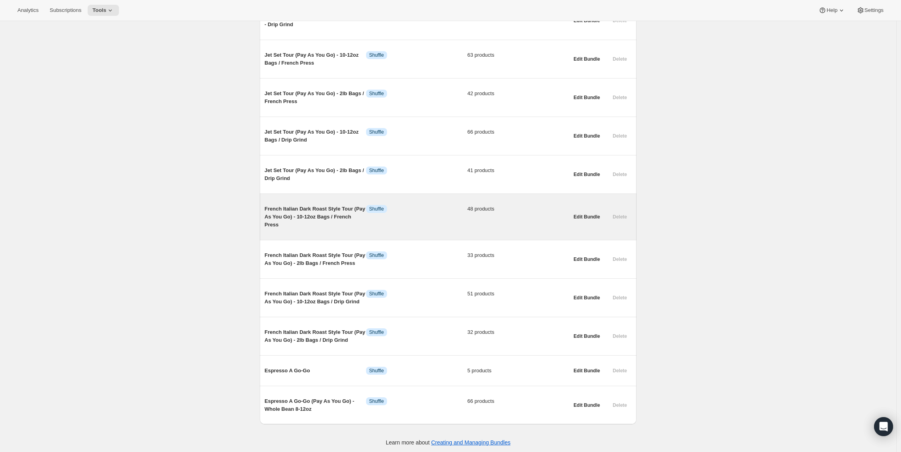
click at [320, 217] on span "French Italian Dark Roast Style Tour (Pay As You Go) - 10-12oz Bags / French Pr…" at bounding box center [316, 217] width 102 height 24
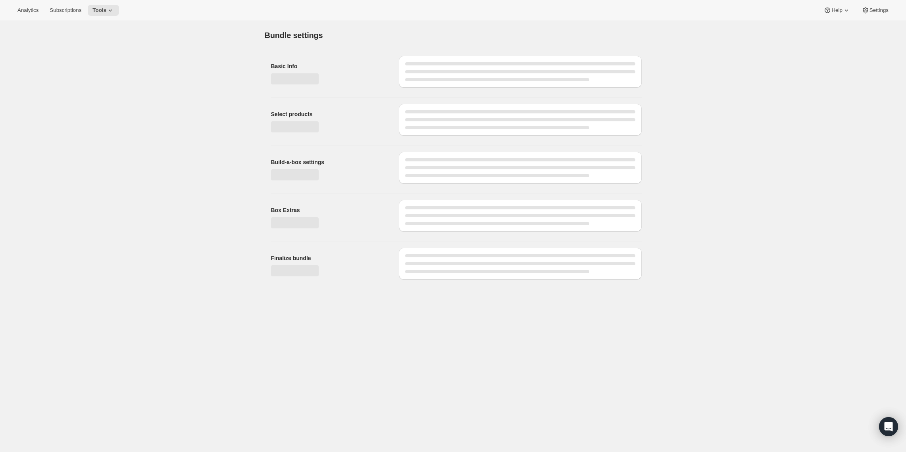
type input "French Italian Dark Roast Style Tour (Pay As You Go) - 10-12oz Bags / French Pr…"
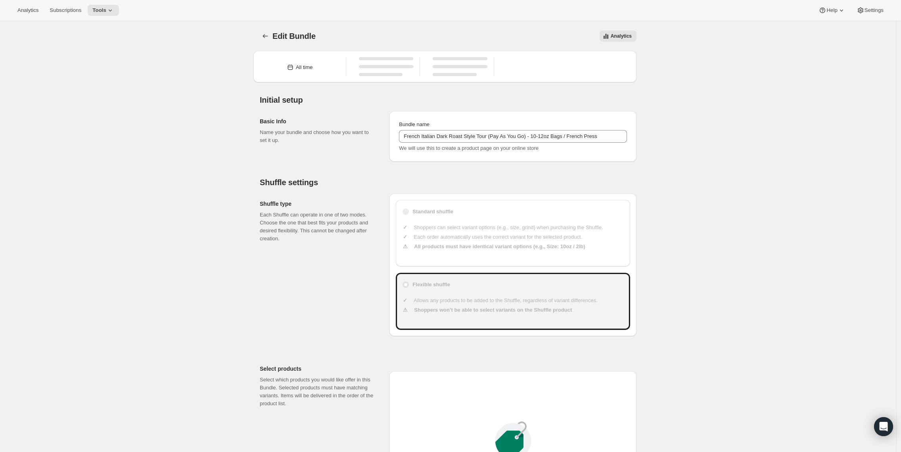
type input "26.26"
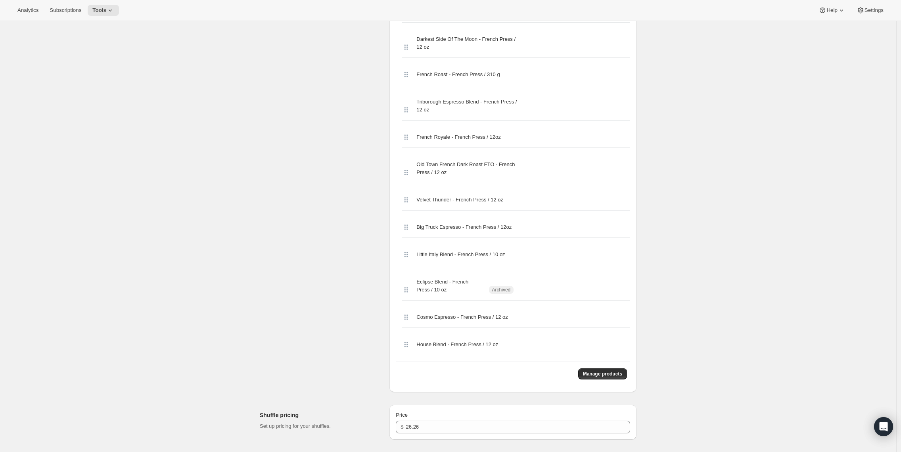
scroll to position [1500, 0]
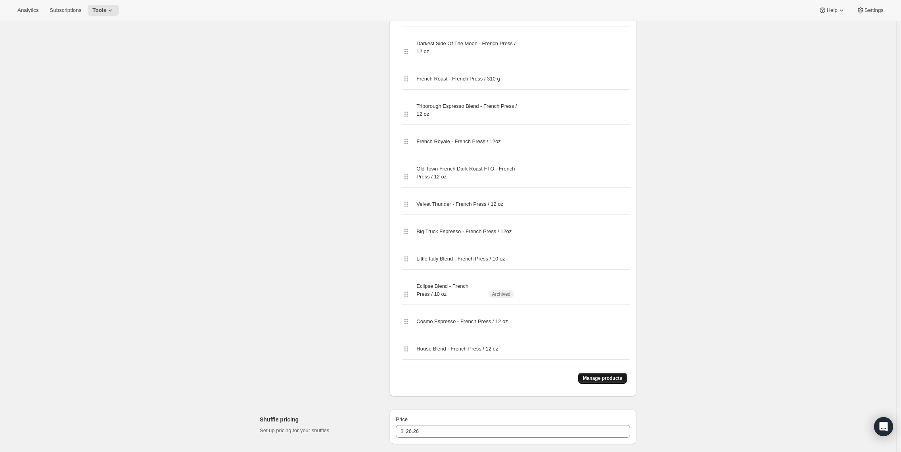
click at [606, 376] on span "Manage products" at bounding box center [602, 378] width 39 height 6
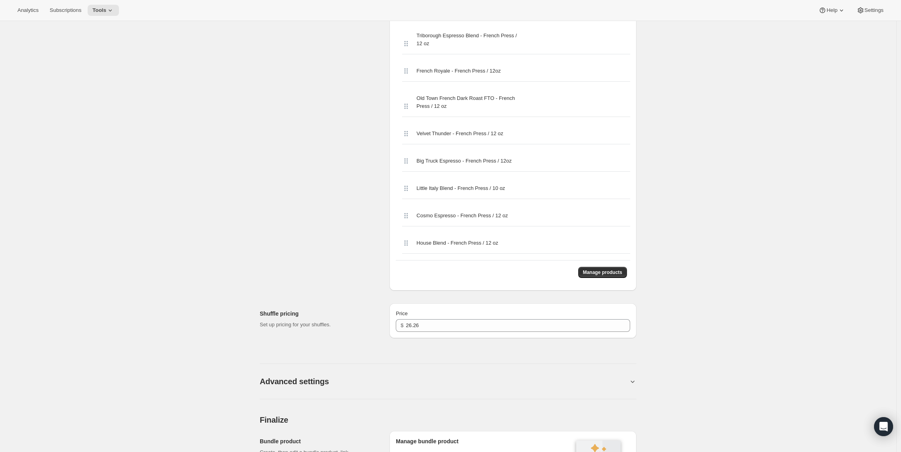
scroll to position [0, 0]
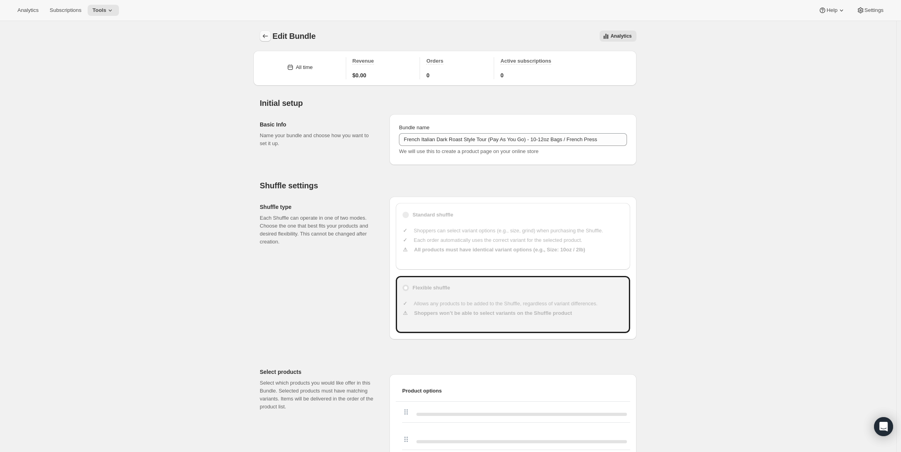
click at [265, 36] on icon "Bundles" at bounding box center [265, 36] width 8 height 8
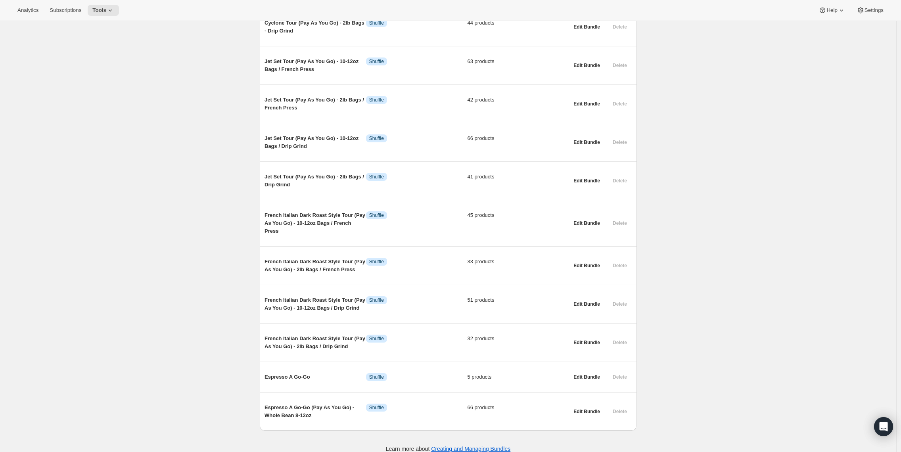
scroll to position [869, 0]
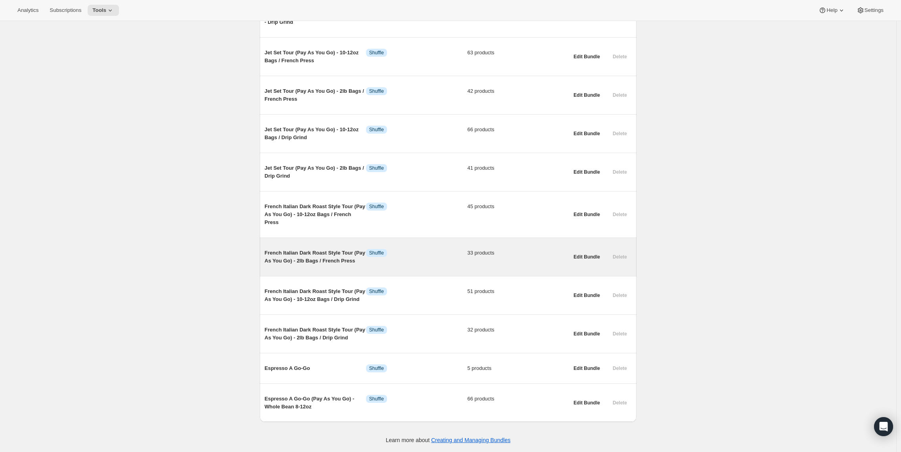
click at [332, 249] on span "French Italian Dark Roast Style Tour (Pay As You Go) - 2lb Bags / French Press" at bounding box center [316, 257] width 102 height 16
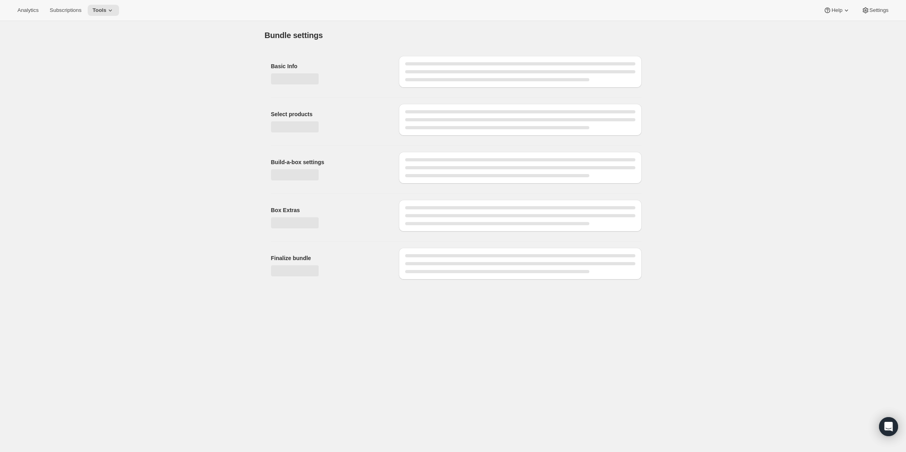
type input "French Italian Dark Roast Style Tour (Pay As You Go) - 2lb Bags / French Press"
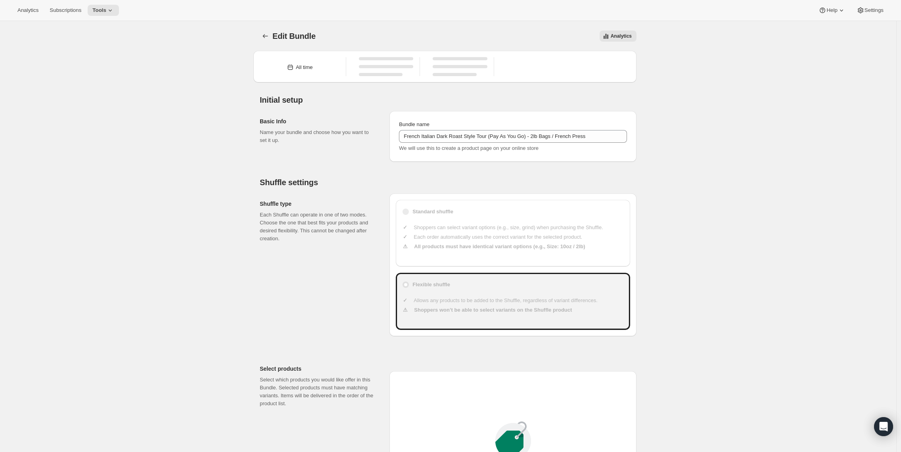
type input "49"
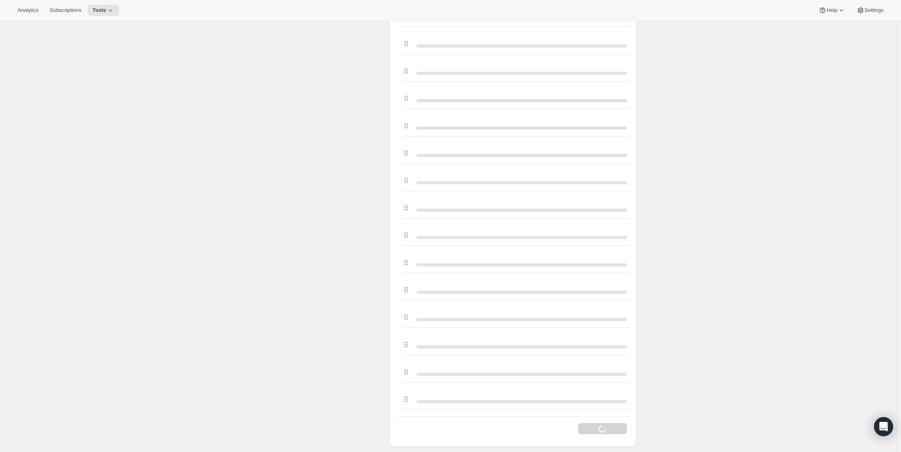
scroll to position [1030, 0]
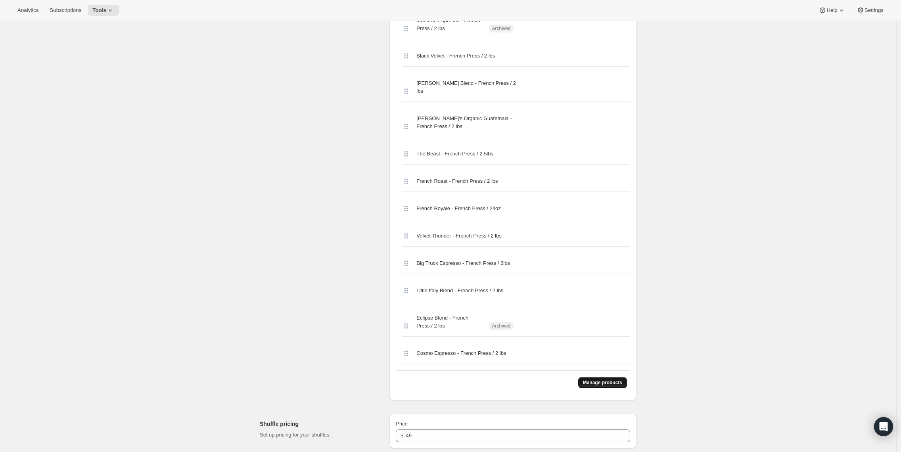
click at [595, 379] on button "Manage products" at bounding box center [602, 382] width 49 height 11
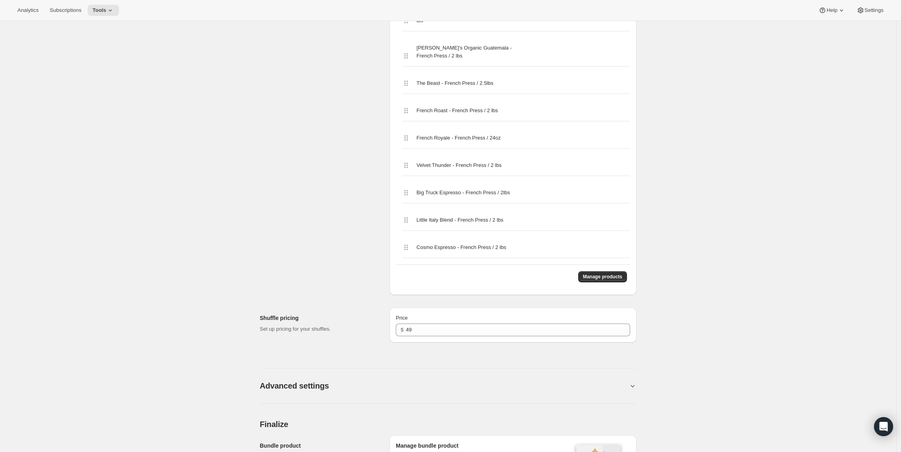
scroll to position [0, 0]
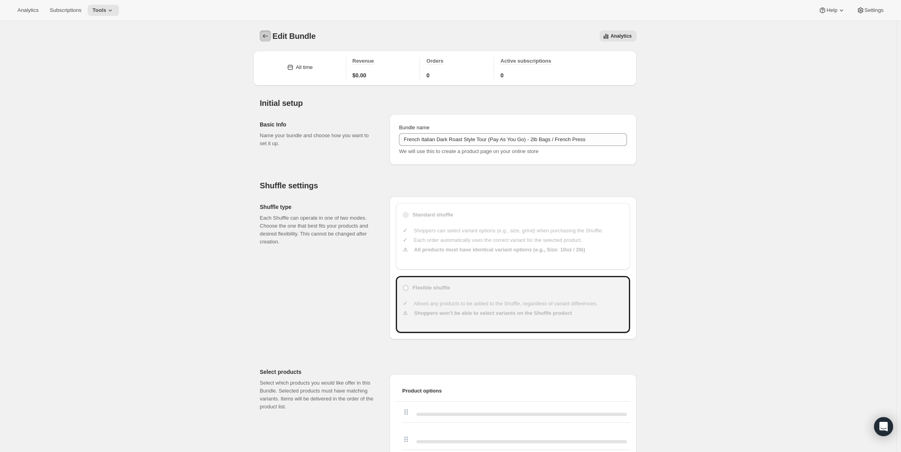
click at [264, 35] on icon "Bundles" at bounding box center [265, 36] width 8 height 8
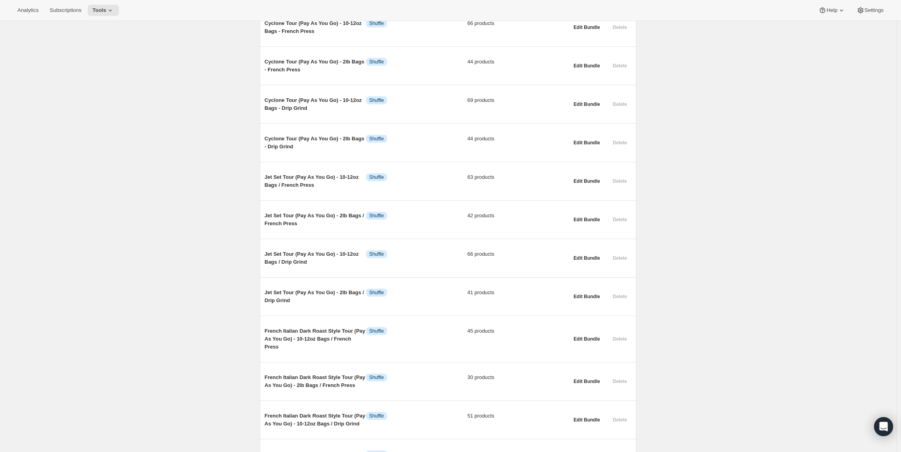
scroll to position [869, 0]
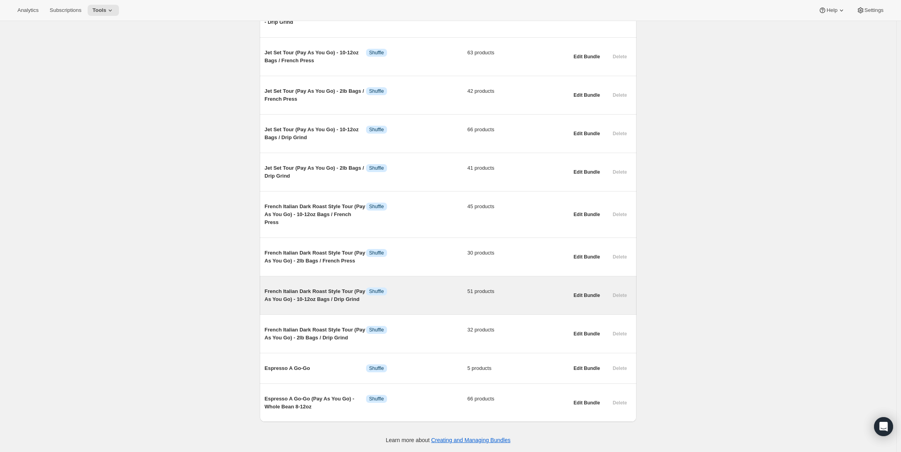
click at [343, 294] on span "French Italian Dark Roast Style Tour (Pay As You Go) - 10-12oz Bags / Drip Grind" at bounding box center [316, 296] width 102 height 16
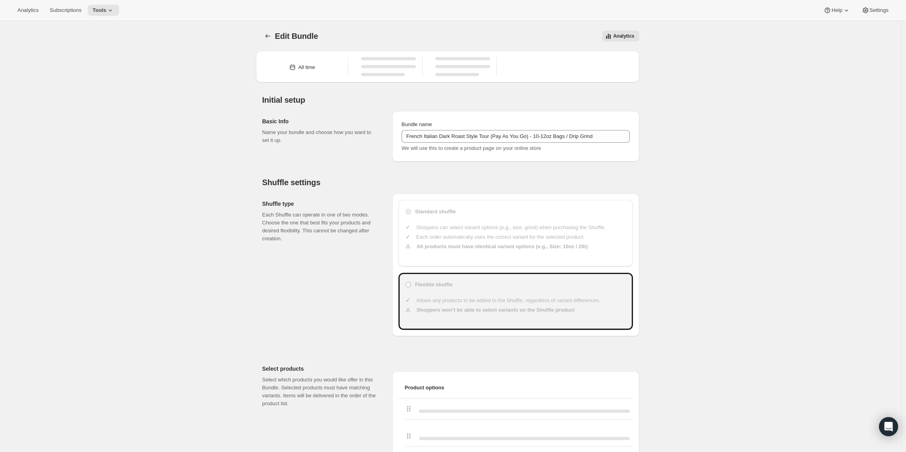
type input "French Italian Dark Roast Style Tour (Pay As You Go) - 10-12oz Bags / Drip Grind"
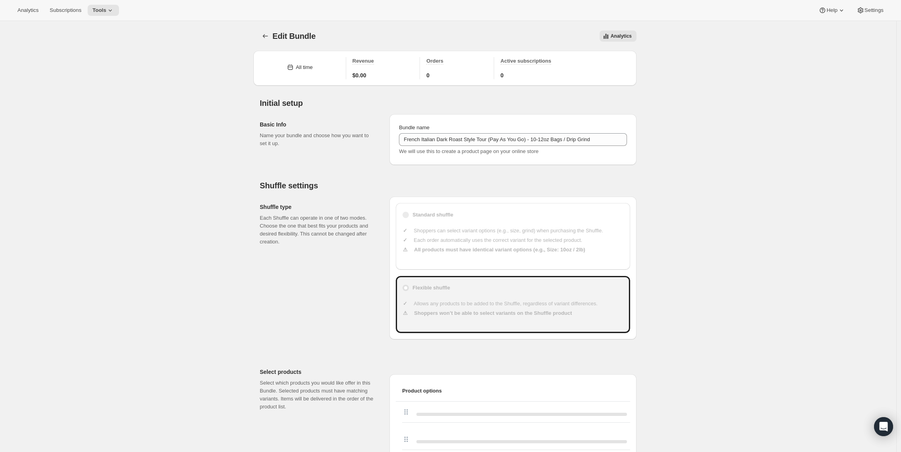
type input "23"
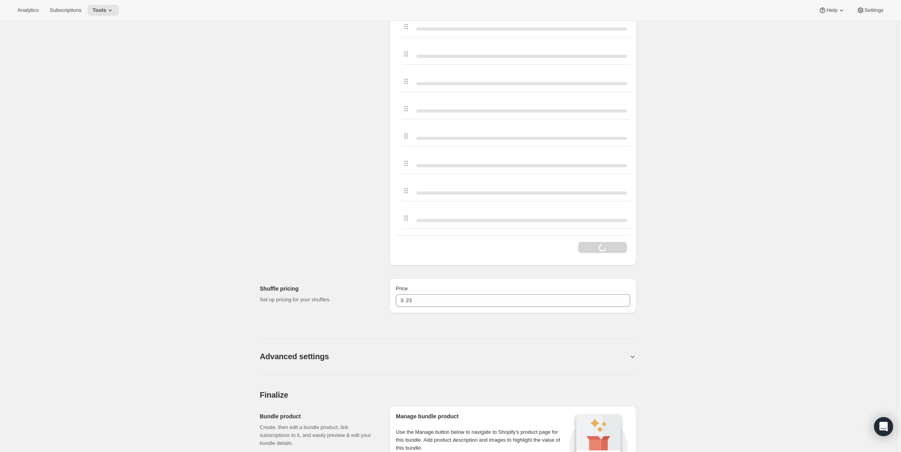
scroll to position [1567, 0]
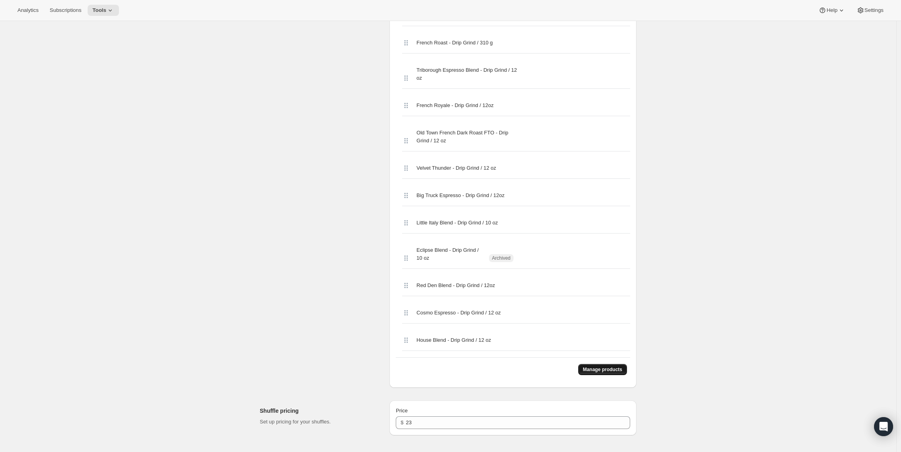
click at [586, 372] on span "Manage products" at bounding box center [602, 370] width 39 height 6
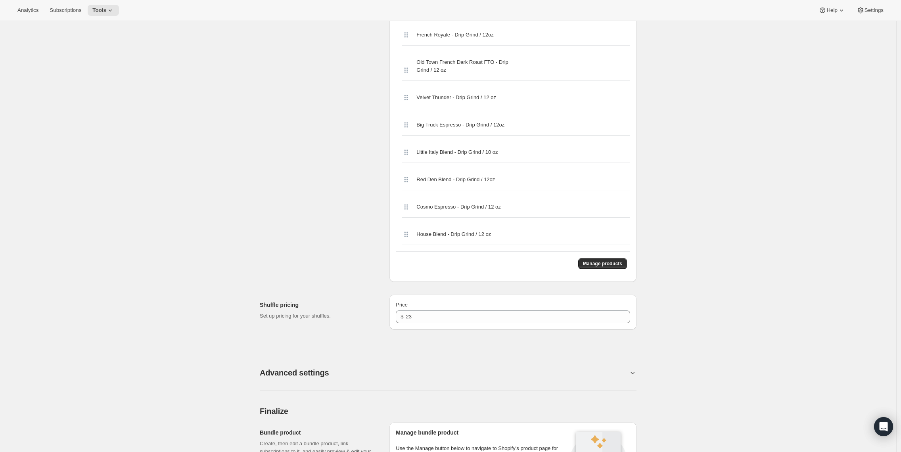
scroll to position [0, 0]
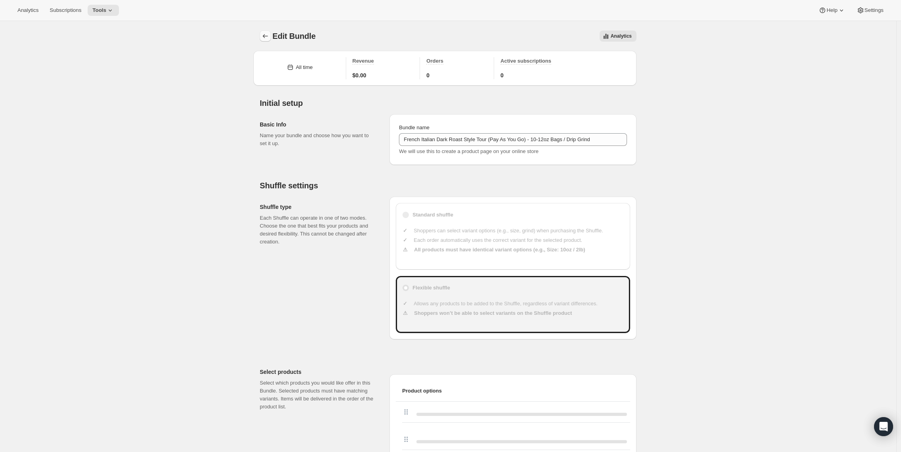
click at [269, 35] on icon "Bundles" at bounding box center [265, 36] width 8 height 8
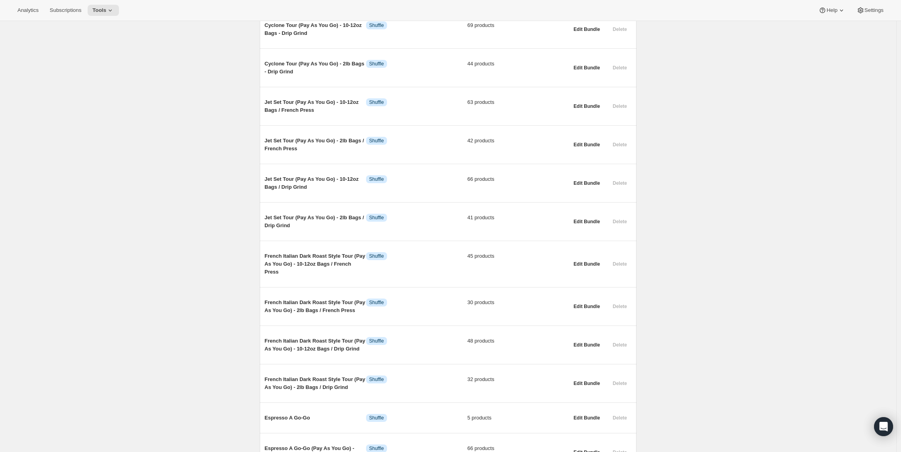
scroll to position [869, 0]
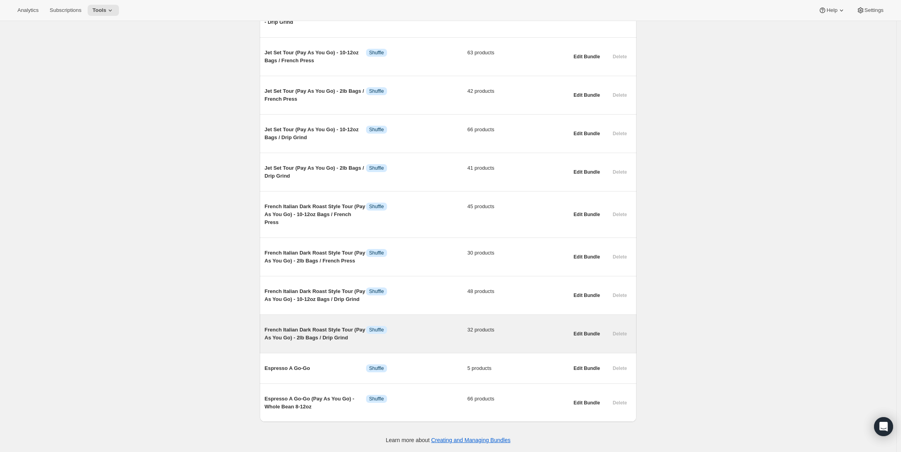
click at [344, 337] on span "French Italian Dark Roast Style Tour (Pay As You Go) - 2lb Bags / Drip Grind" at bounding box center [316, 334] width 102 height 16
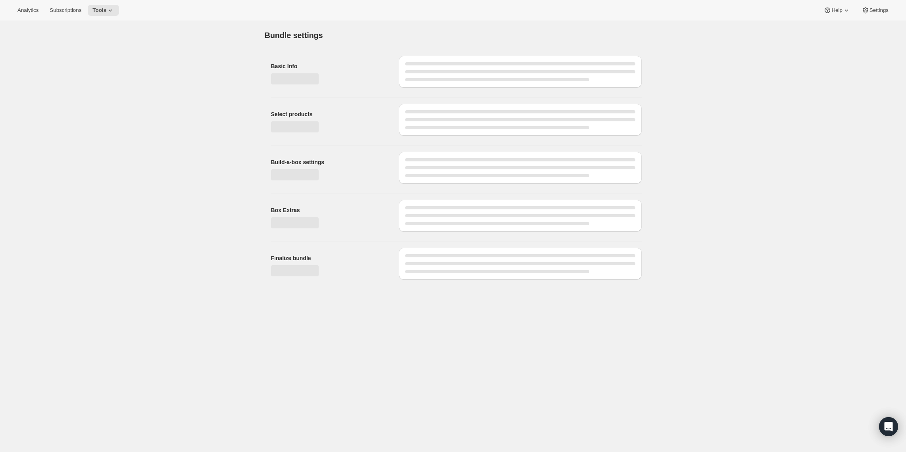
type input "French Italian Dark Roast Style Tour (Pay As You Go) - 2lb Bags / Drip Grind"
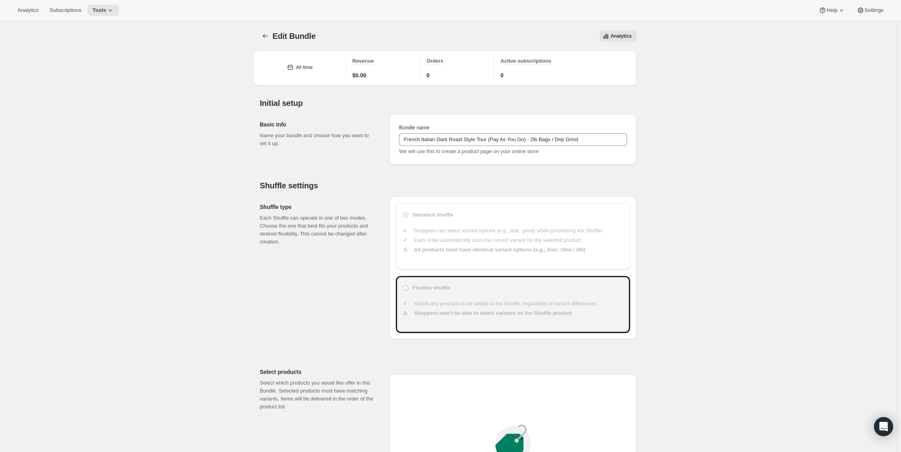
type input "49"
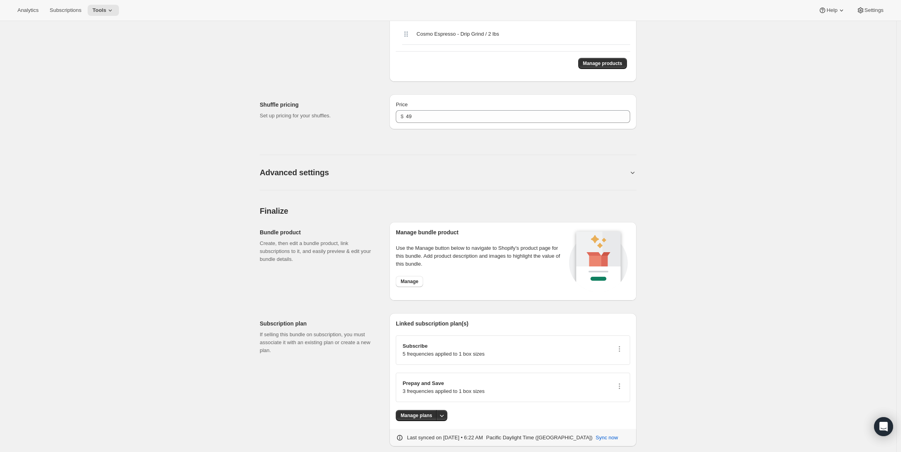
scroll to position [1316, 0]
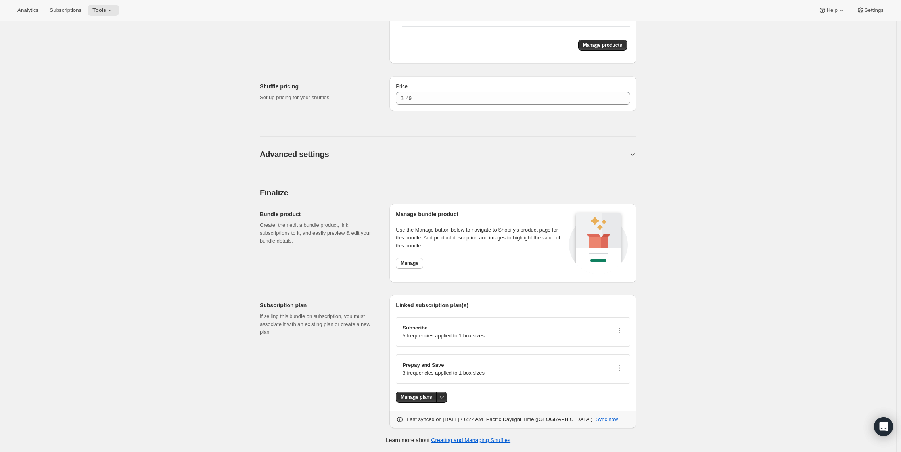
click at [598, 35] on div "Manage products" at bounding box center [513, 45] width 234 height 24
click at [596, 43] on span "Manage products" at bounding box center [602, 45] width 39 height 6
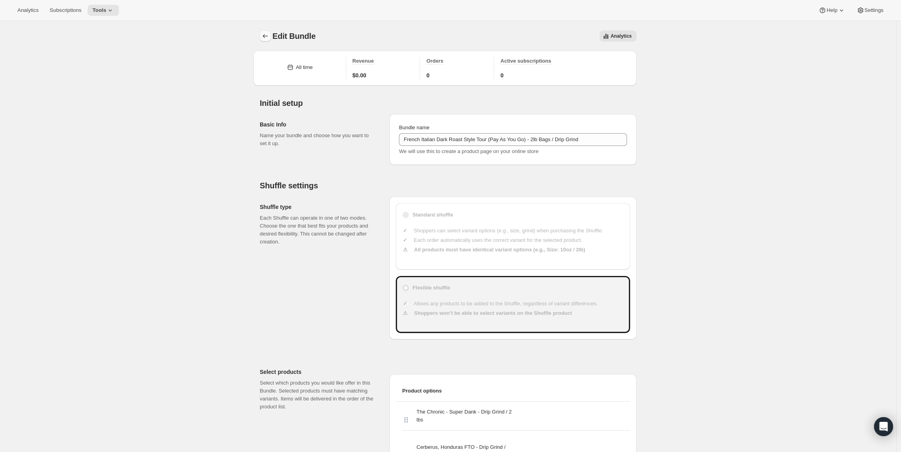
click at [266, 36] on icon "Bundles" at bounding box center [265, 36] width 8 height 8
